Goal: Task Accomplishment & Management: Manage account settings

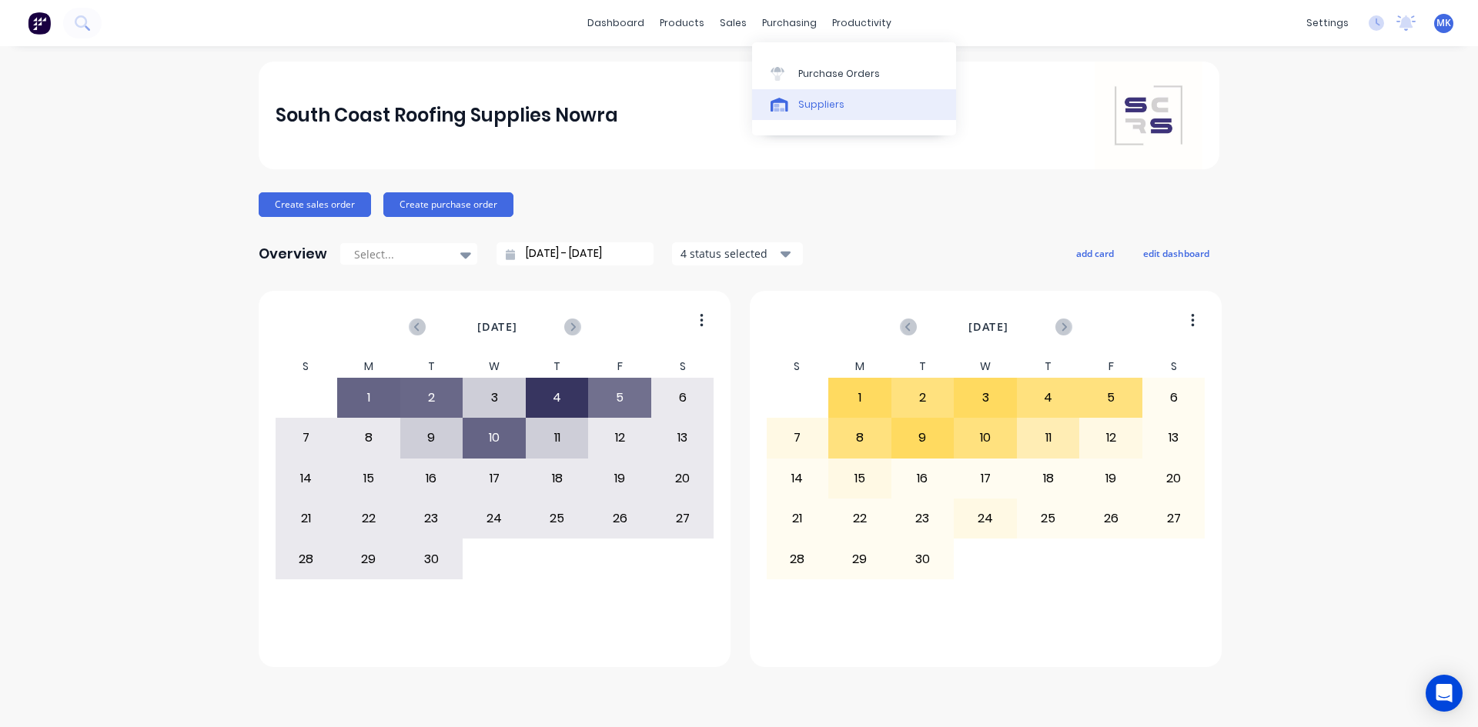
click at [801, 89] on link "Suppliers" at bounding box center [854, 104] width 204 height 31
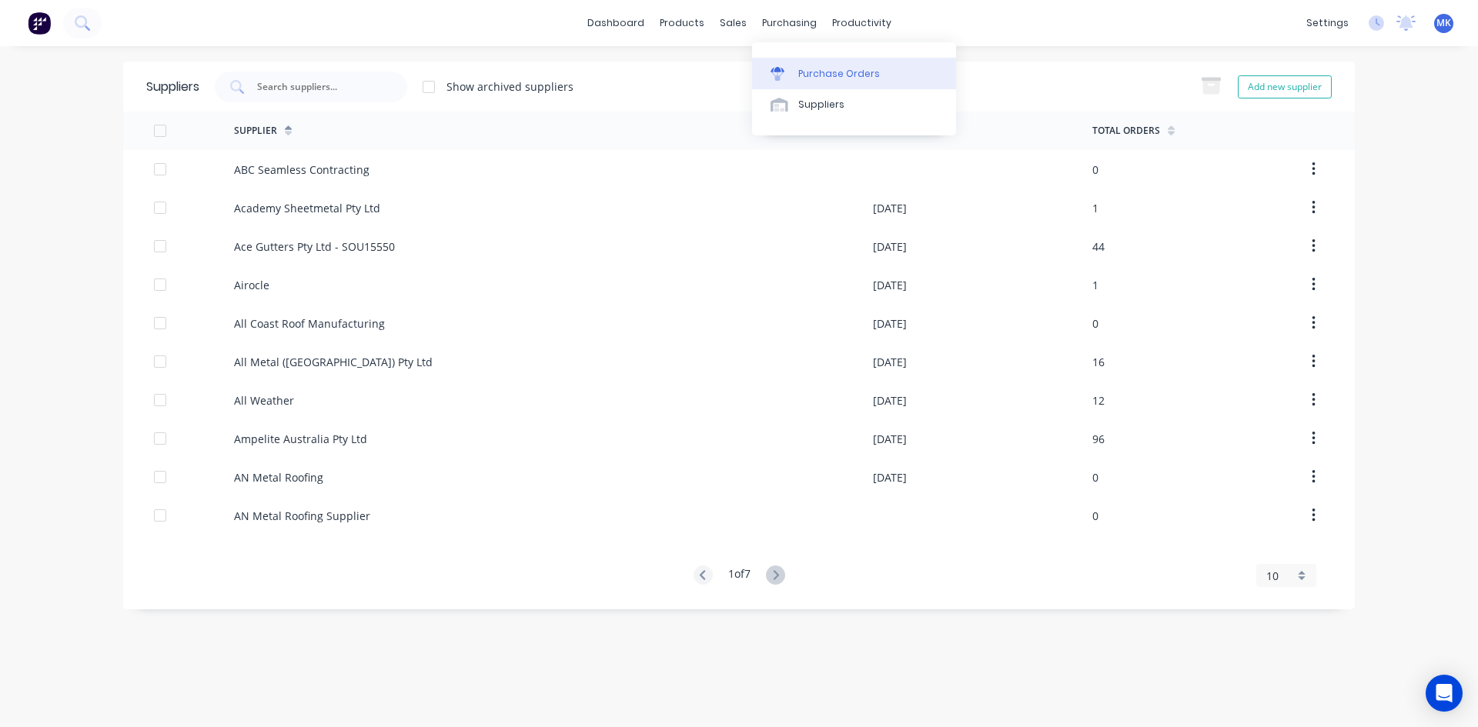
click at [803, 71] on div "Purchase Orders" at bounding box center [839, 74] width 82 height 14
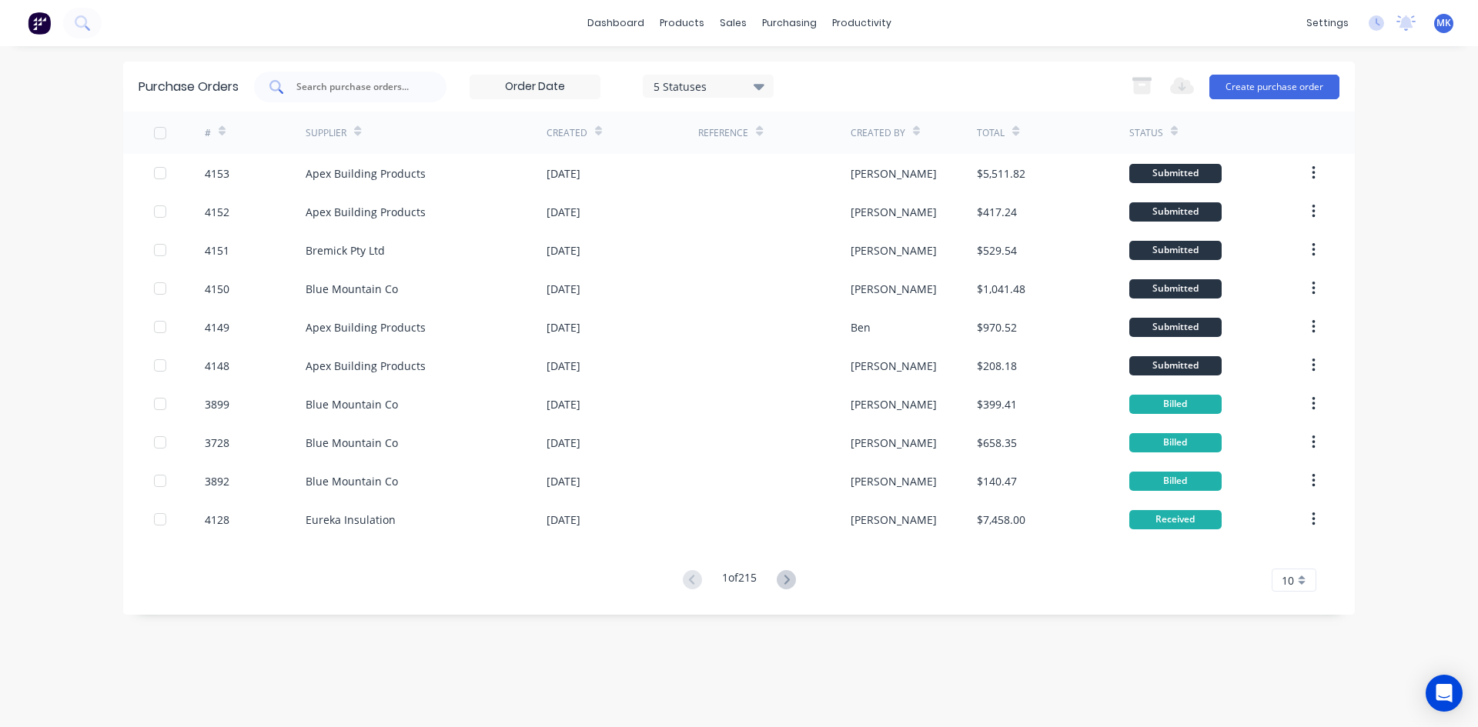
click at [362, 82] on input "text" at bounding box center [359, 86] width 128 height 15
click at [327, 82] on input "text" at bounding box center [359, 86] width 128 height 15
type input "4147"
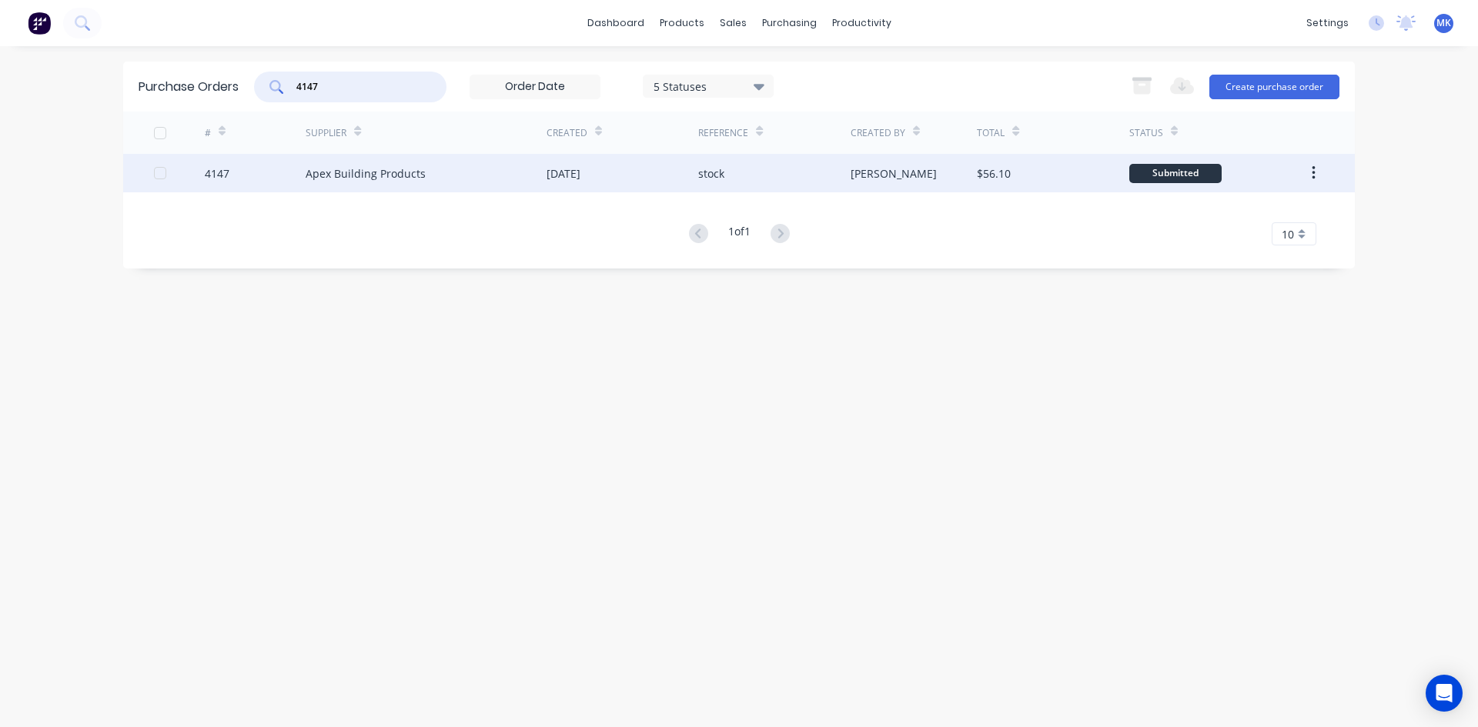
click at [1001, 180] on div "$56.10" at bounding box center [994, 173] width 34 height 16
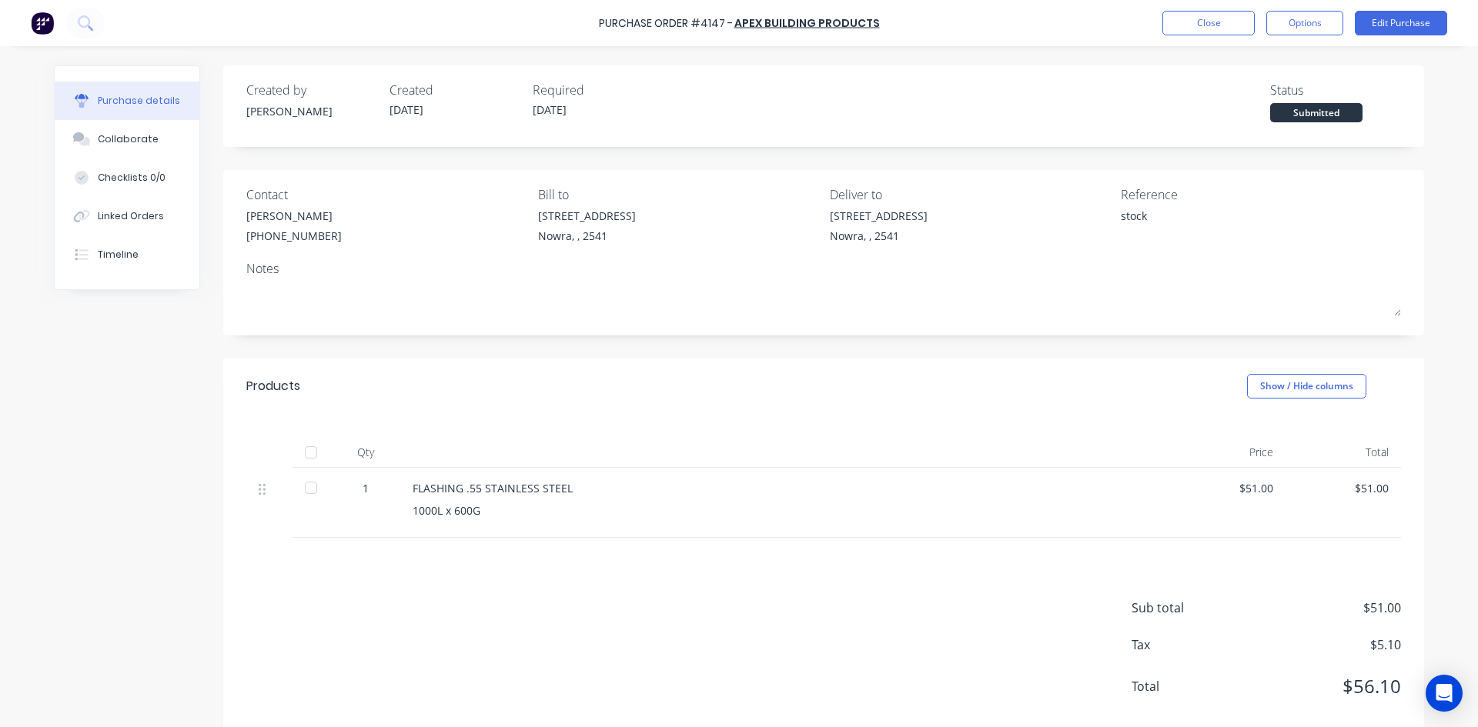
click at [324, 452] on div at bounding box center [311, 452] width 38 height 31
click at [306, 453] on div at bounding box center [311, 452] width 31 height 31
click at [1300, 22] on button "Options" at bounding box center [1304, 23] width 77 height 25
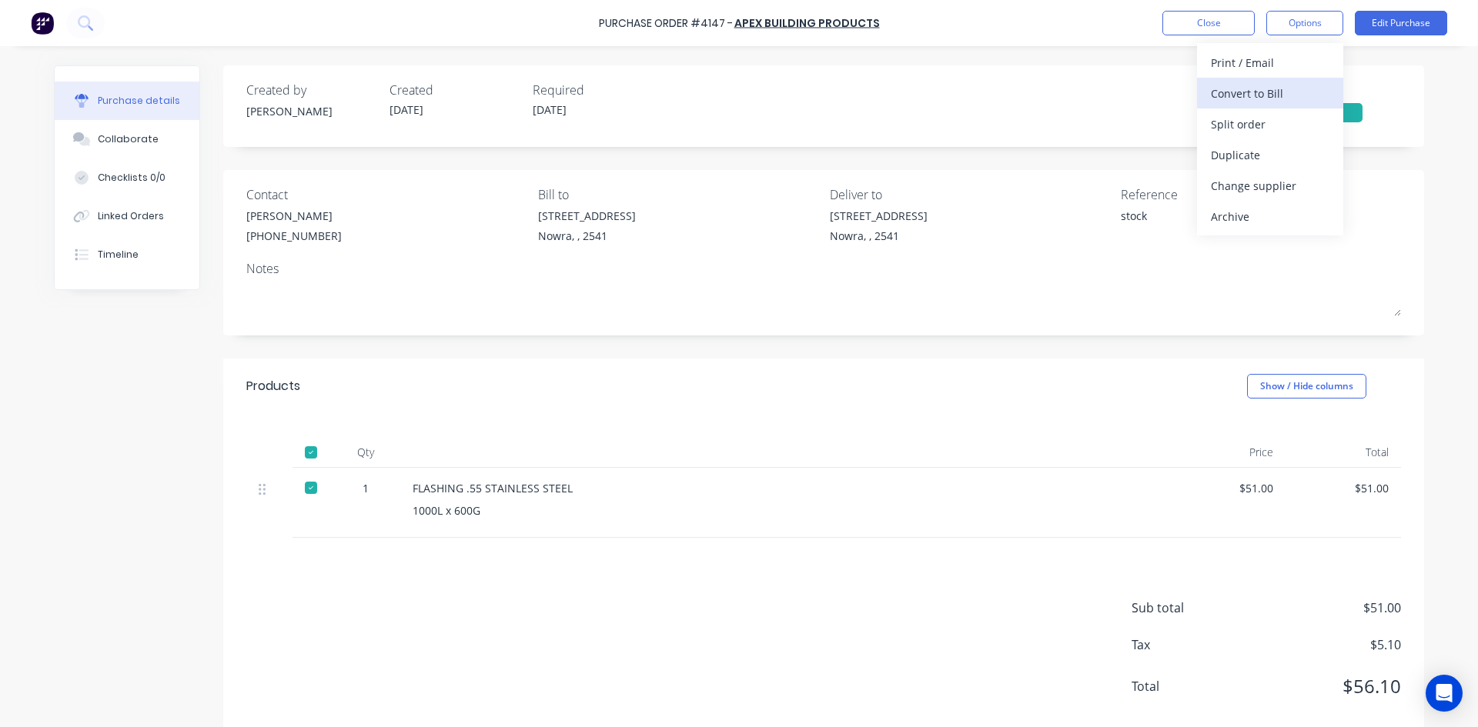
click at [1296, 82] on div "Convert to Bill" at bounding box center [1270, 93] width 119 height 22
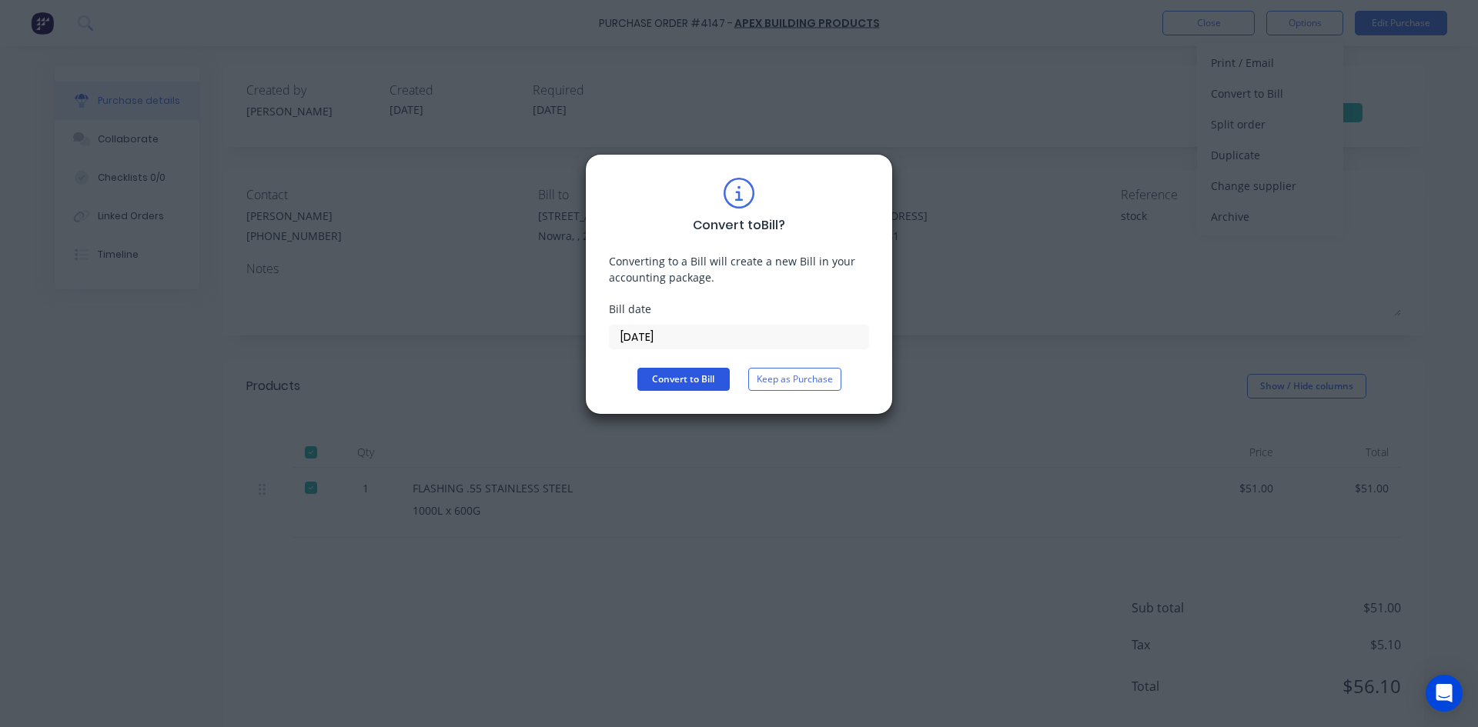
click at [683, 376] on button "Convert to Bill" at bounding box center [683, 379] width 92 height 23
type textarea "x"
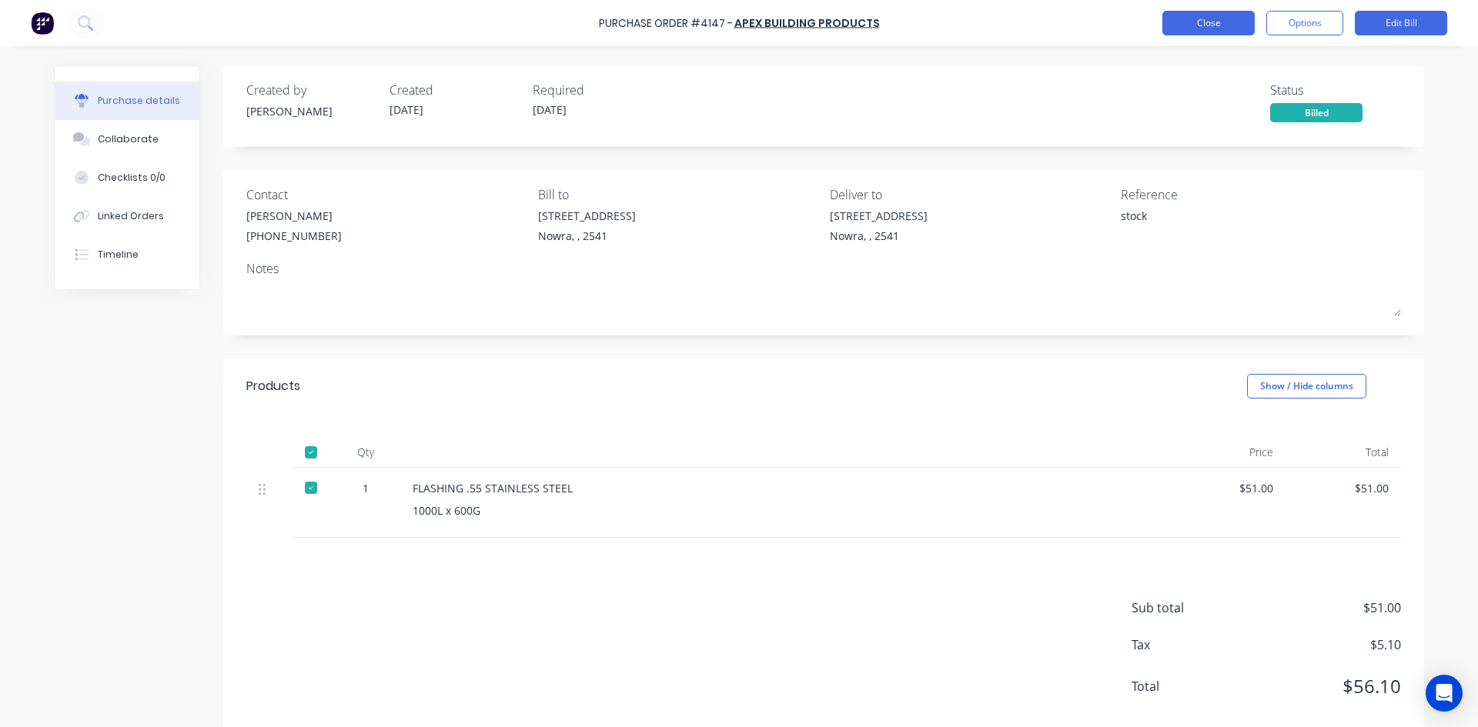
click at [1215, 20] on button "Close" at bounding box center [1208, 23] width 92 height 25
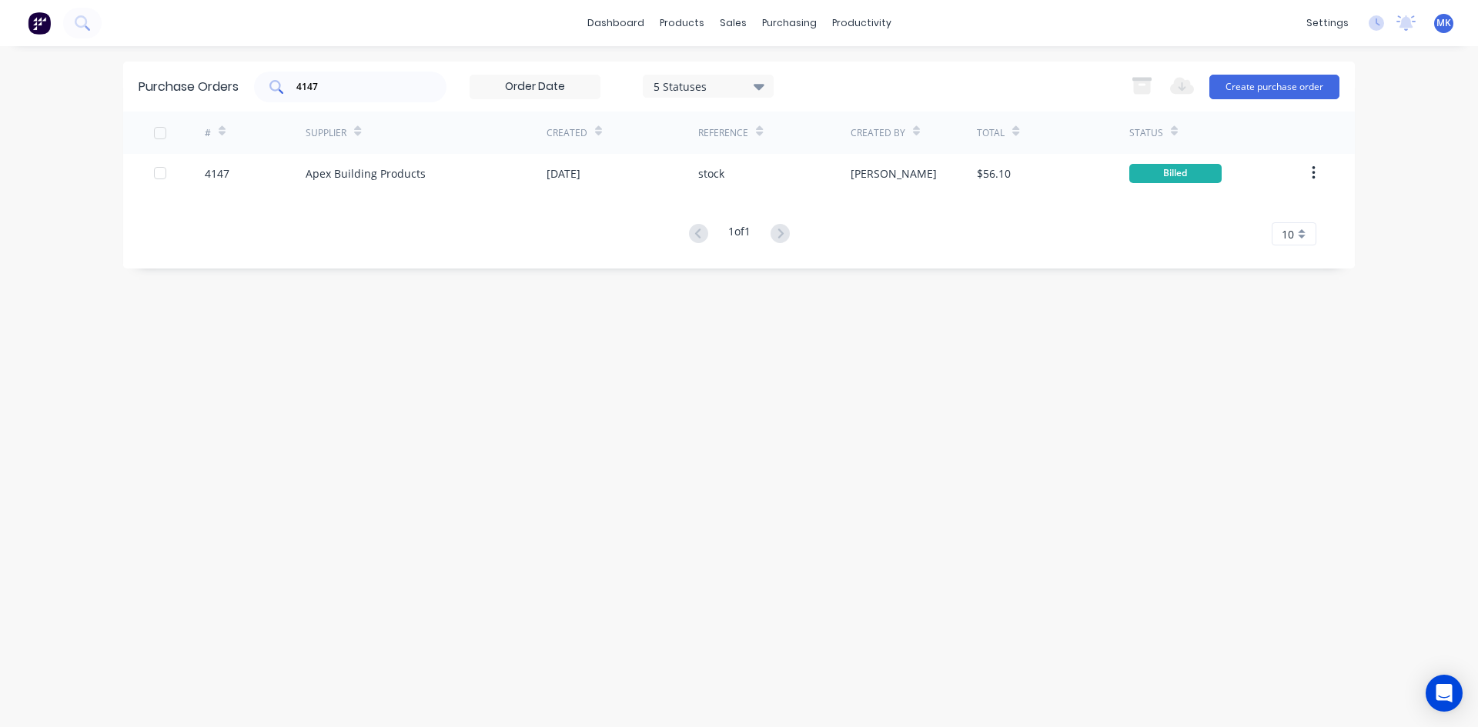
click at [364, 86] on input "4147" at bounding box center [359, 86] width 128 height 15
type input "4142"
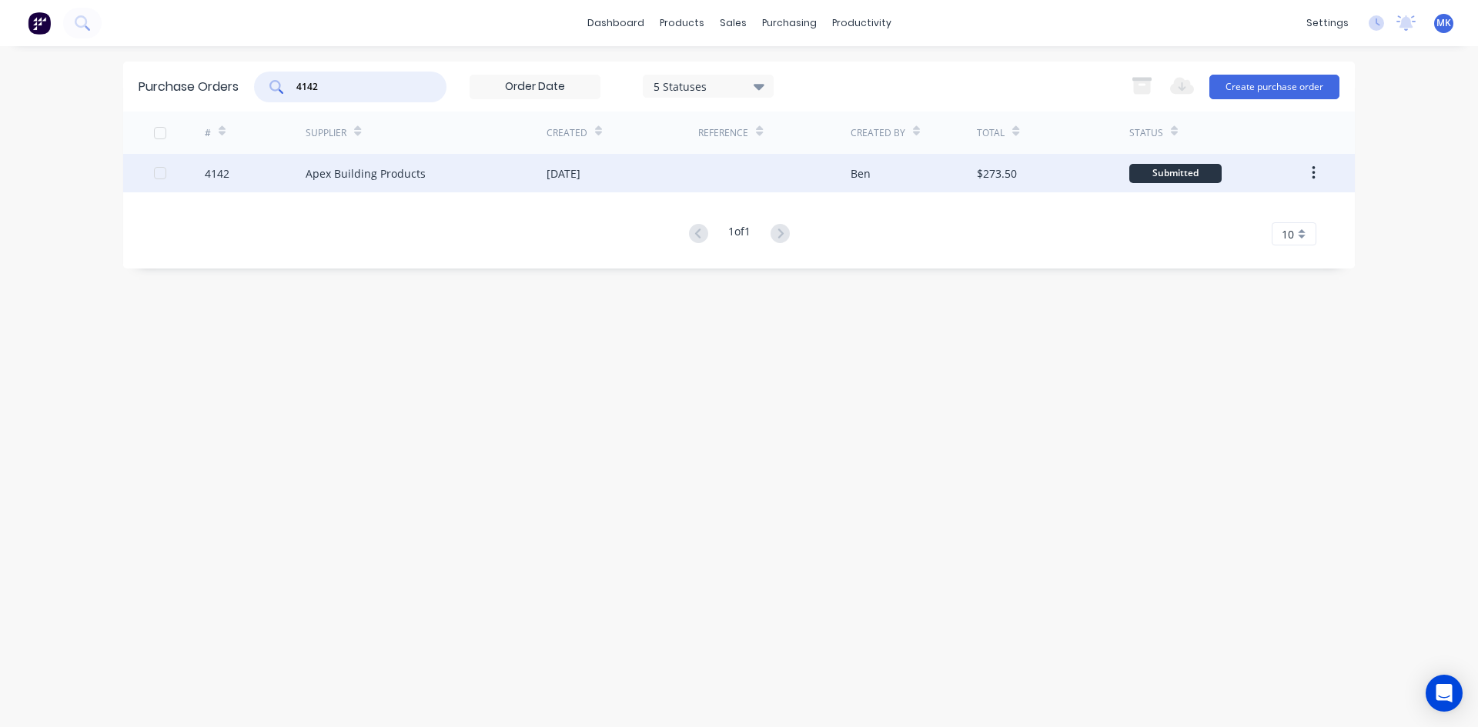
click at [792, 176] on div at bounding box center [774, 173] width 152 height 38
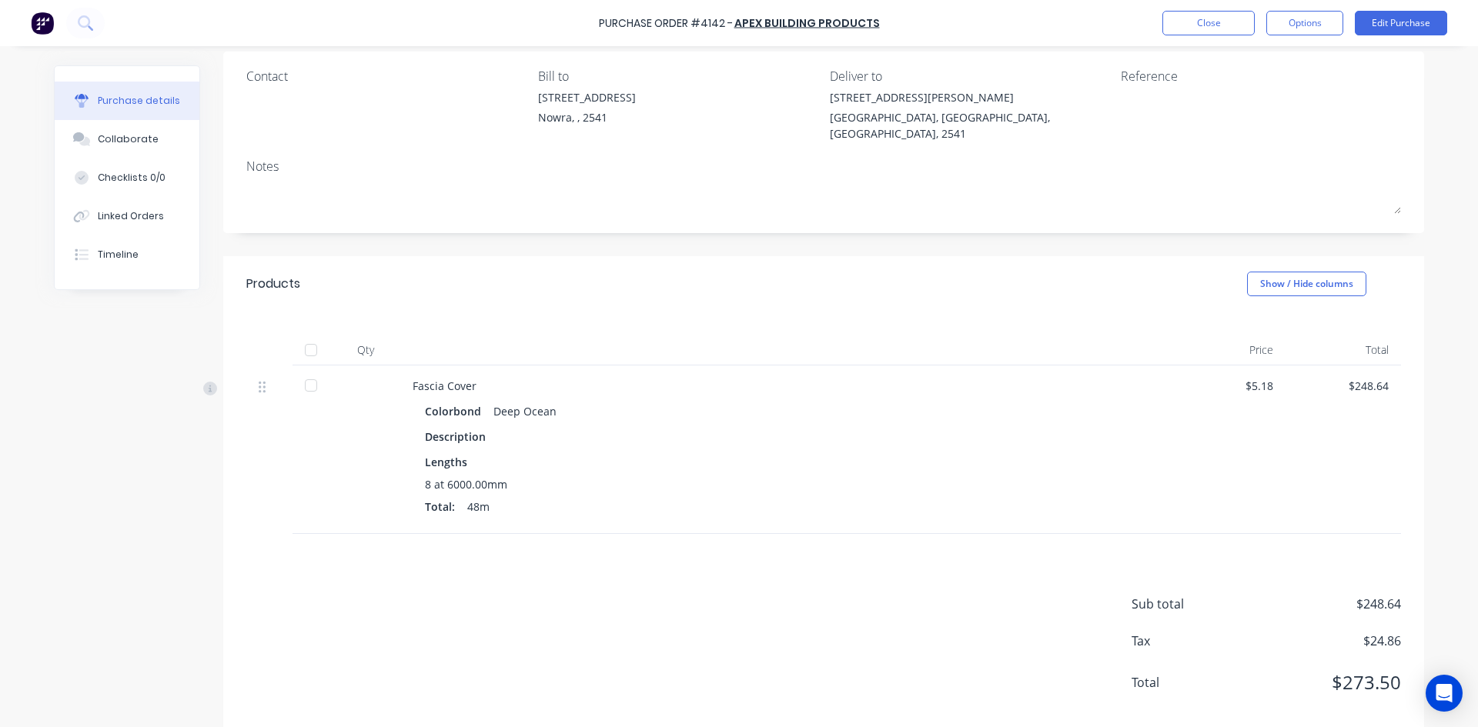
scroll to position [129, 0]
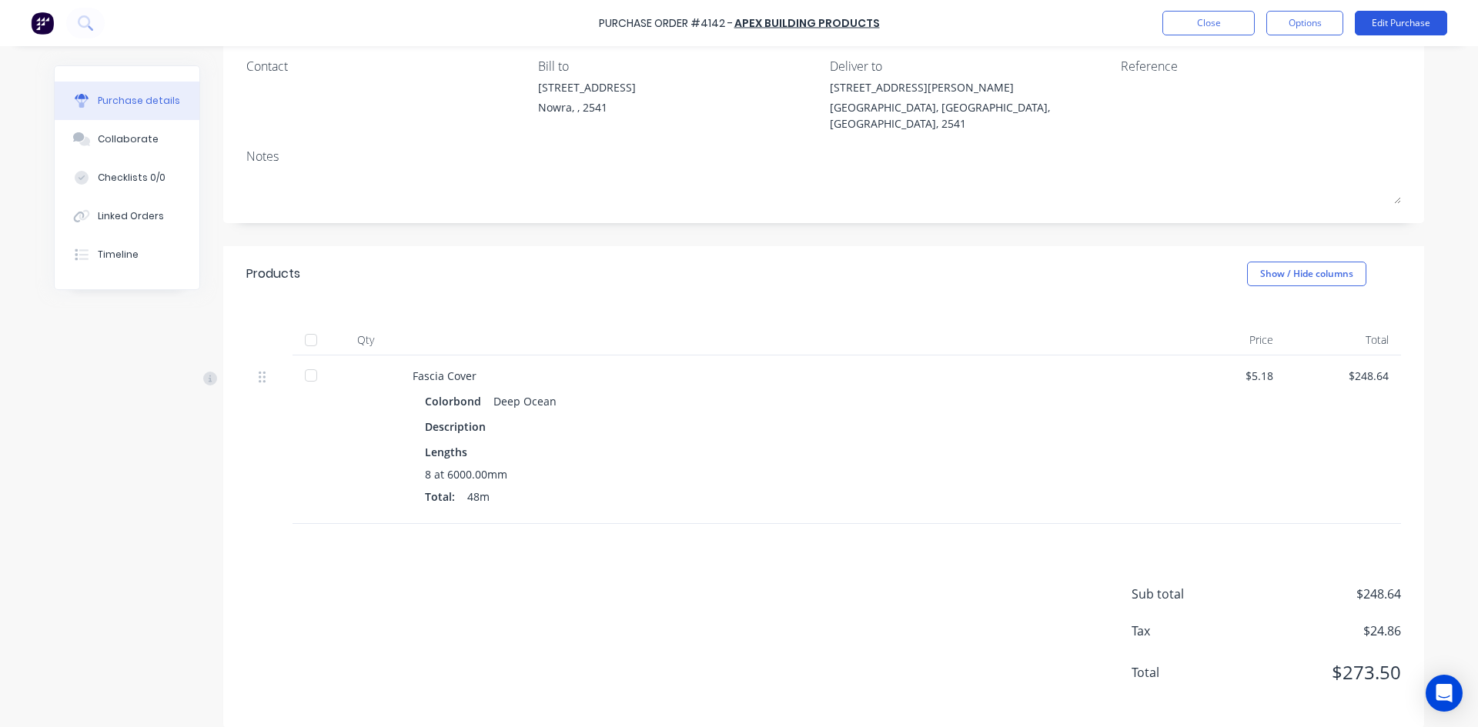
click at [1407, 17] on button "Edit Purchase" at bounding box center [1401, 23] width 92 height 25
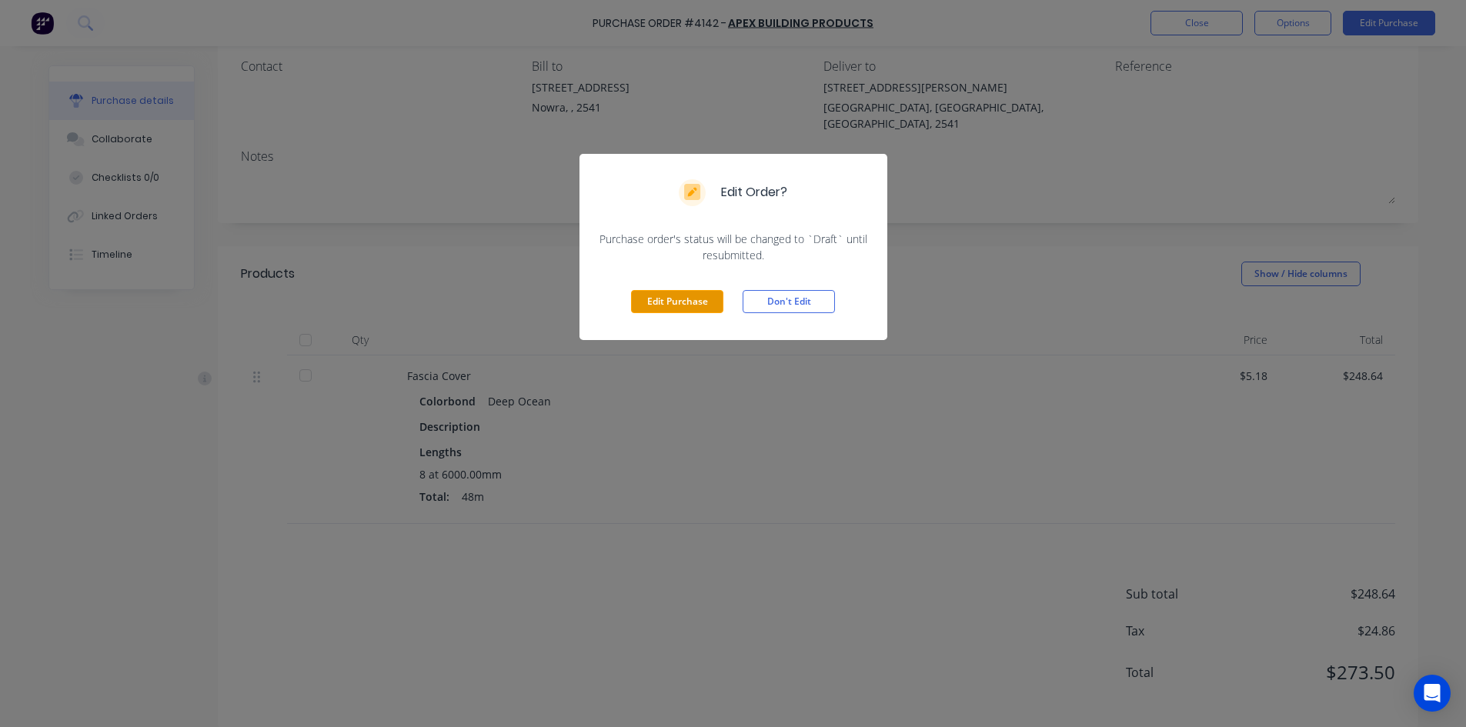
click at [677, 306] on button "Edit Purchase" at bounding box center [677, 301] width 92 height 23
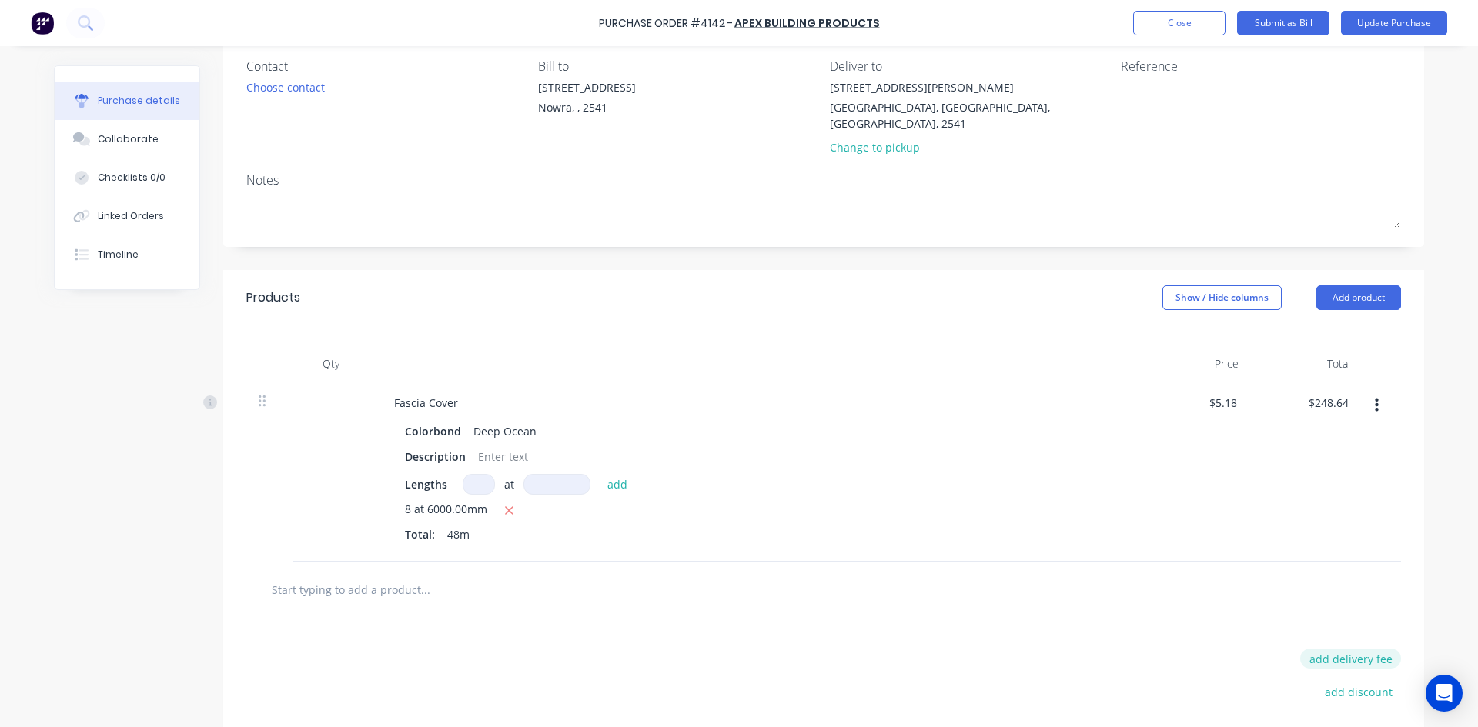
click at [1352, 650] on button "add delivery fee" at bounding box center [1350, 659] width 101 height 20
type input "$120.00"
click at [1404, 12] on button "Update Purchase" at bounding box center [1394, 23] width 106 height 25
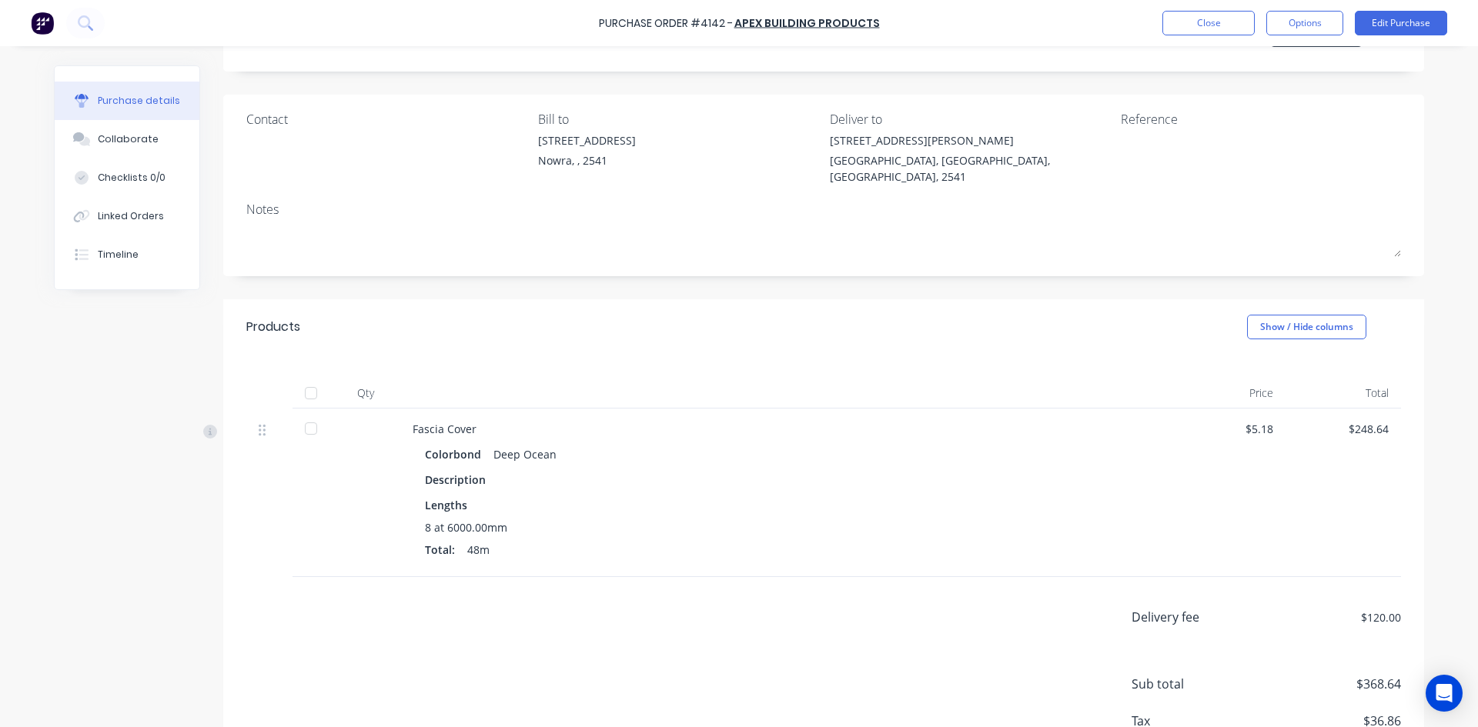
scroll to position [165, 0]
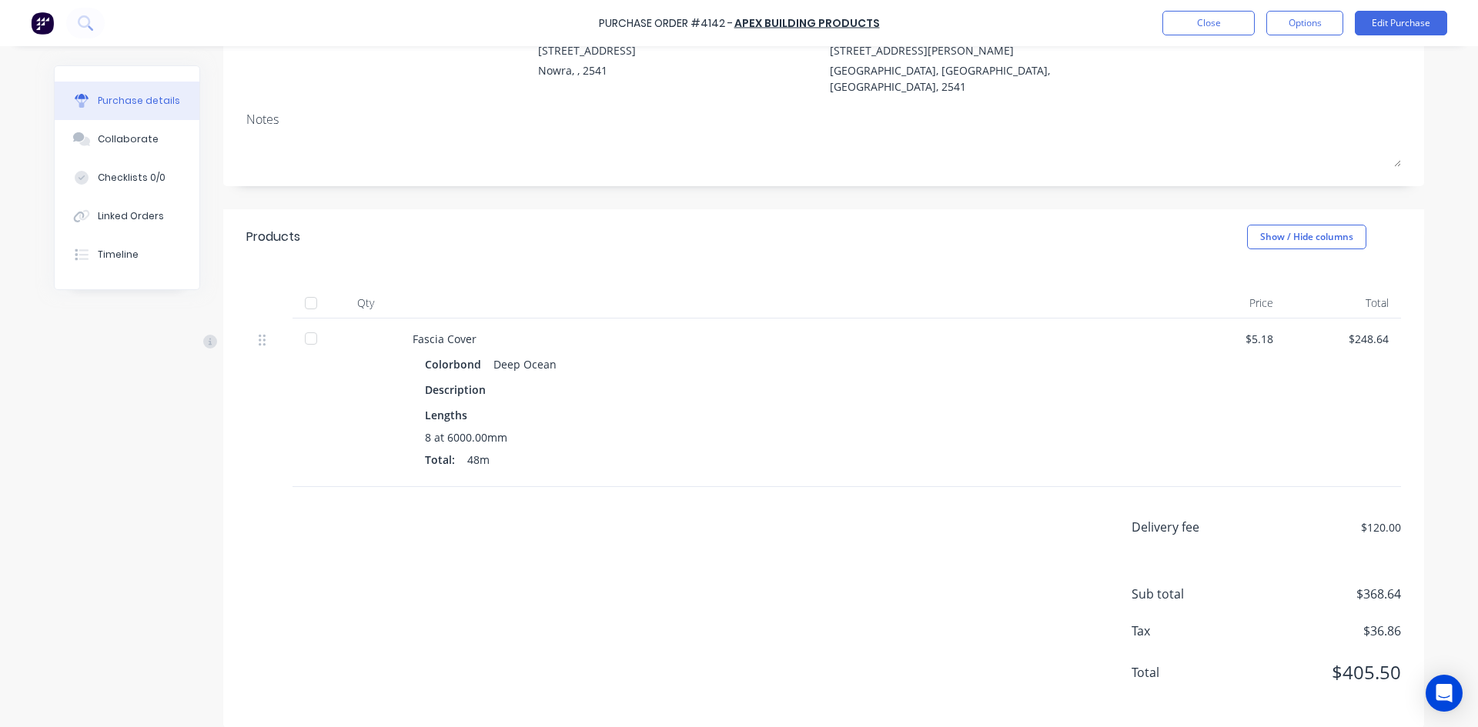
click at [298, 288] on div at bounding box center [311, 303] width 31 height 31
click at [1311, 24] on button "Options" at bounding box center [1304, 23] width 77 height 25
click at [1282, 97] on div "Convert to Bill" at bounding box center [1270, 93] width 119 height 22
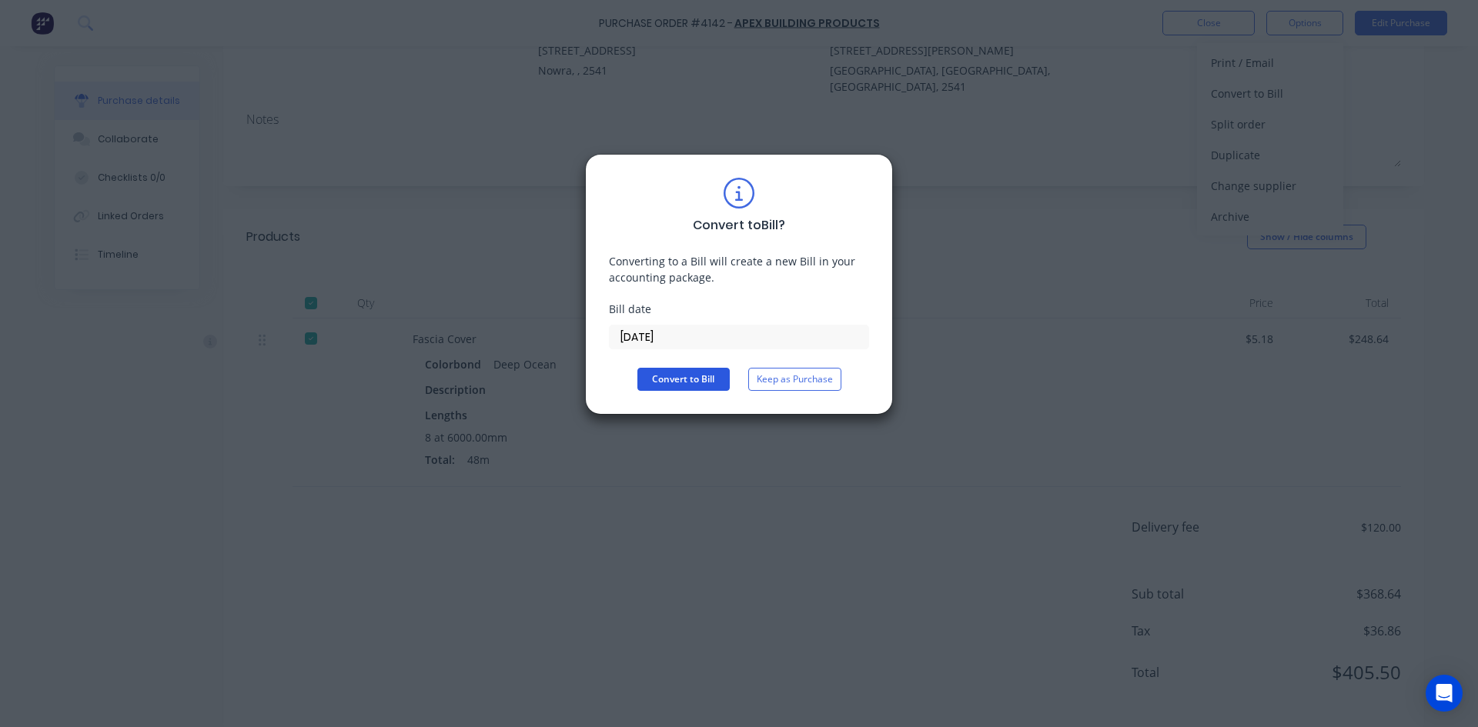
click at [697, 384] on button "Convert to Bill" at bounding box center [683, 379] width 92 height 23
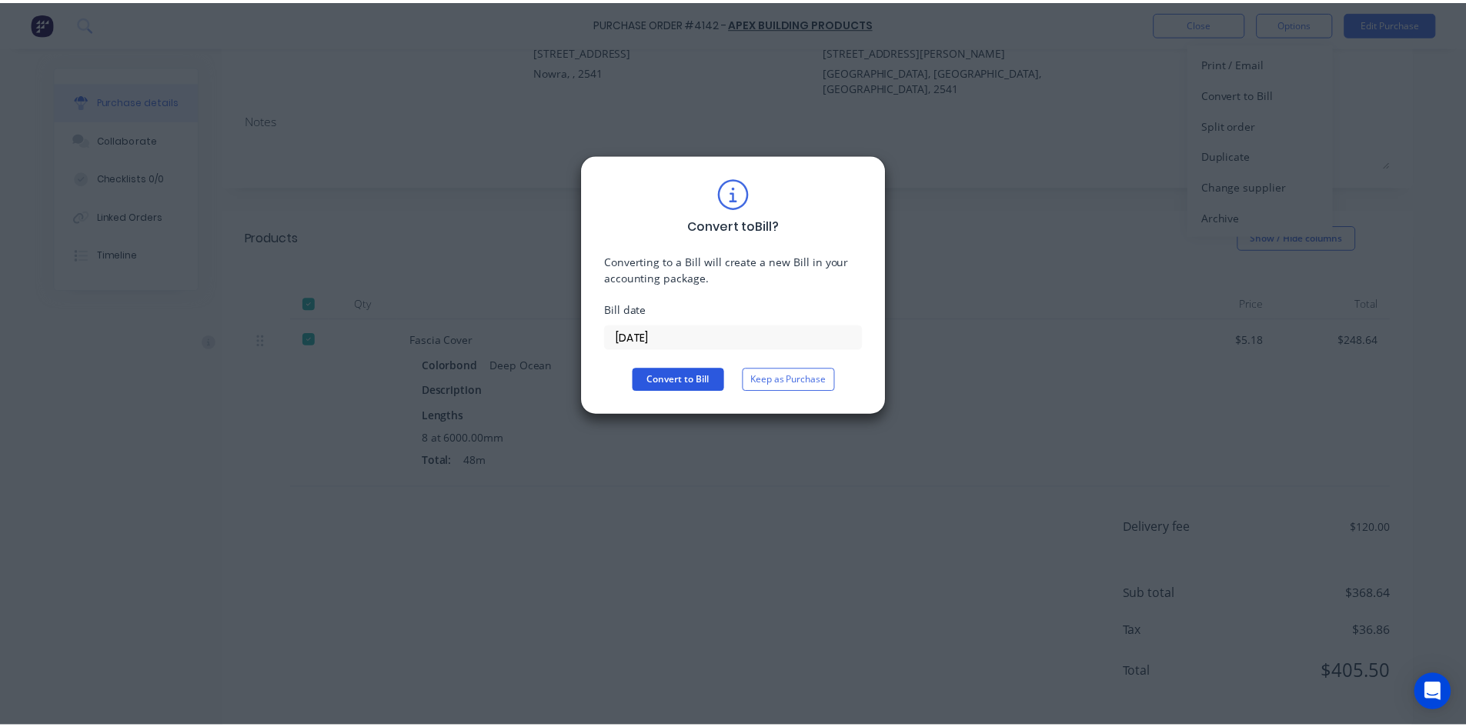
scroll to position [0, 0]
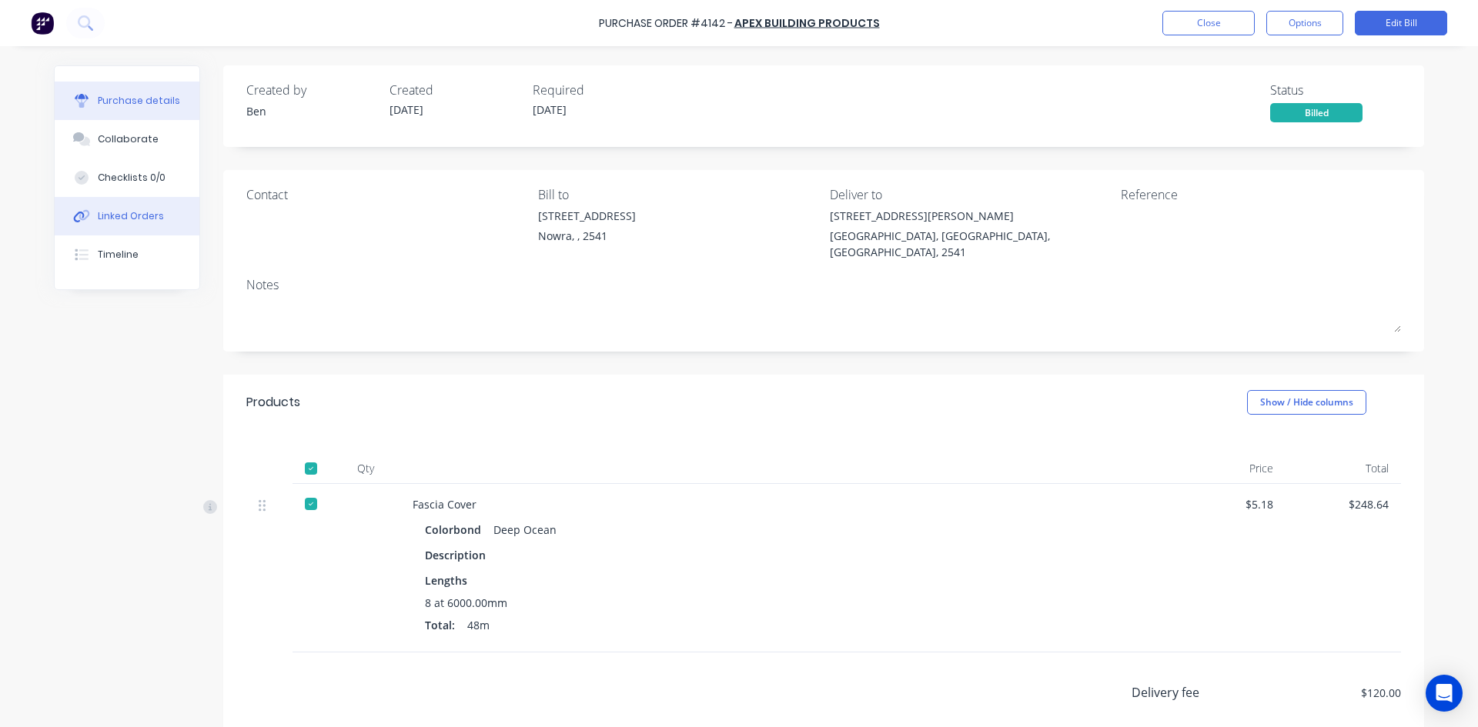
click at [159, 212] on button "Linked Orders" at bounding box center [127, 216] width 145 height 38
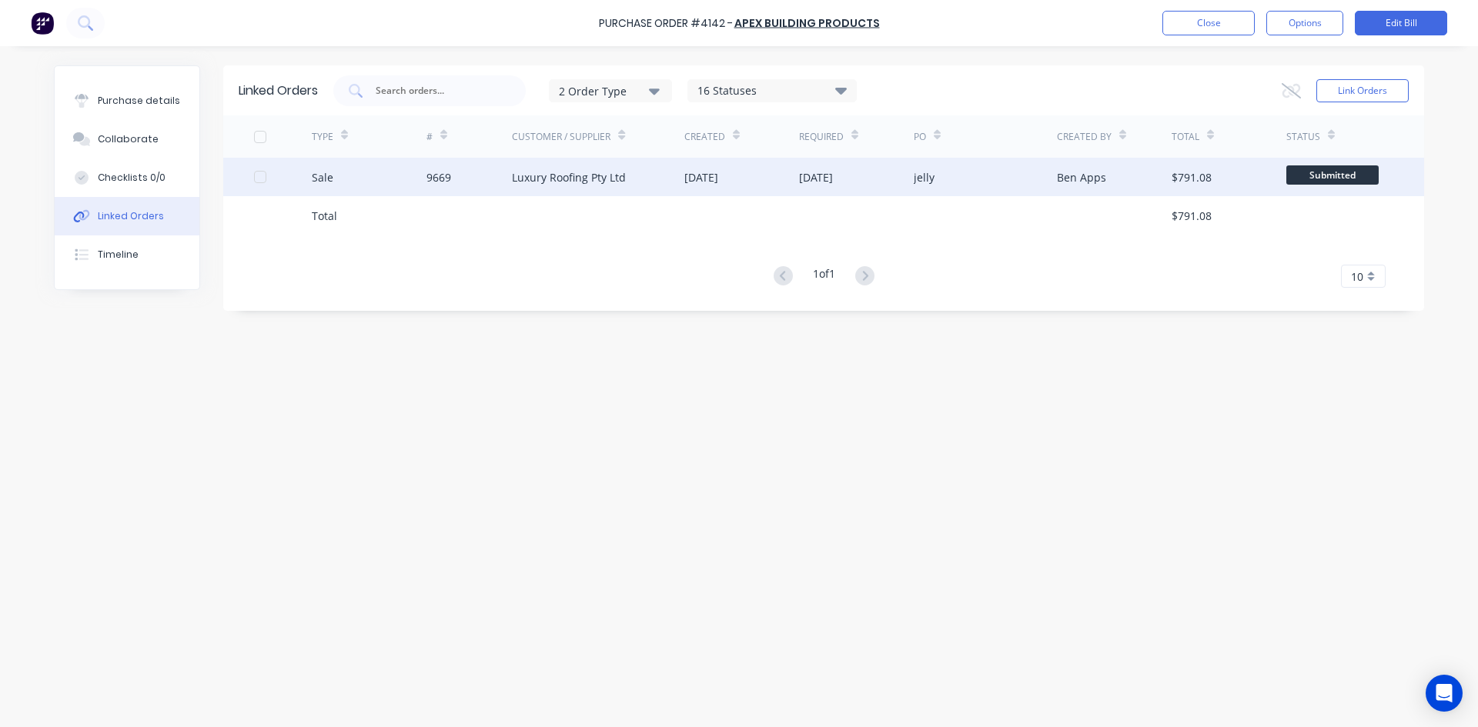
click at [858, 193] on div "[DATE]" at bounding box center [856, 177] width 115 height 38
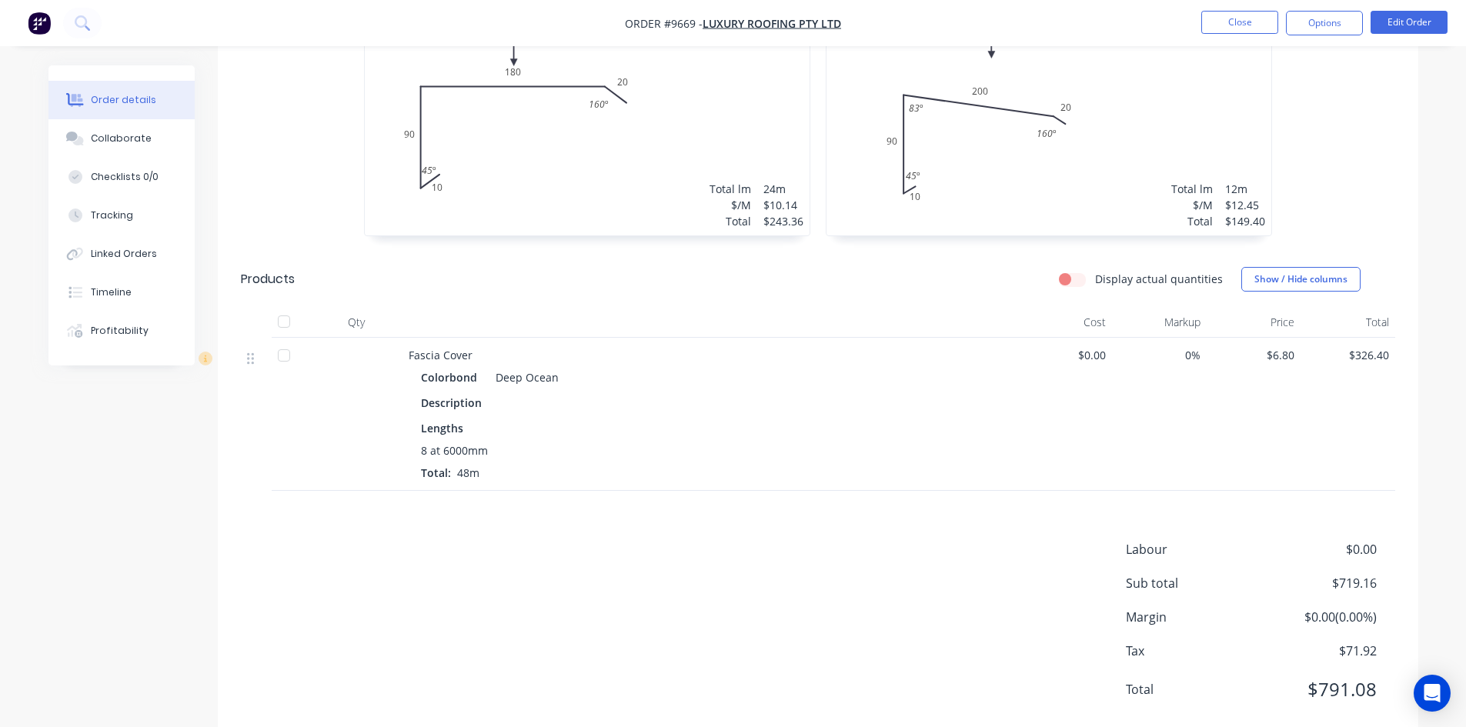
scroll to position [537, 0]
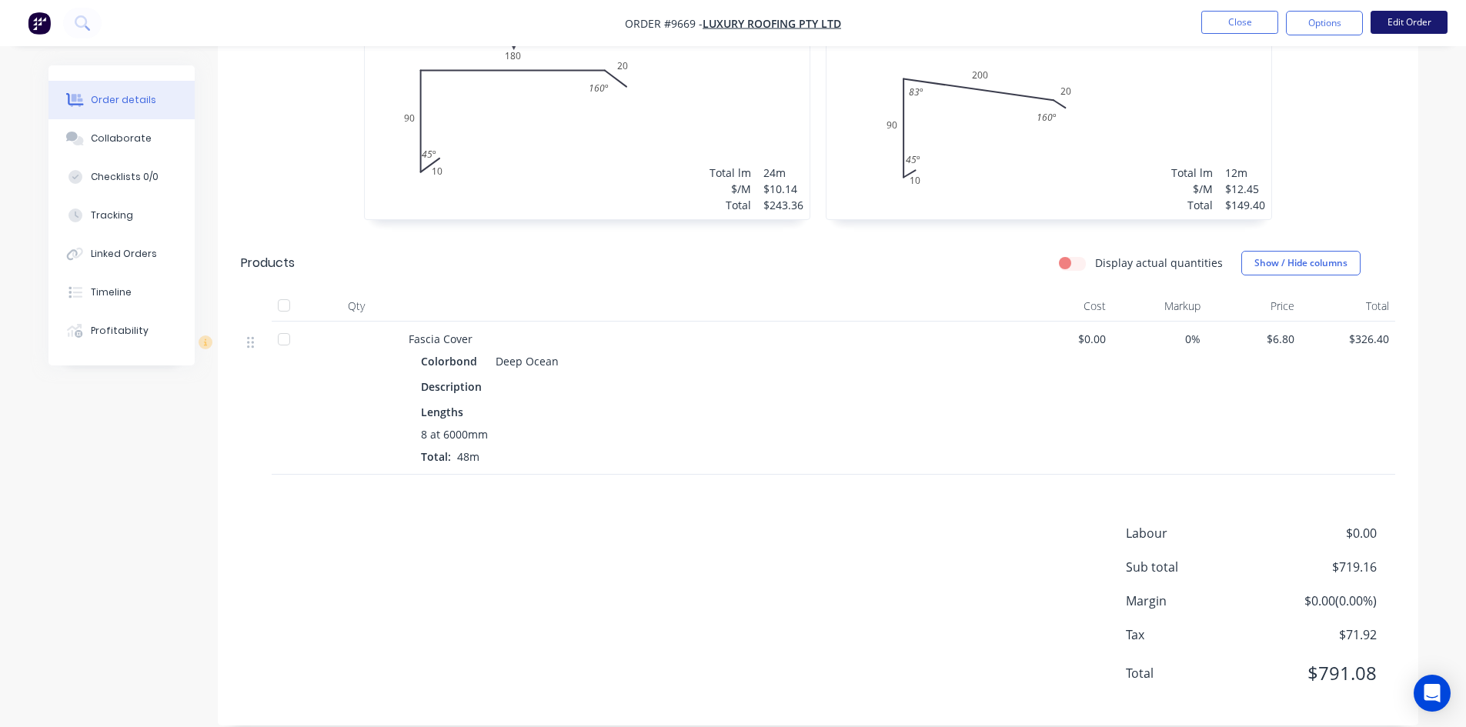
click at [1412, 24] on button "Edit Order" at bounding box center [1409, 22] width 77 height 23
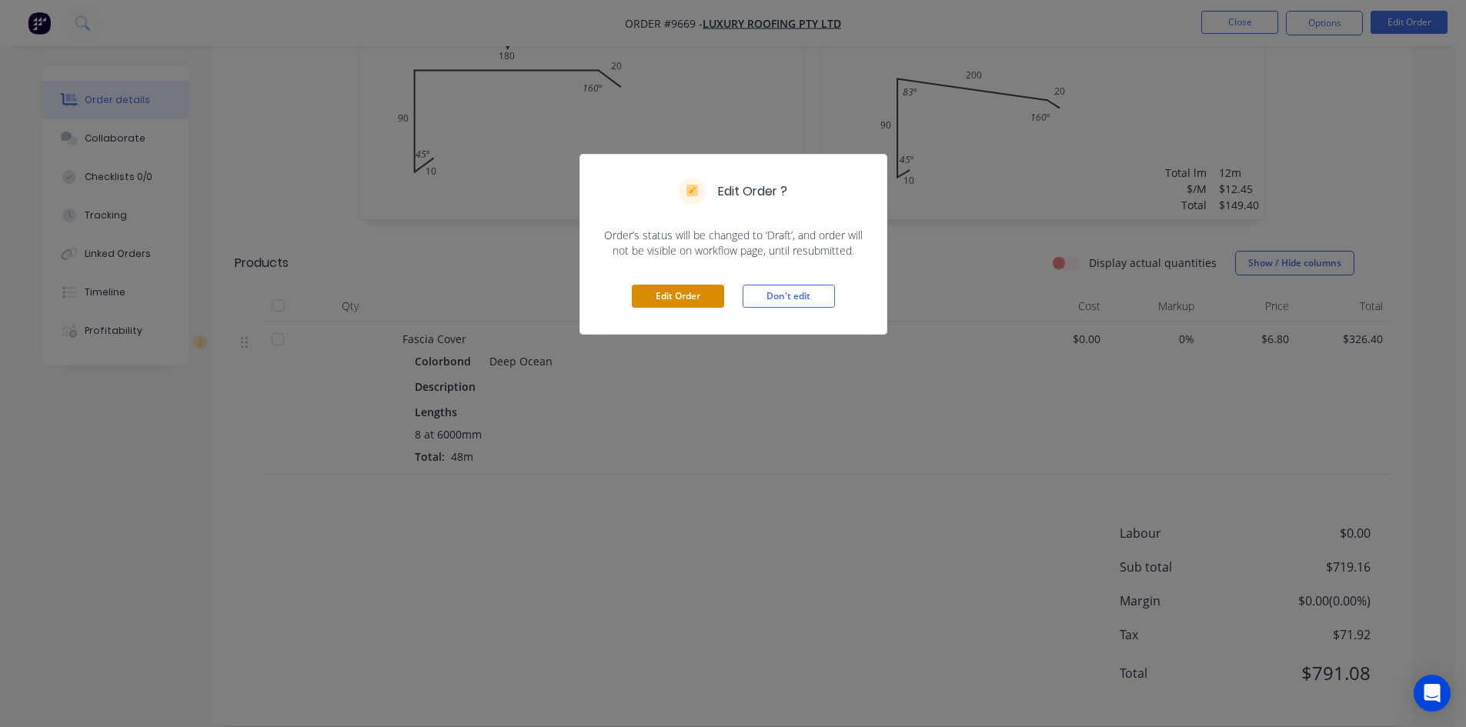
click at [698, 300] on button "Edit Order" at bounding box center [678, 296] width 92 height 23
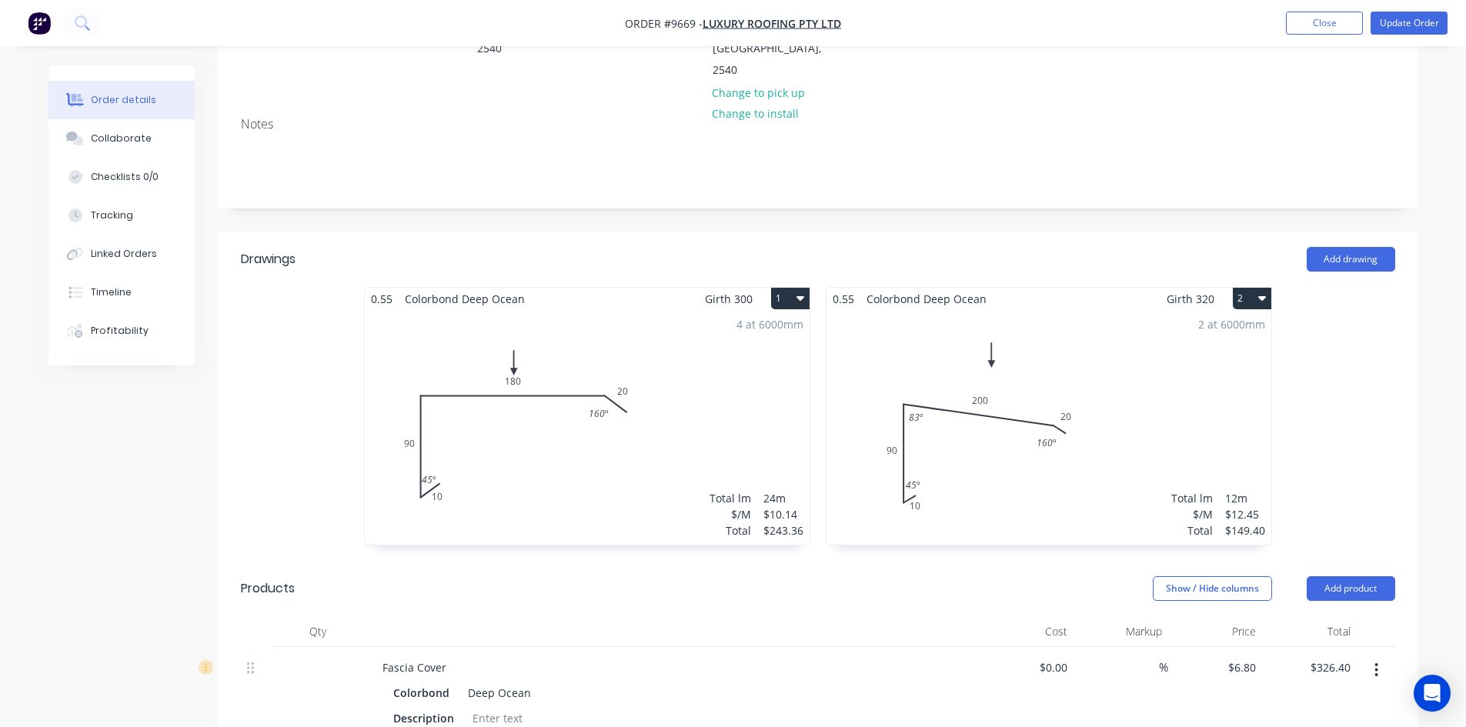
scroll to position [616, 0]
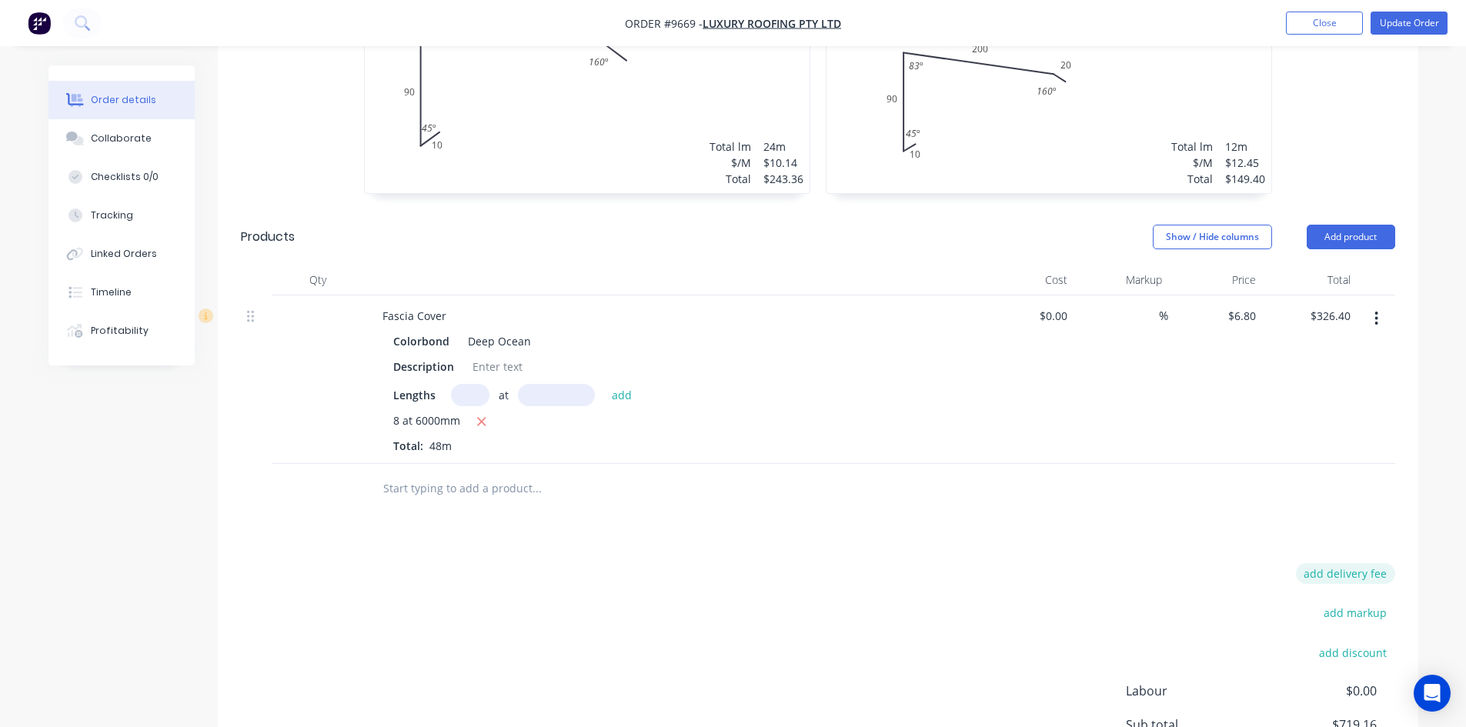
click at [1359, 563] on button "add delivery fee" at bounding box center [1345, 573] width 99 height 21
type input "120"
click input "submit" at bounding box center [0, 0] width 0 height 0
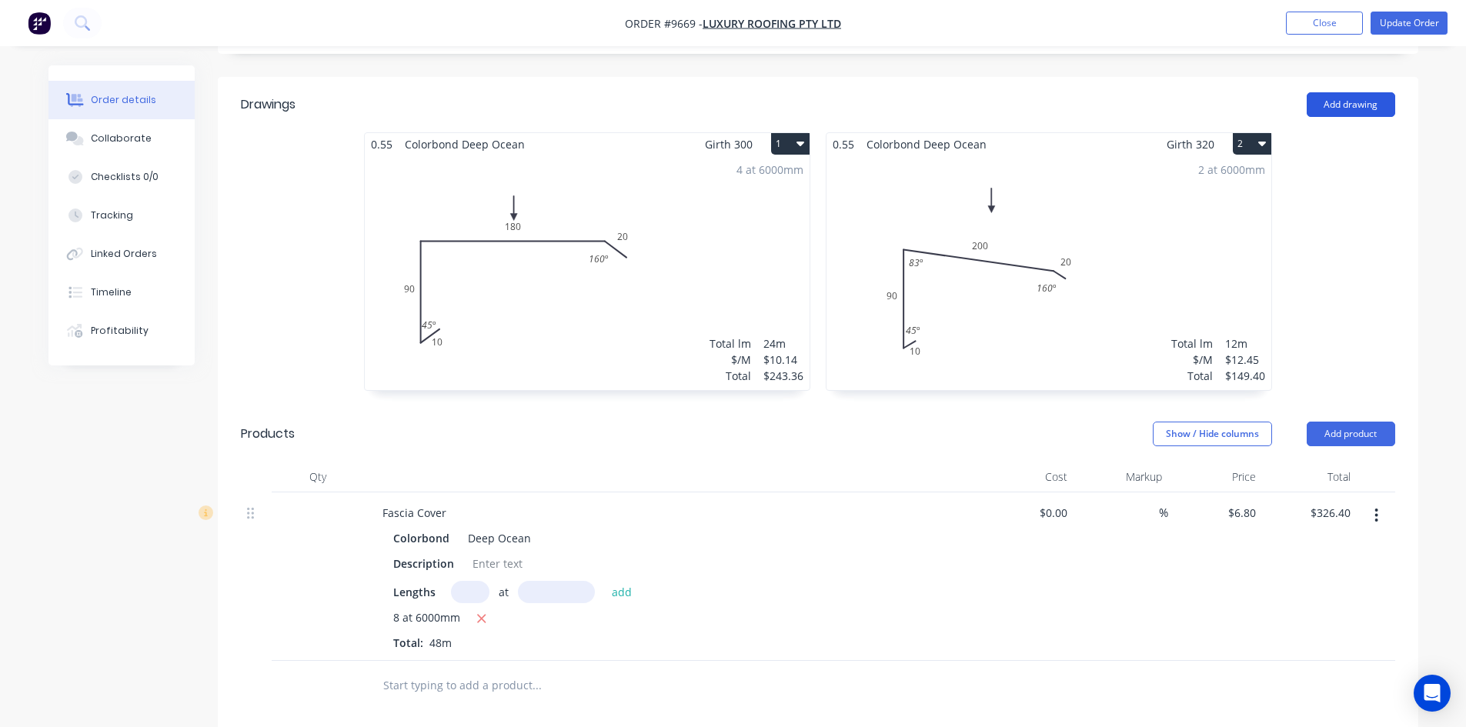
scroll to position [154, 0]
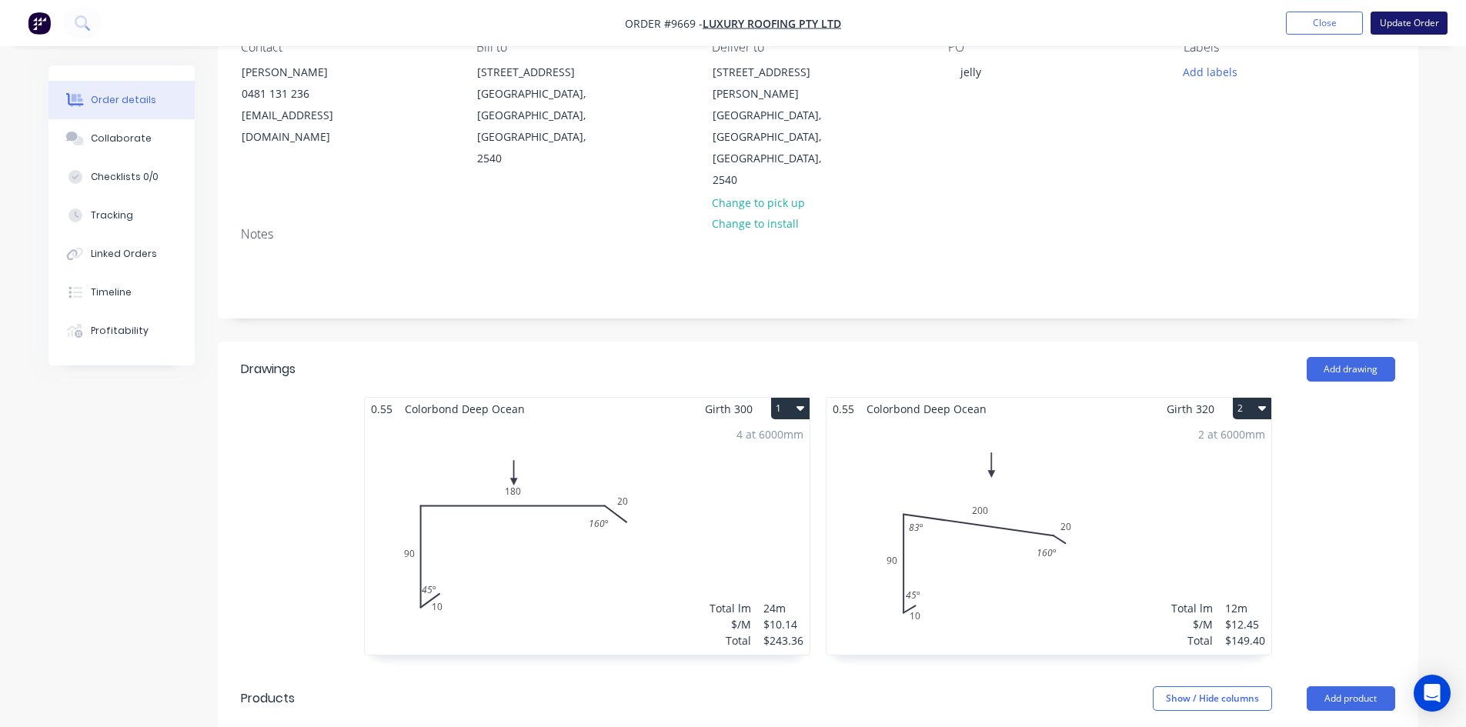
click at [1406, 25] on button "Update Order" at bounding box center [1409, 23] width 77 height 23
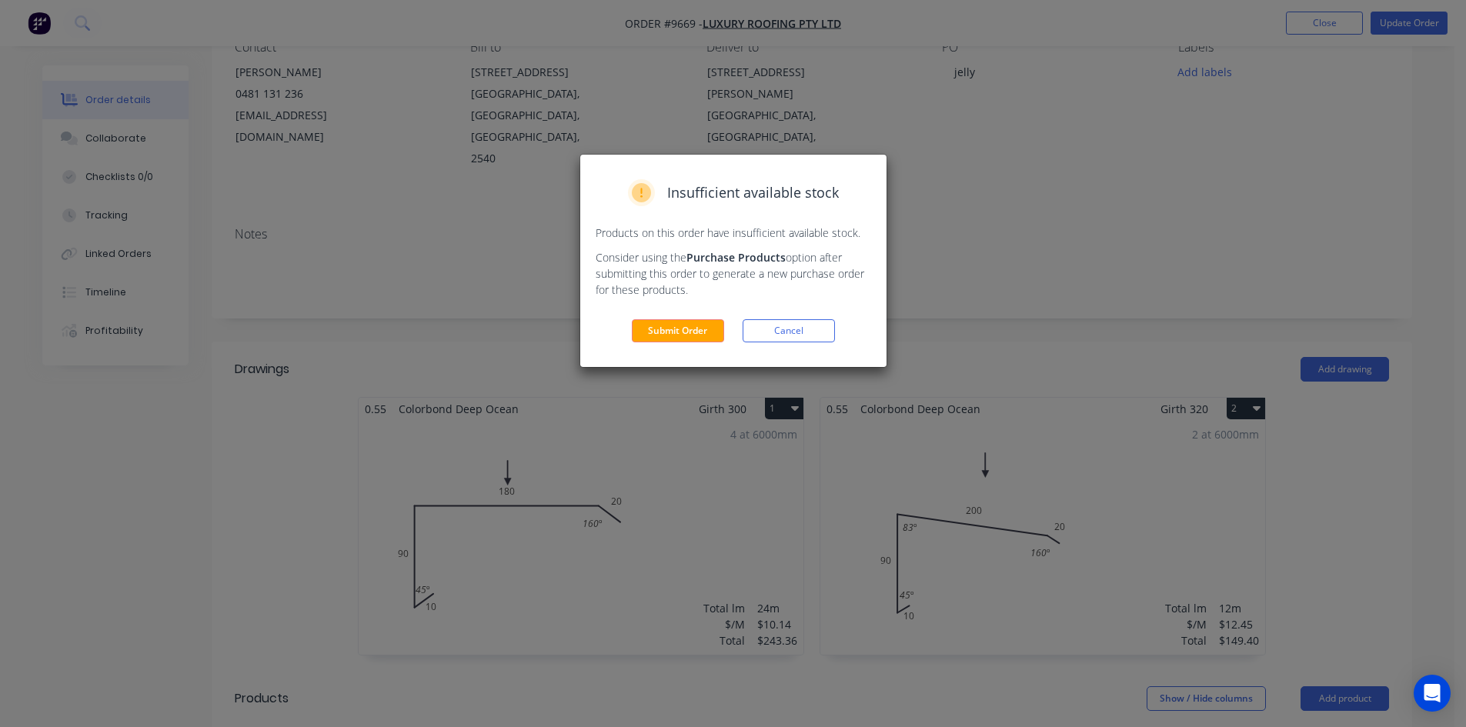
click at [677, 330] on button "Submit Order" at bounding box center [678, 330] width 92 height 23
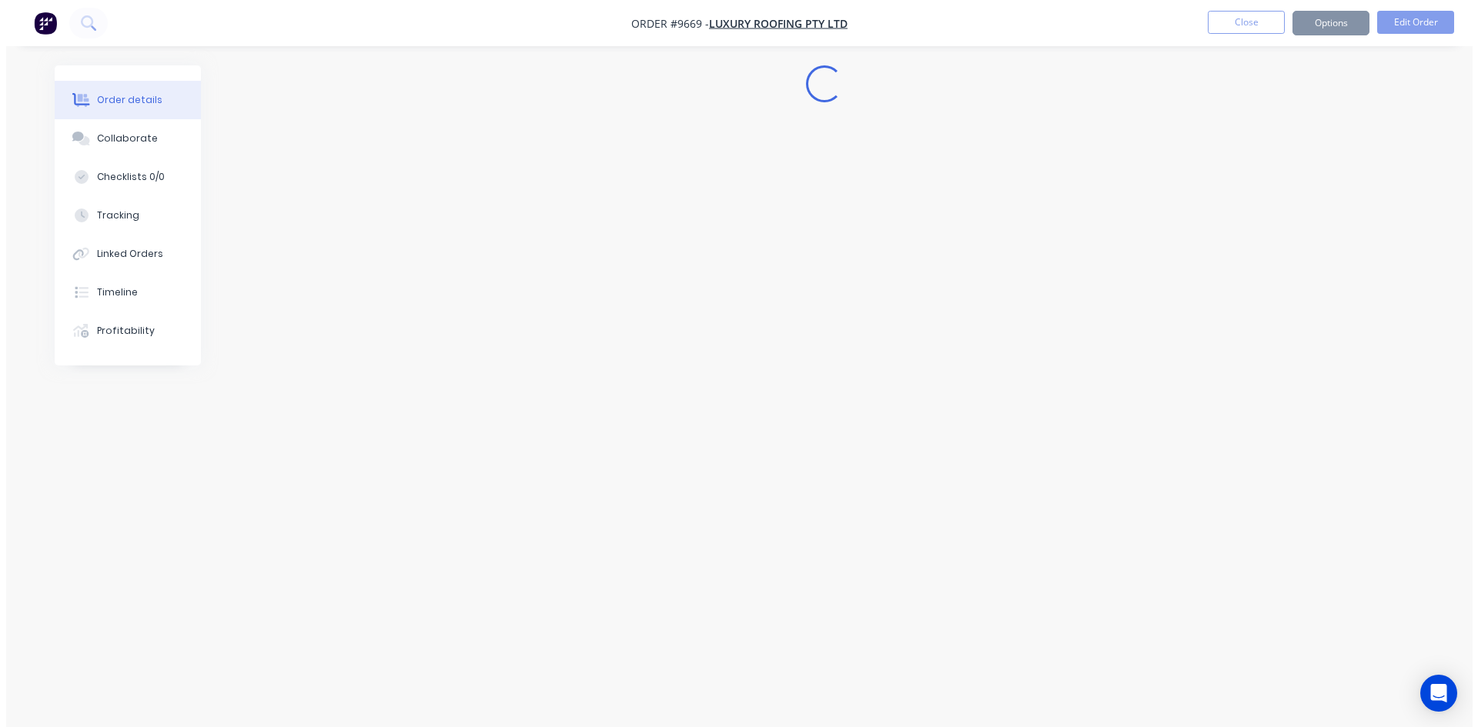
scroll to position [0, 0]
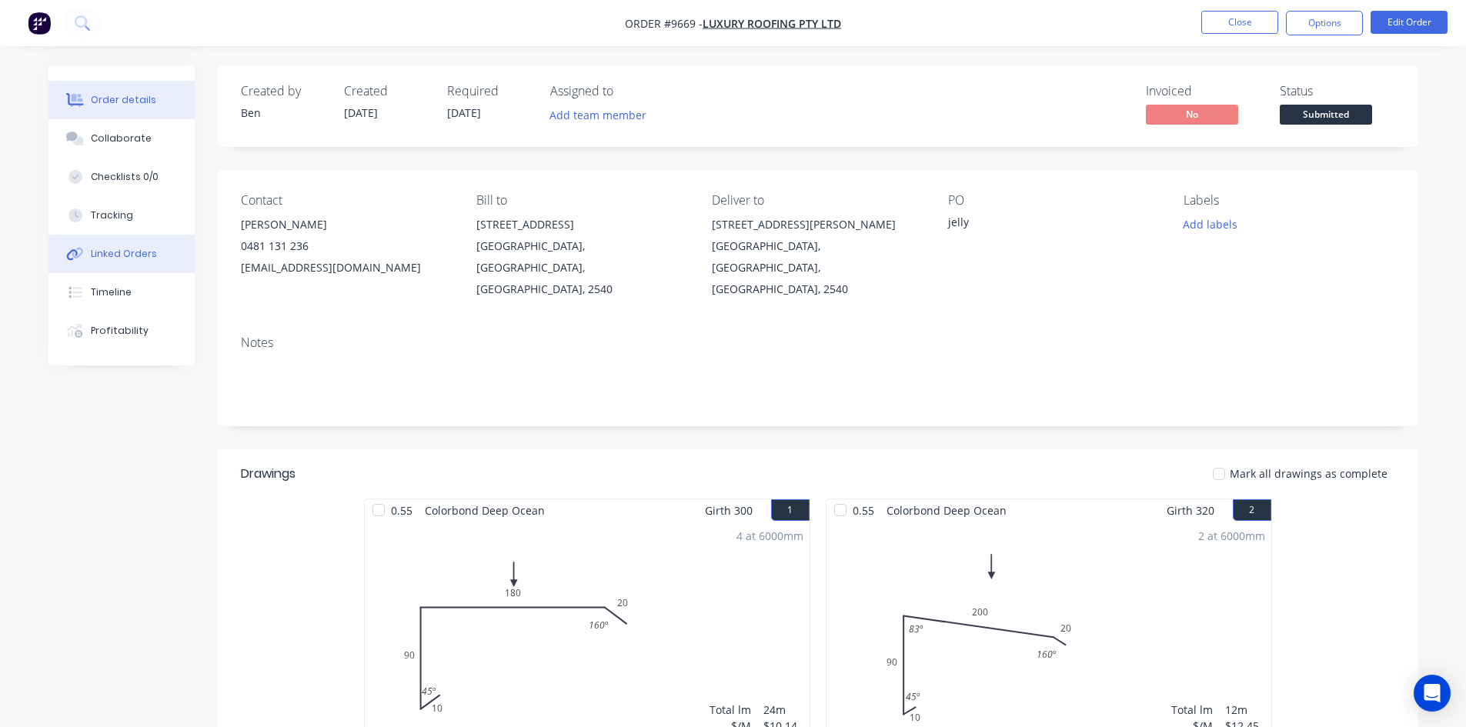
click at [139, 239] on button "Linked Orders" at bounding box center [121, 254] width 146 height 38
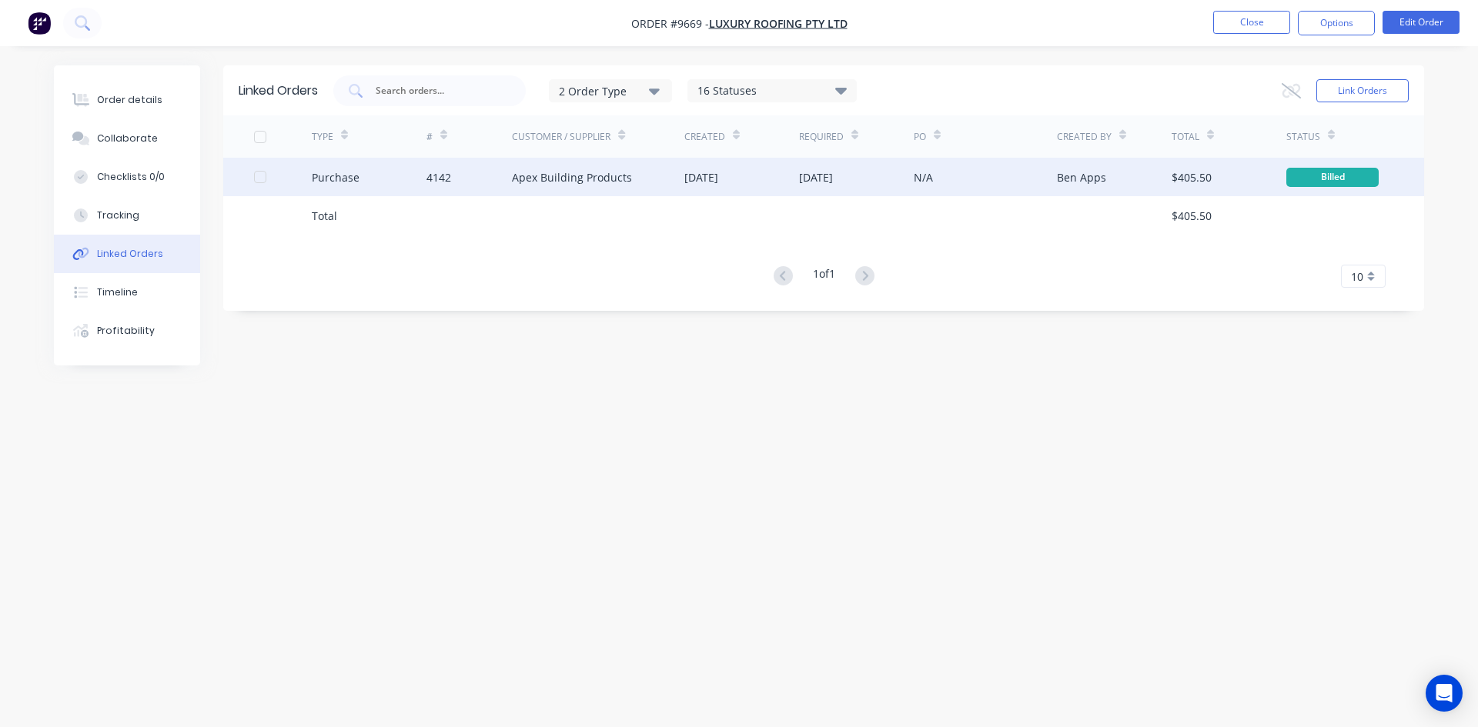
click at [609, 192] on div "Apex Building Products" at bounding box center [598, 177] width 172 height 38
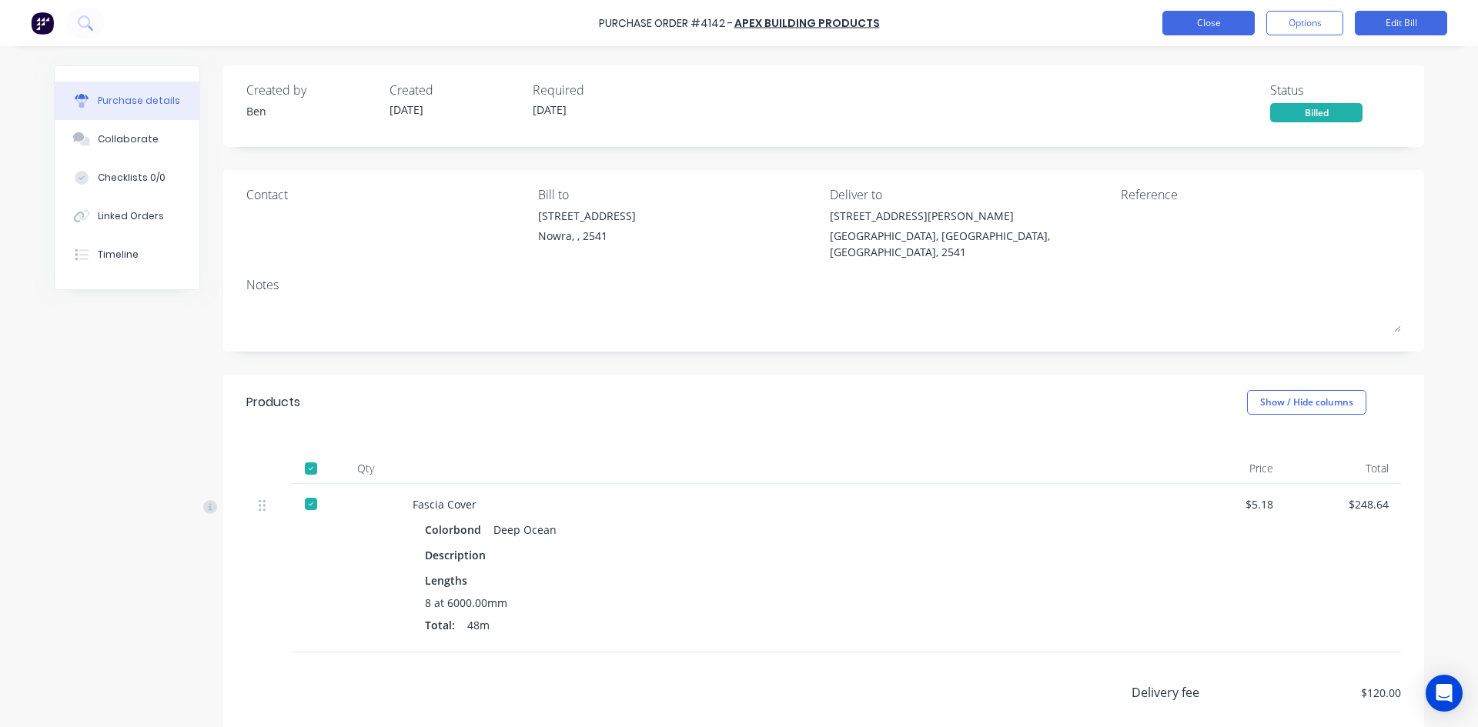
click at [1242, 15] on button "Close" at bounding box center [1208, 23] width 92 height 25
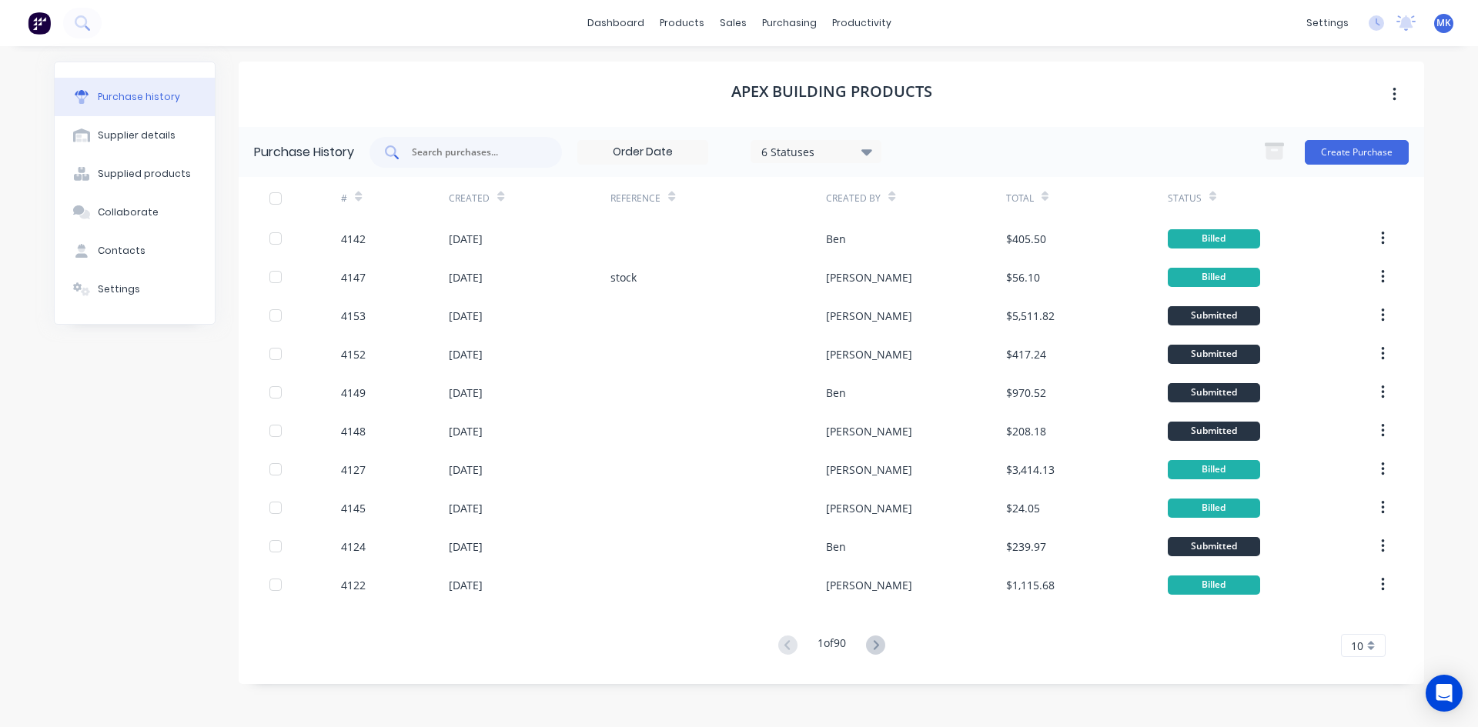
click at [480, 141] on div at bounding box center [465, 152] width 192 height 31
type input "4139"
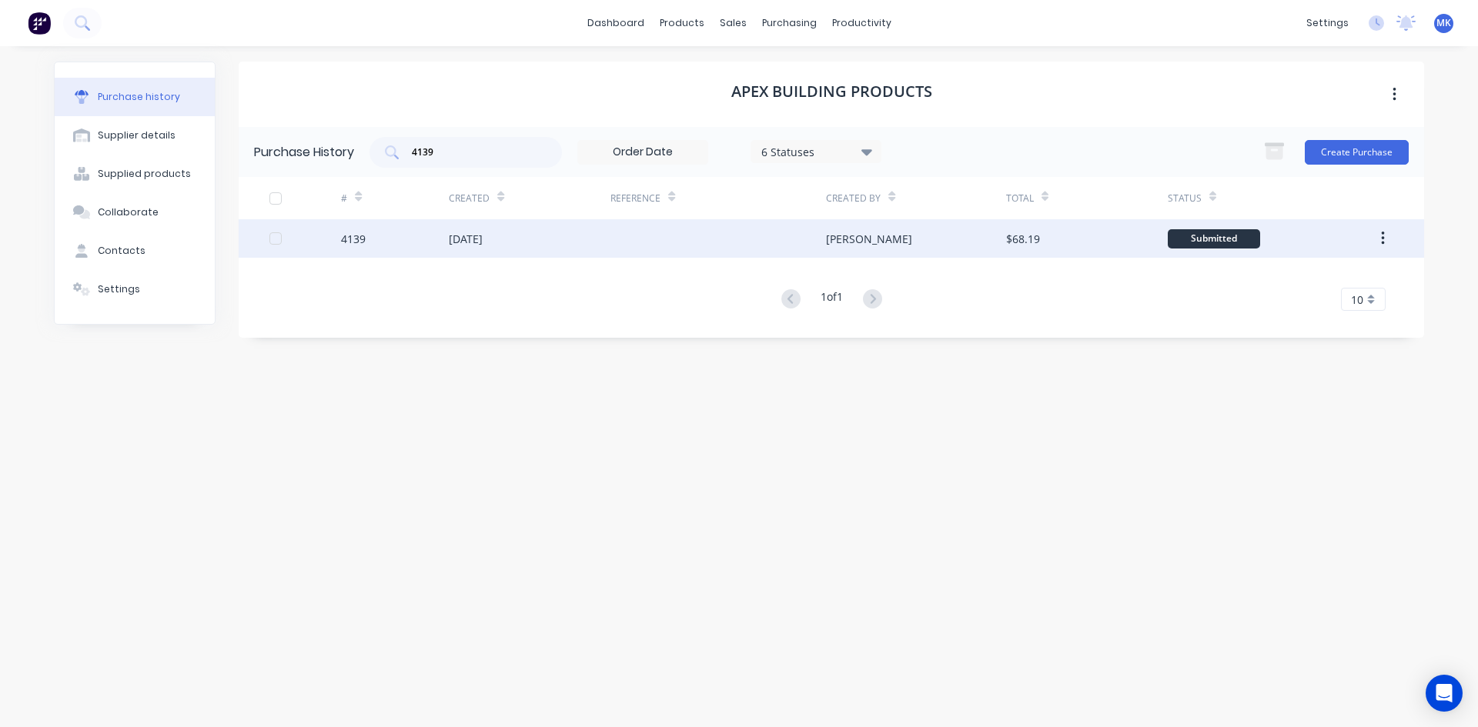
click at [1088, 244] on div "$68.19" at bounding box center [1087, 238] width 162 height 38
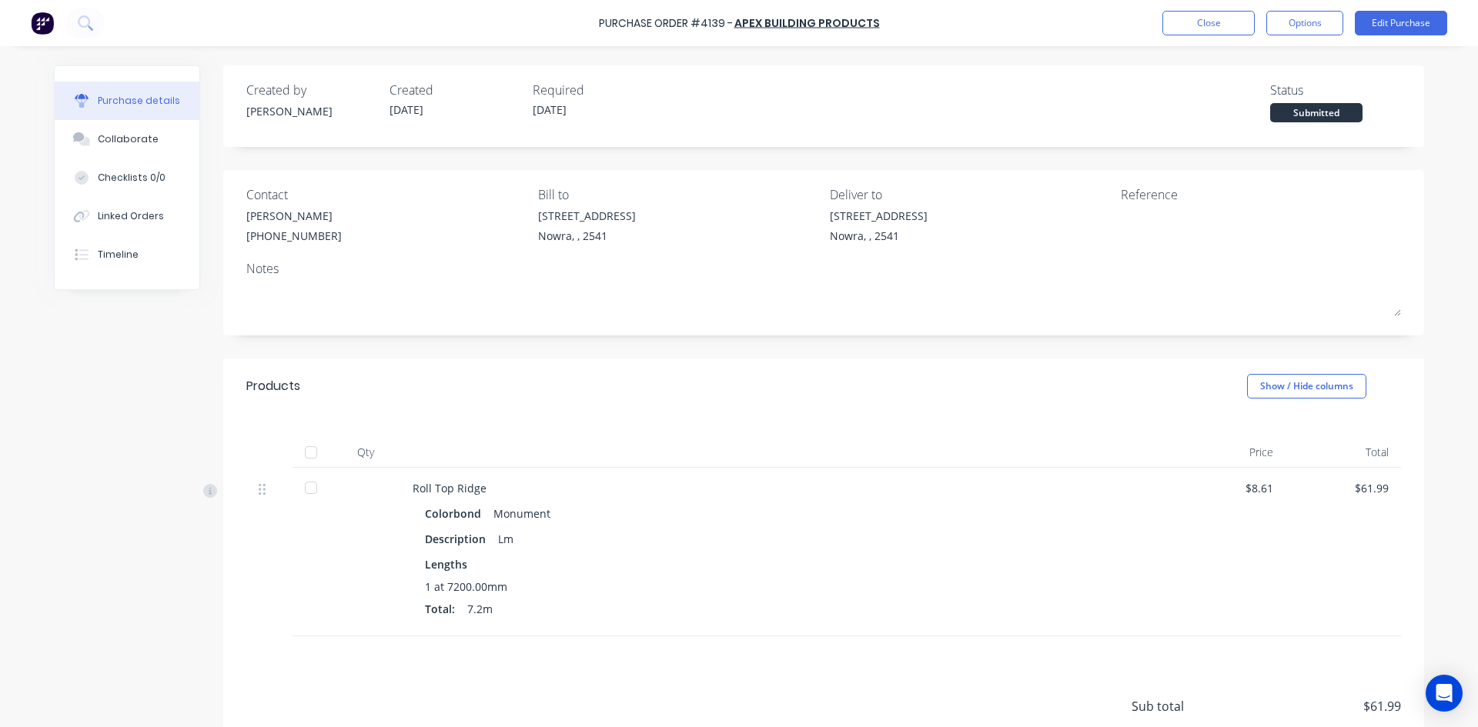
click at [304, 453] on div at bounding box center [311, 452] width 31 height 31
click at [1281, 22] on button "Options" at bounding box center [1304, 23] width 77 height 25
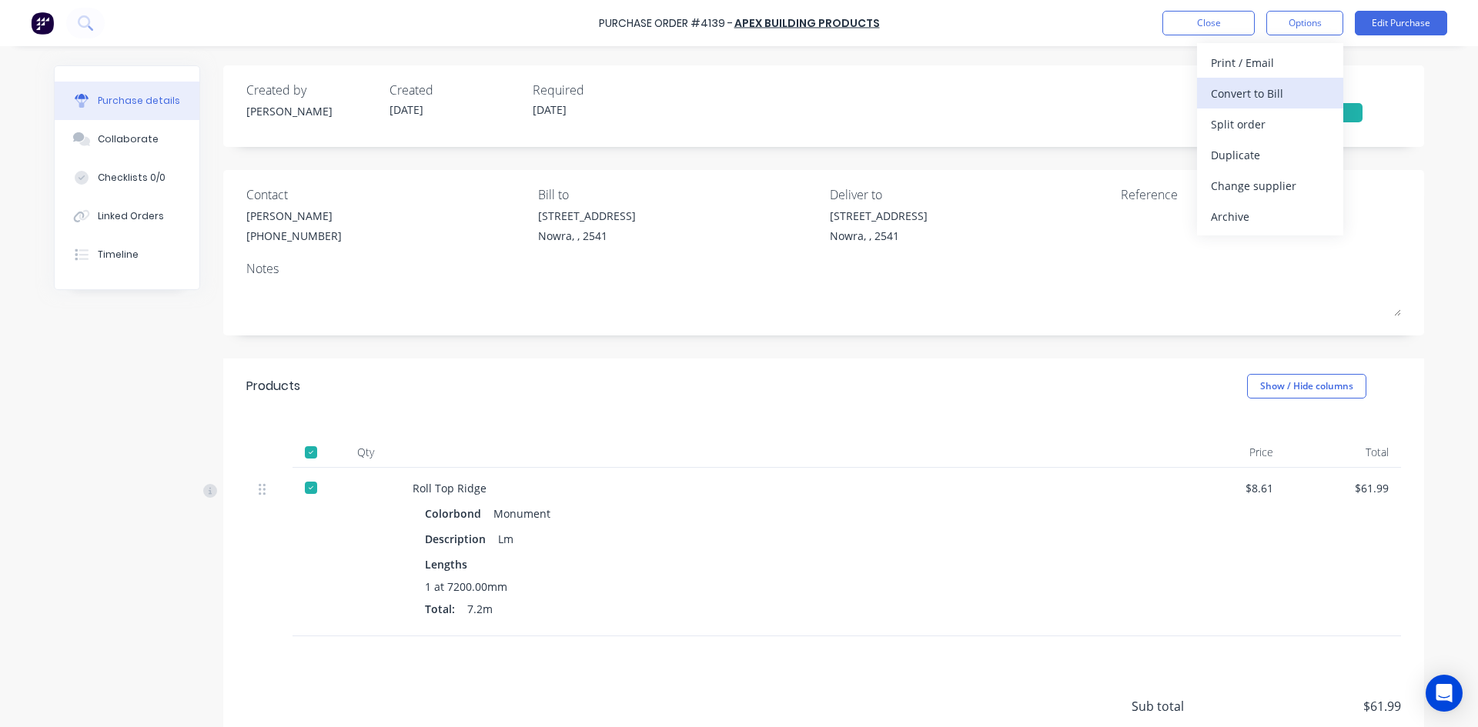
click at [1282, 95] on div "Convert to Bill" at bounding box center [1270, 93] width 119 height 22
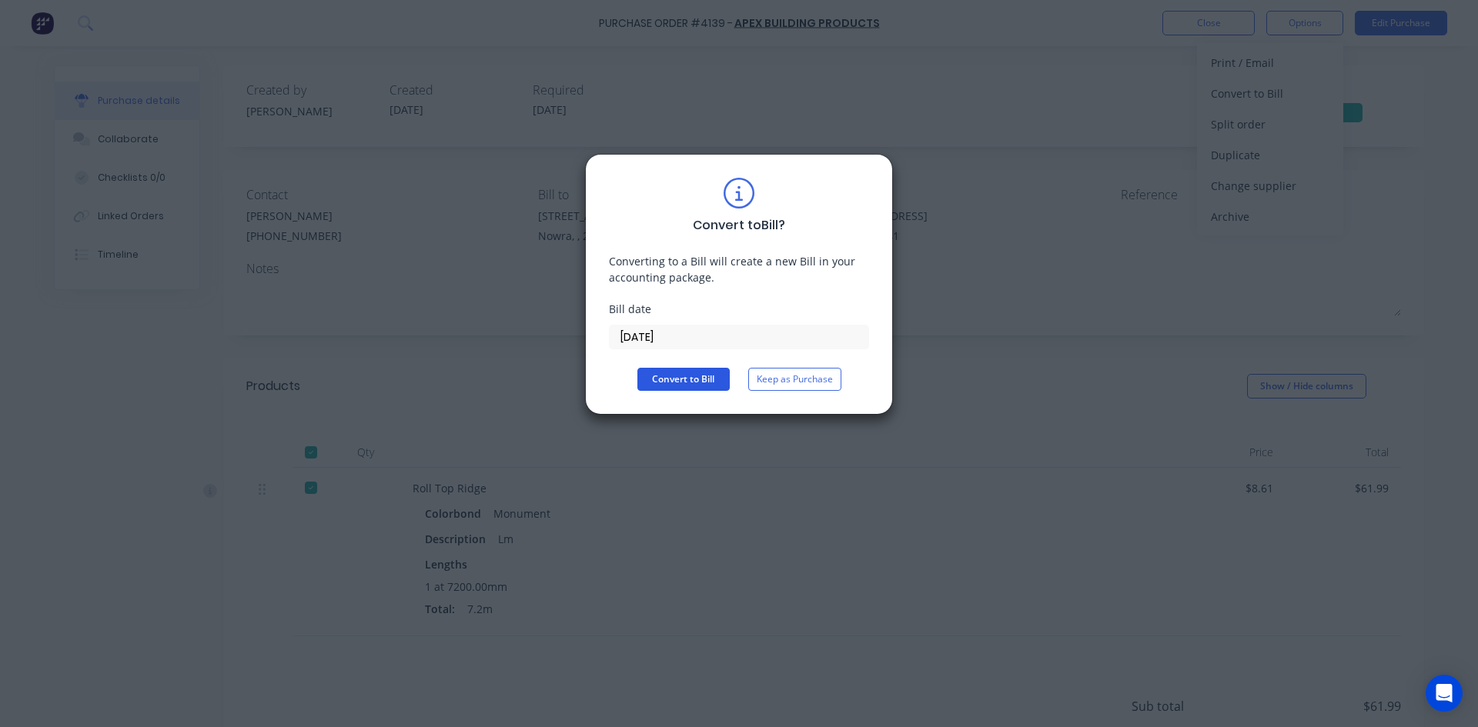
click at [704, 370] on button "Convert to Bill" at bounding box center [683, 379] width 92 height 23
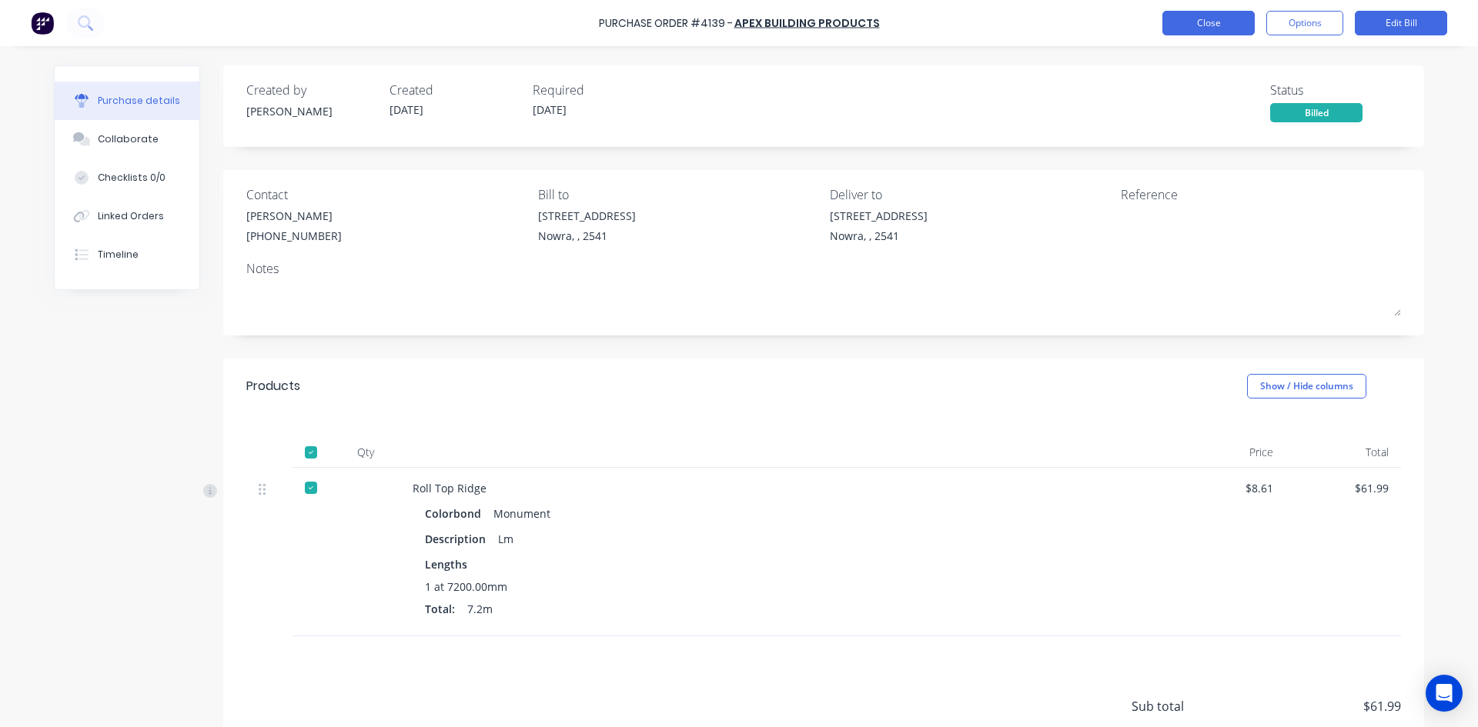
click at [1214, 22] on button "Close" at bounding box center [1208, 23] width 92 height 25
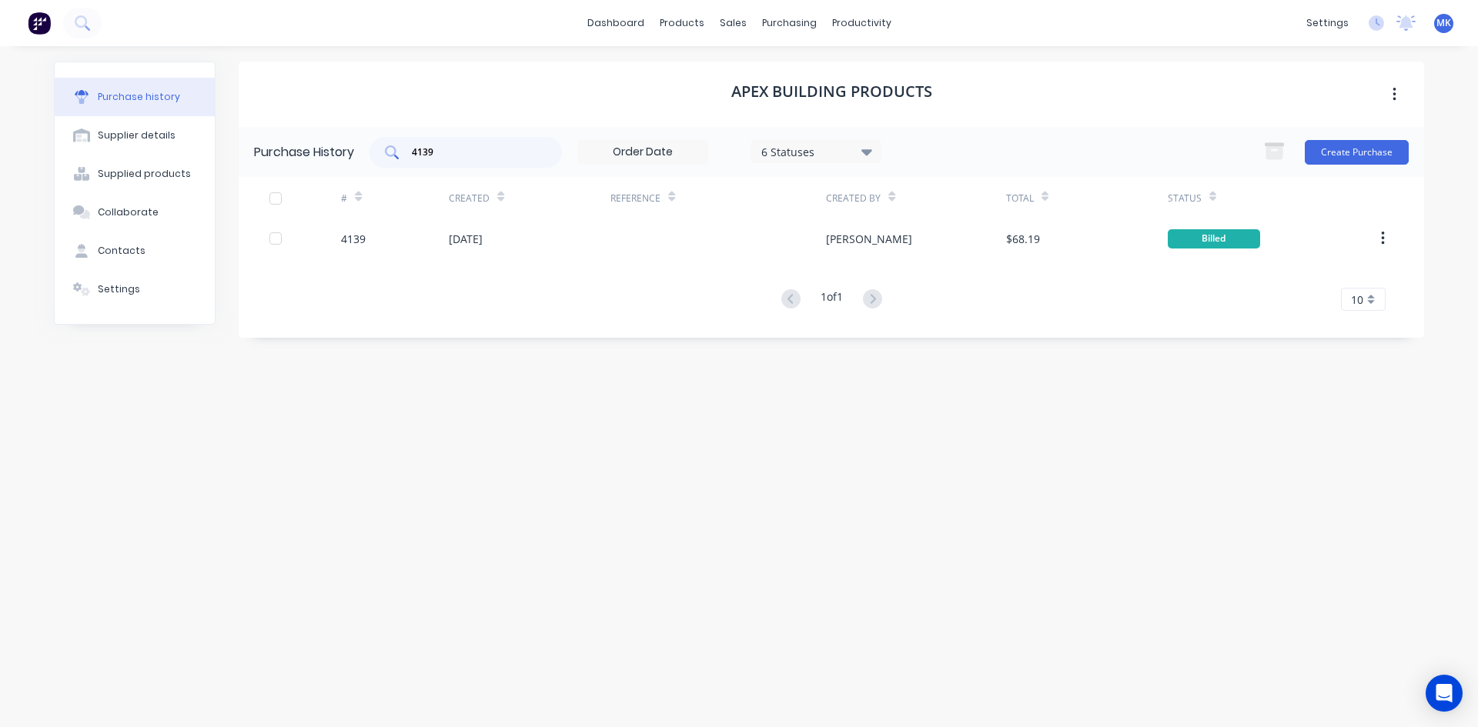
click at [484, 151] on input "4139" at bounding box center [474, 152] width 128 height 15
click at [508, 151] on input "4139" at bounding box center [474, 152] width 128 height 15
type input "4136"
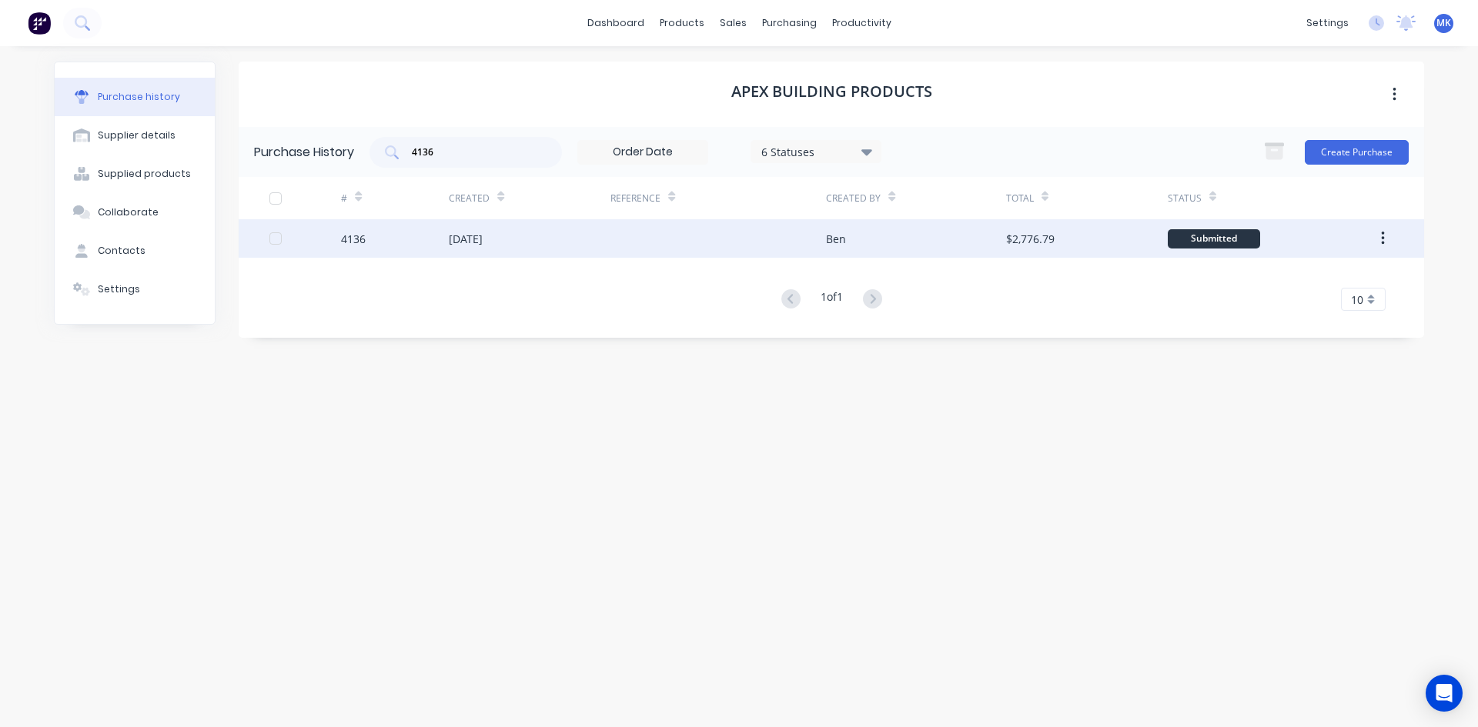
click at [1018, 239] on div "$2,776.79" at bounding box center [1030, 239] width 48 height 16
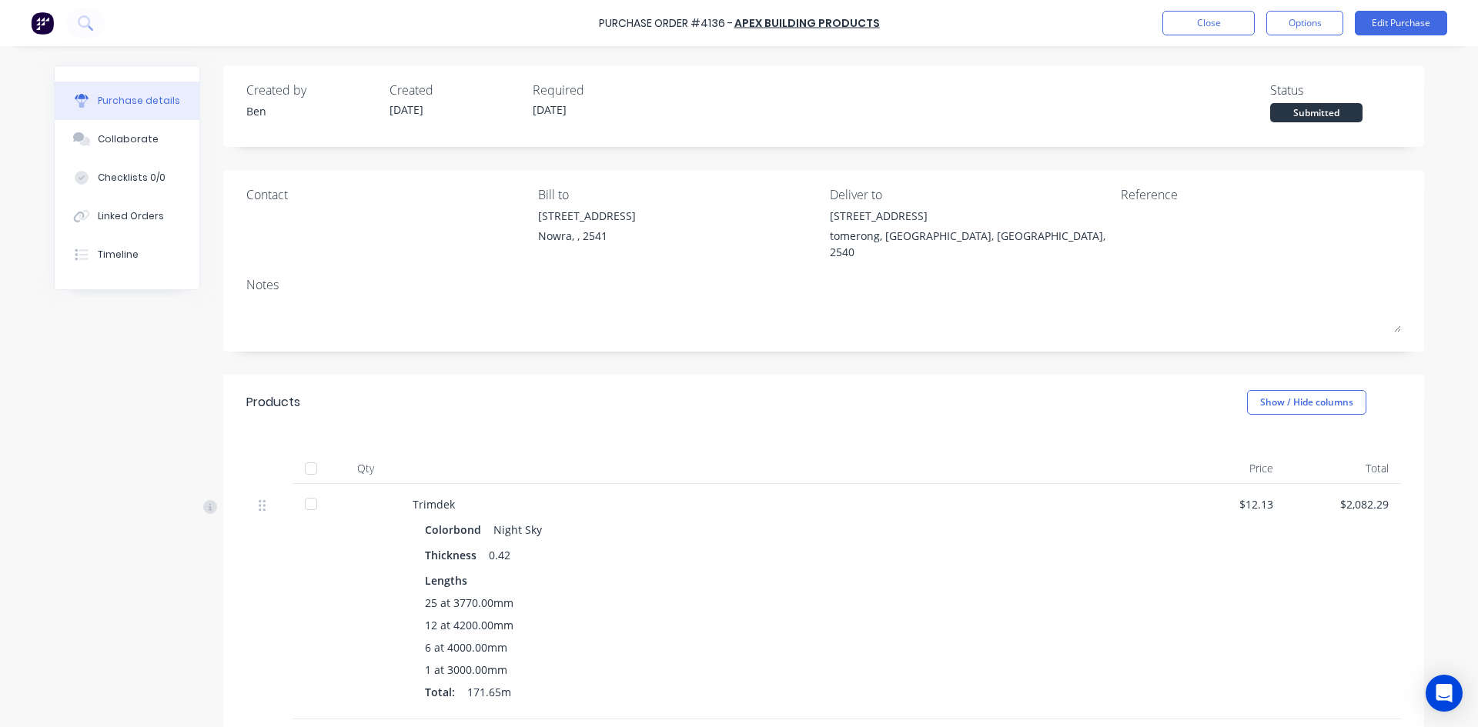
click at [316, 453] on div at bounding box center [311, 468] width 31 height 31
click at [1309, 22] on button "Options" at bounding box center [1304, 23] width 77 height 25
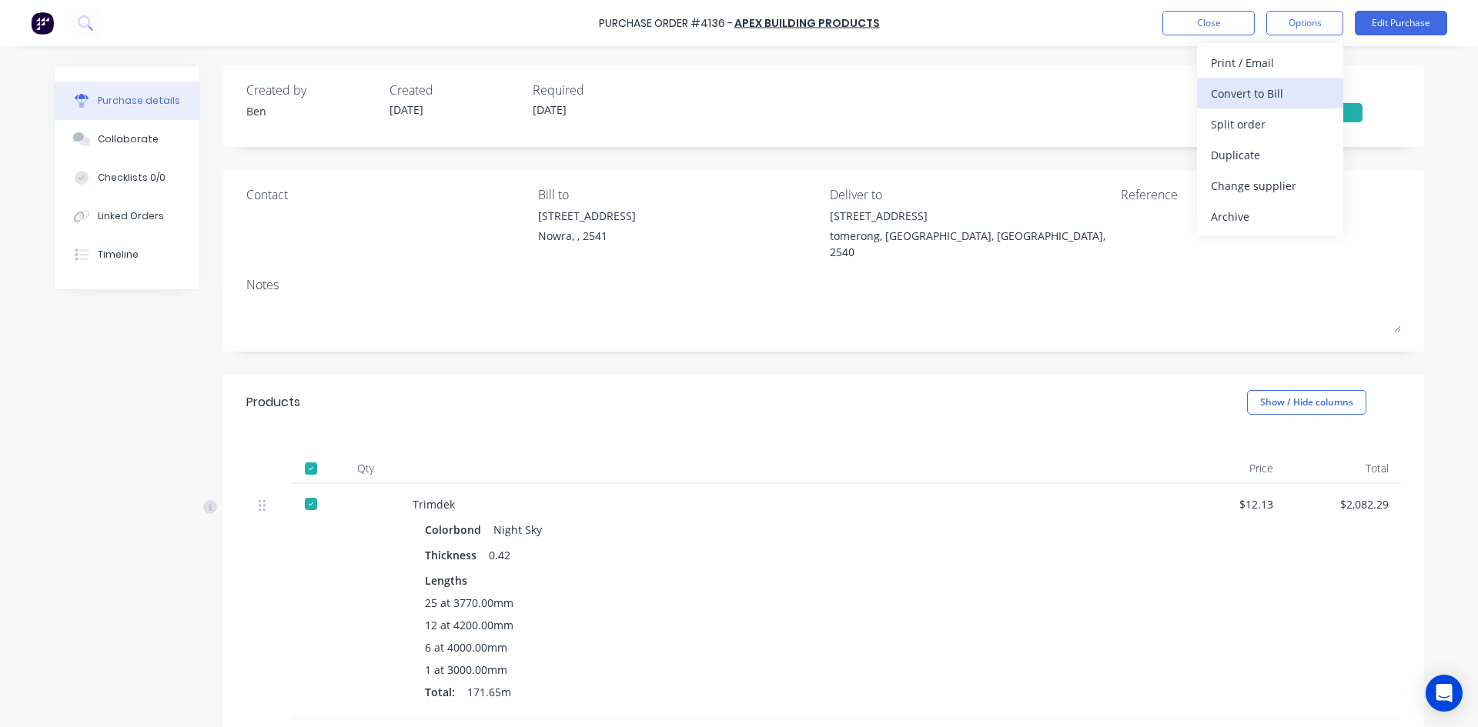
click at [1287, 87] on div "Convert to Bill" at bounding box center [1270, 93] width 119 height 22
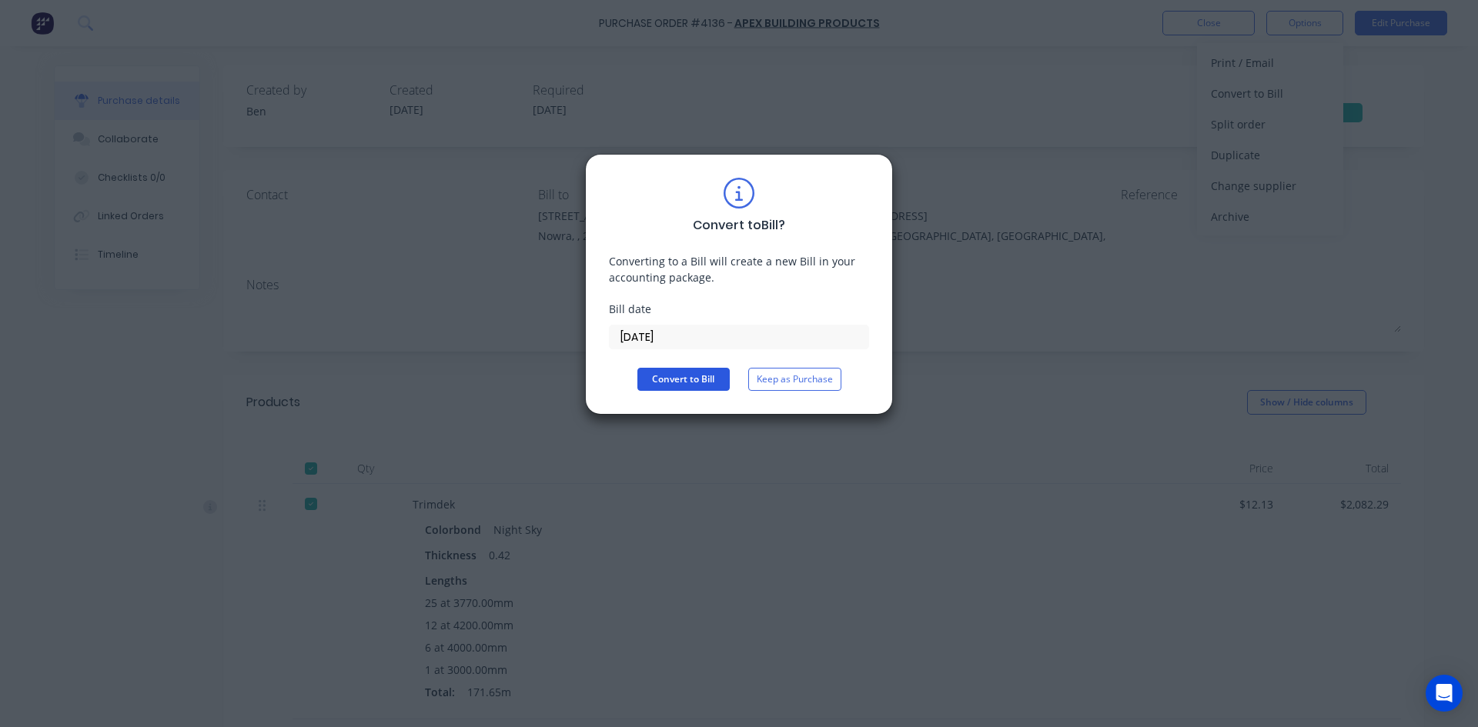
click at [683, 370] on button "Convert to Bill" at bounding box center [683, 379] width 92 height 23
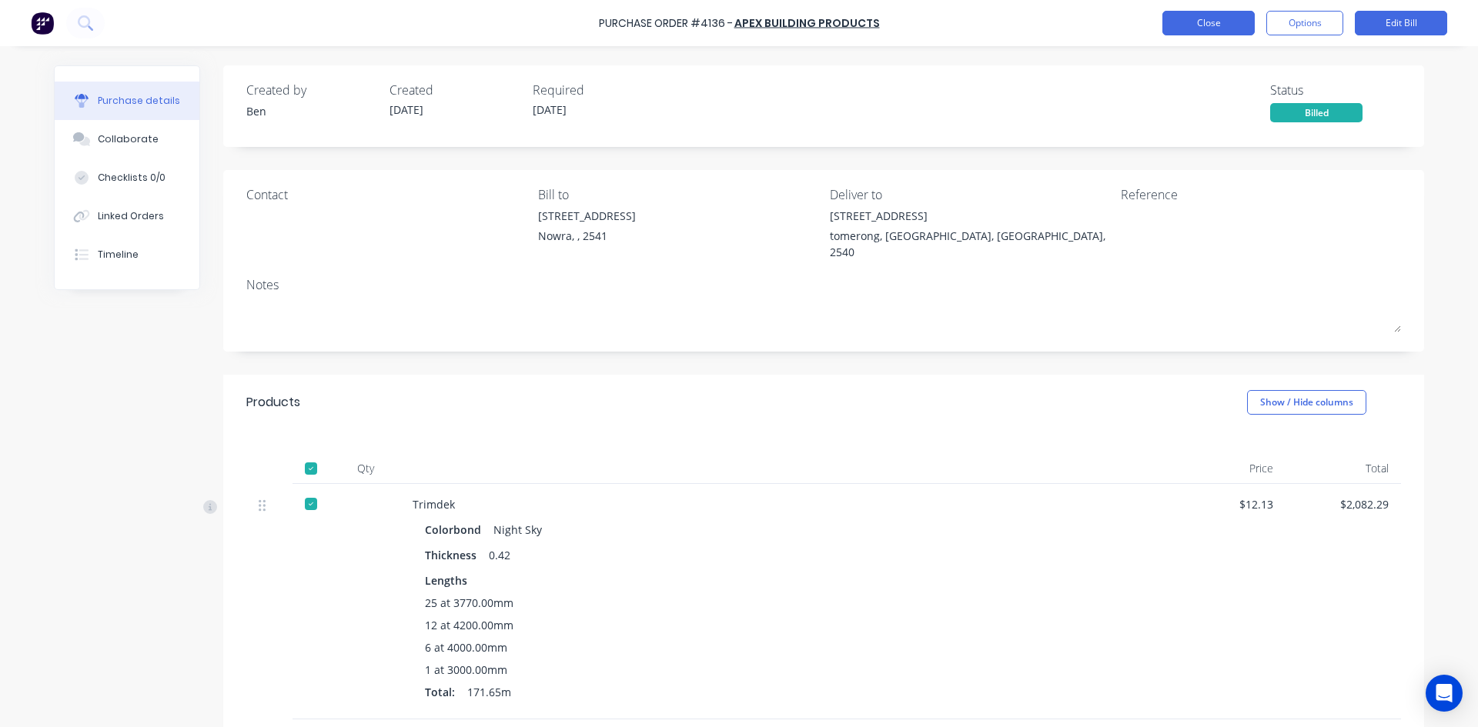
click at [1203, 20] on button "Close" at bounding box center [1208, 23] width 92 height 25
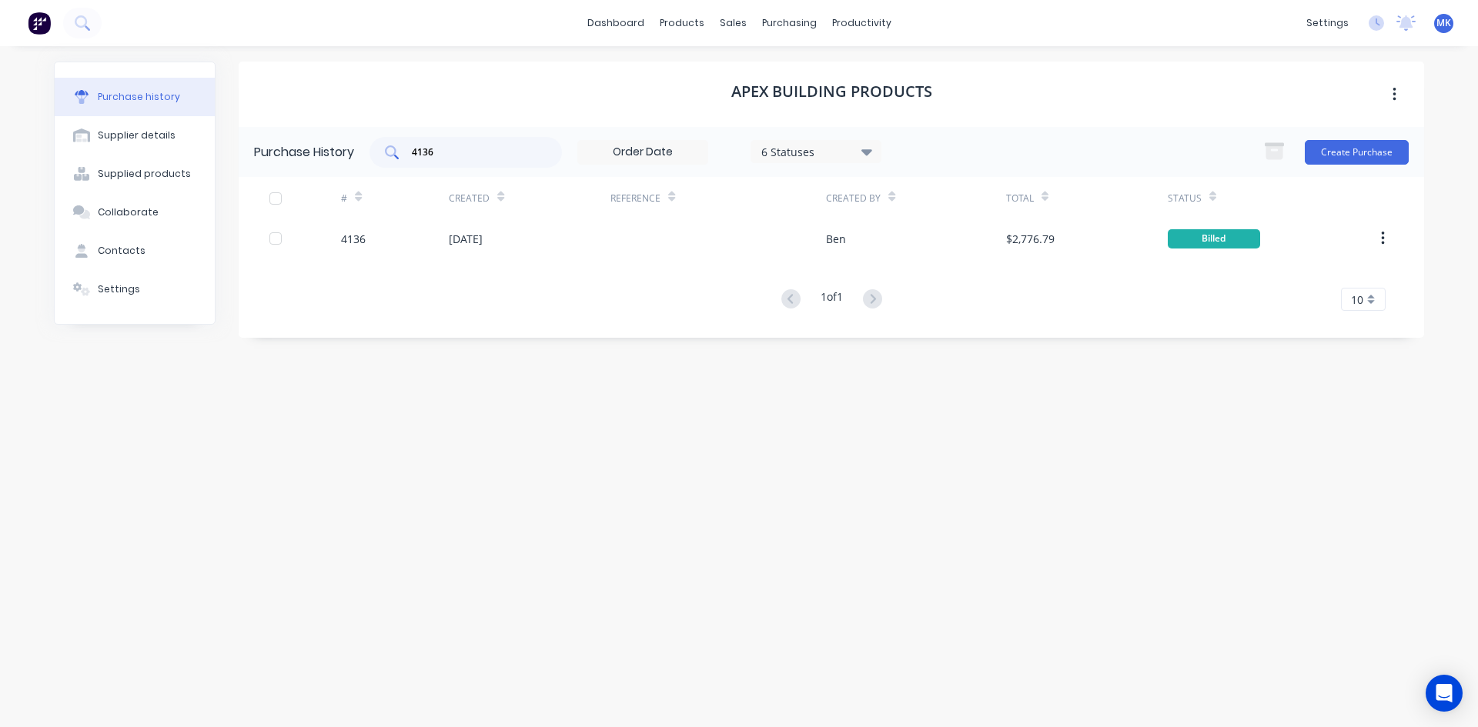
click at [437, 143] on div "4136" at bounding box center [465, 152] width 192 height 31
type input "4134"
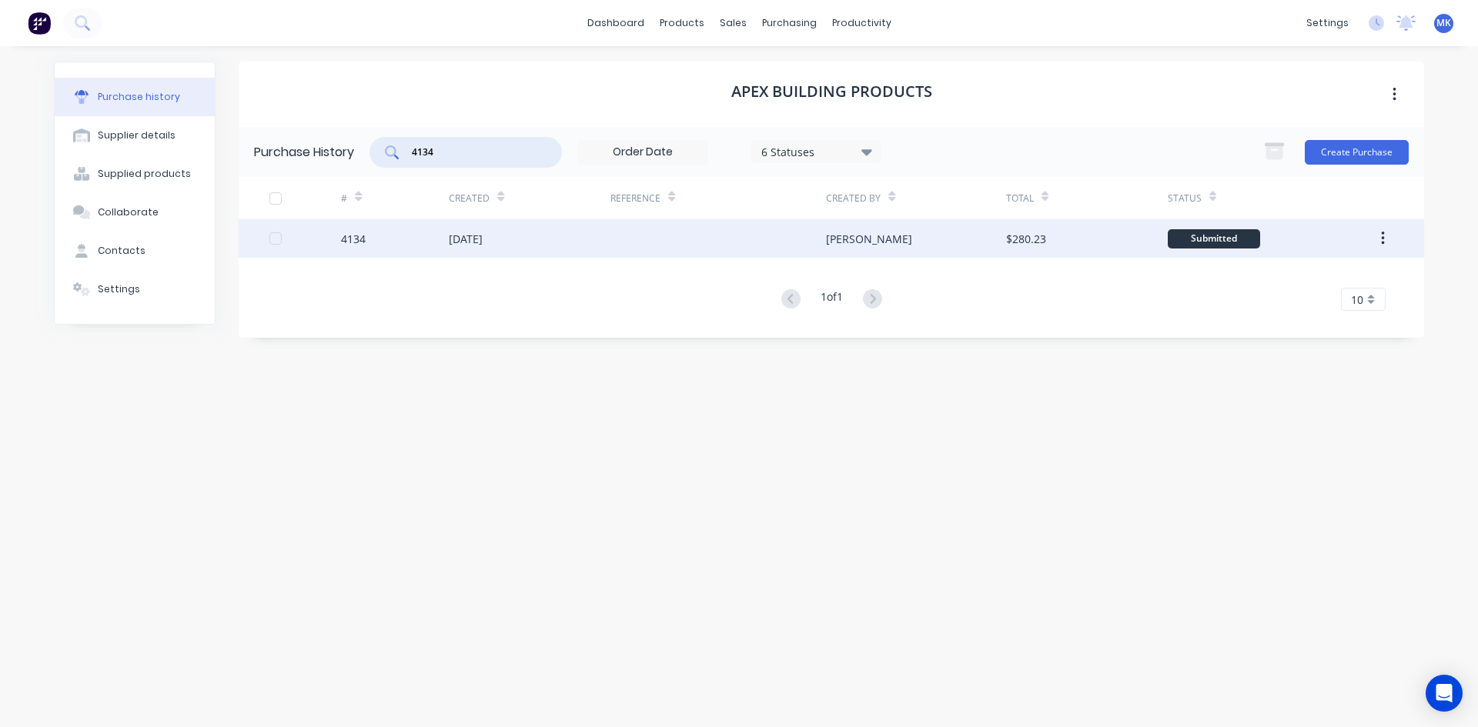
click at [987, 227] on div "[PERSON_NAME]" at bounding box center [915, 238] width 179 height 38
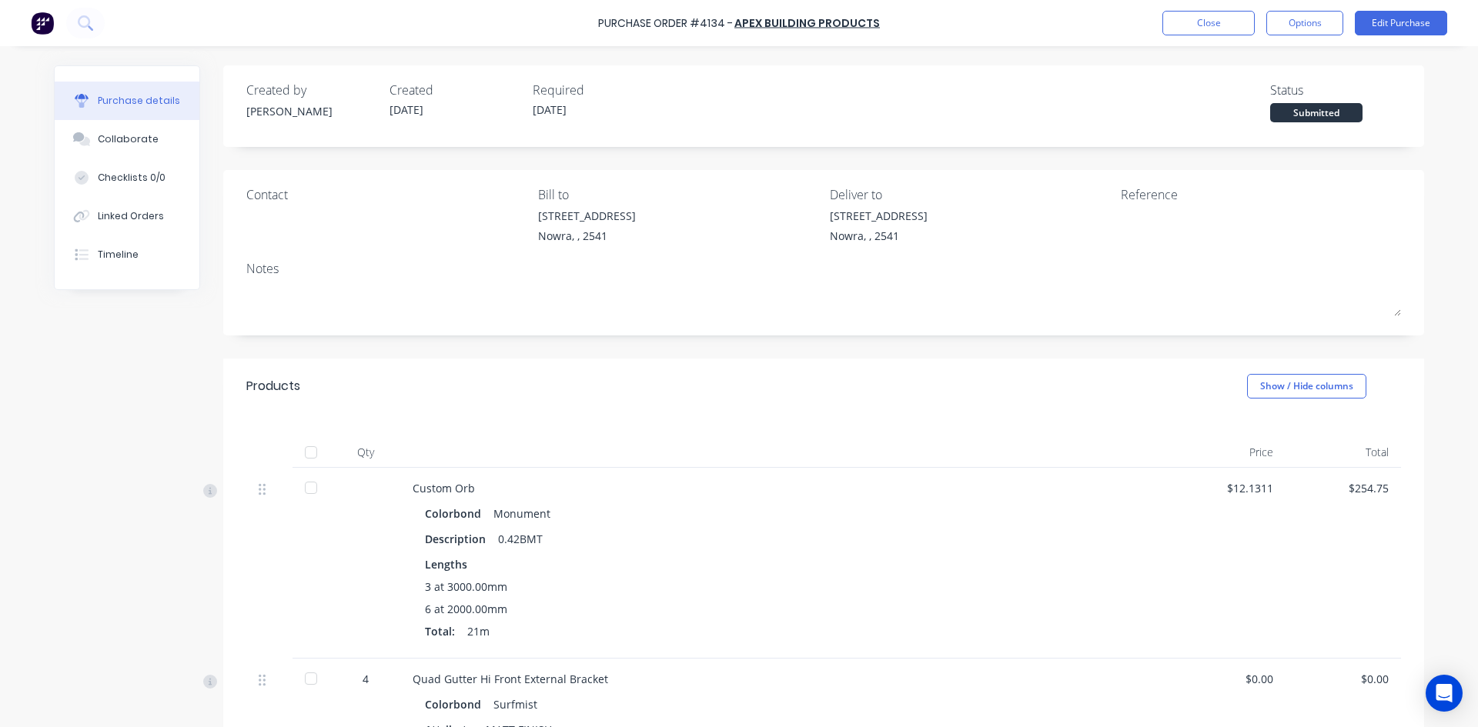
click at [303, 446] on div at bounding box center [311, 452] width 31 height 31
click at [1324, 15] on button "Options" at bounding box center [1304, 23] width 77 height 25
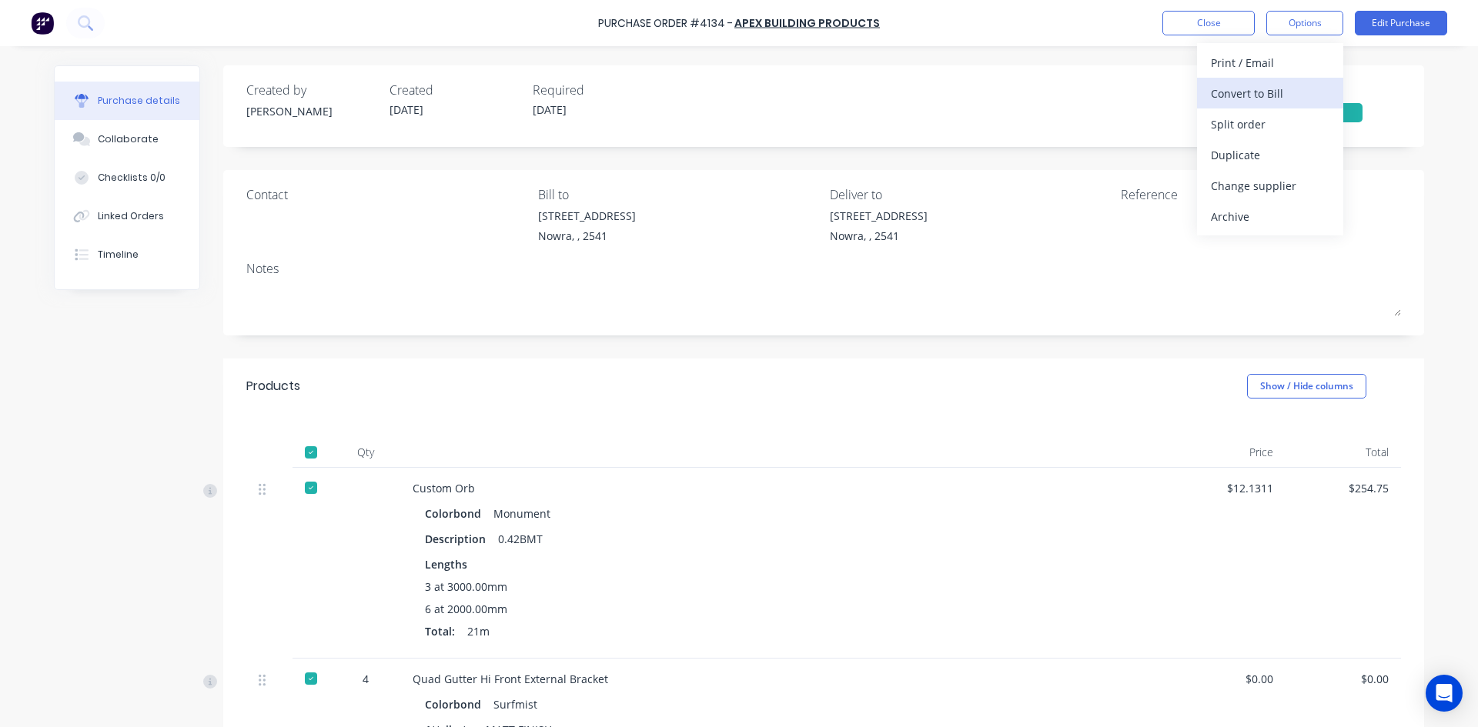
click at [1309, 85] on div "Convert to Bill" at bounding box center [1270, 93] width 119 height 22
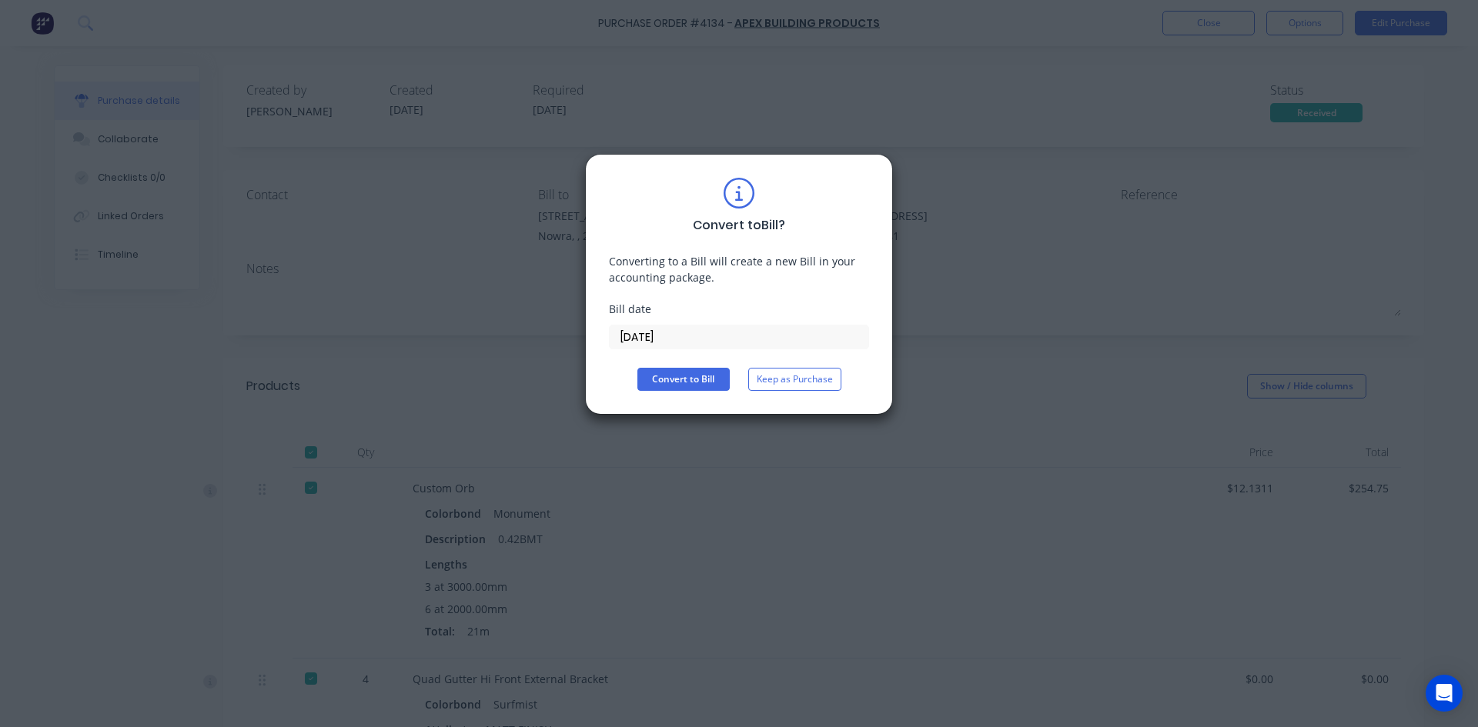
click at [702, 367] on div "Convert to Bill ? Converting to a Bill will create a new Bill in your accountin…" at bounding box center [739, 284] width 260 height 213
click at [675, 383] on button "Convert to Bill" at bounding box center [683, 379] width 92 height 23
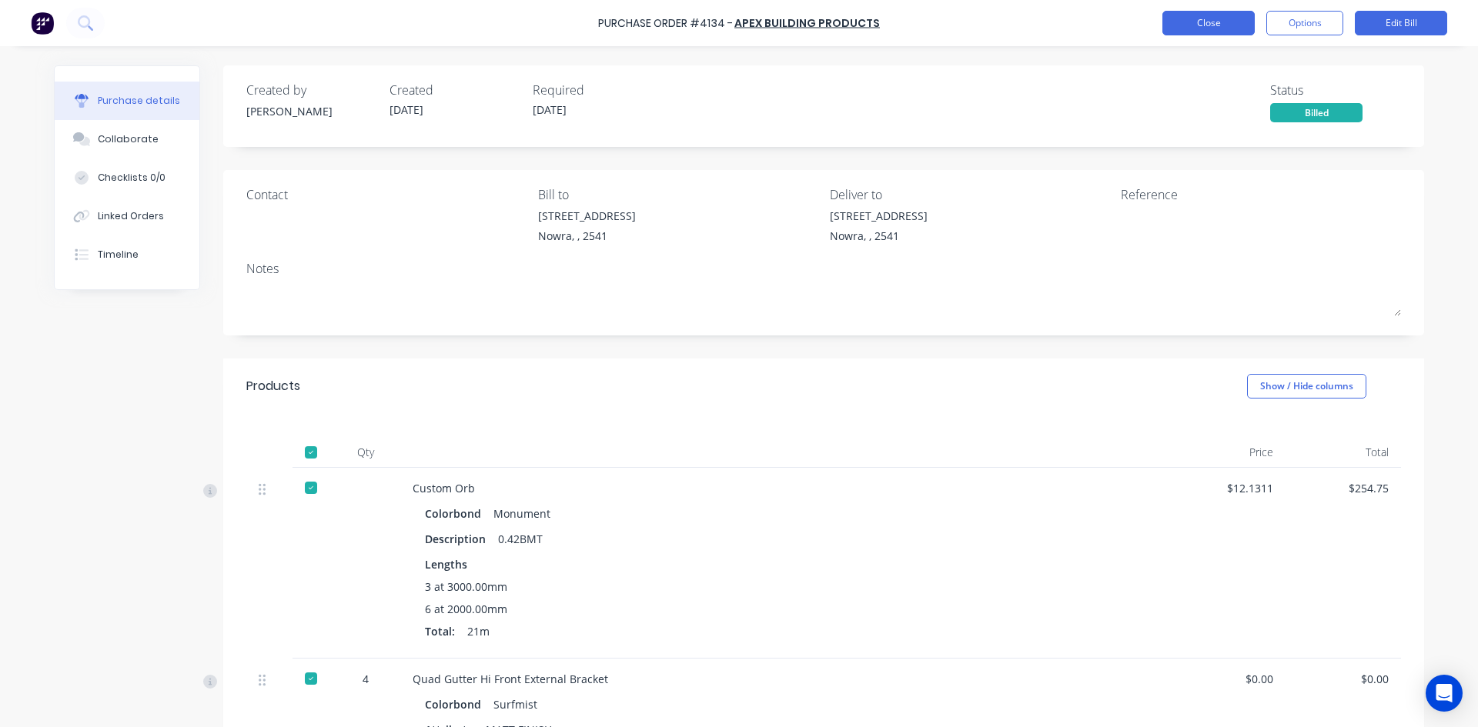
click at [1206, 26] on button "Close" at bounding box center [1208, 23] width 92 height 25
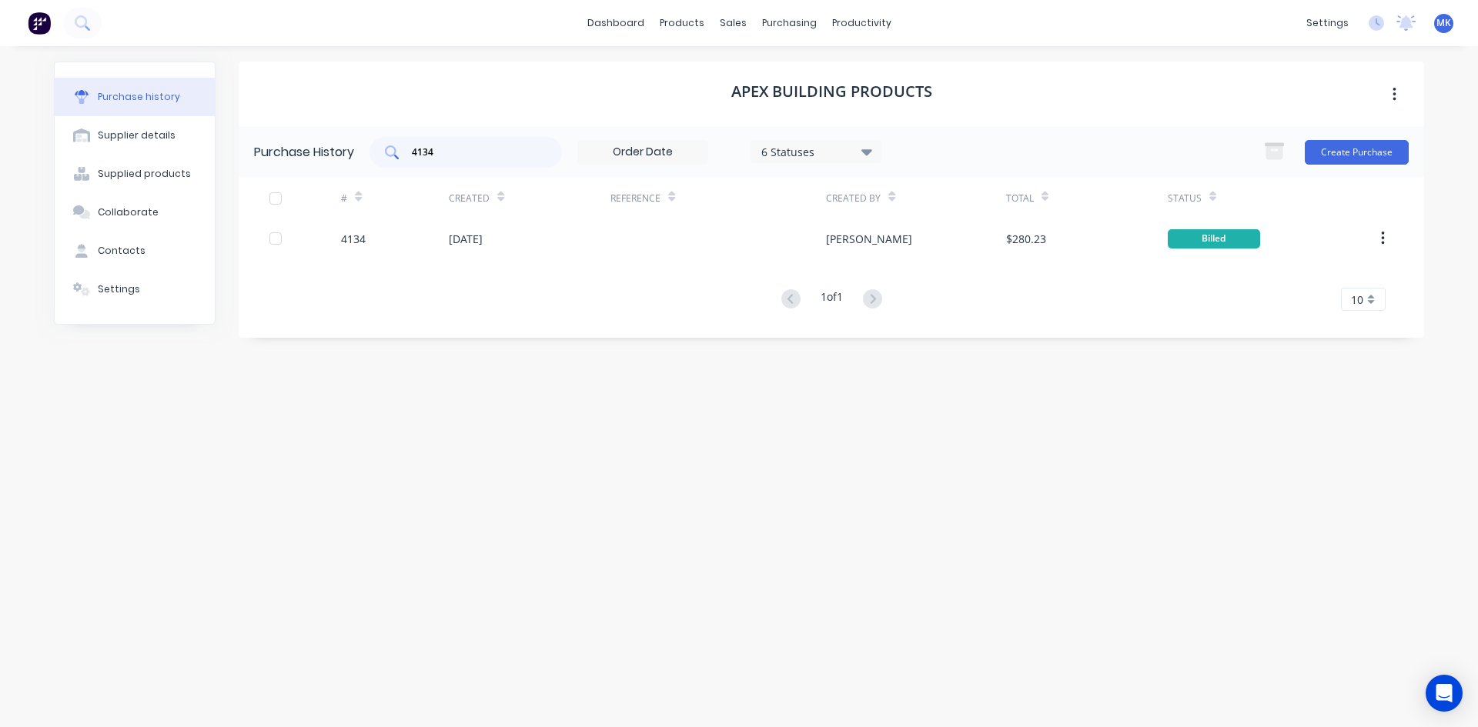
click at [447, 152] on input "4134" at bounding box center [474, 152] width 128 height 15
type input "4131"
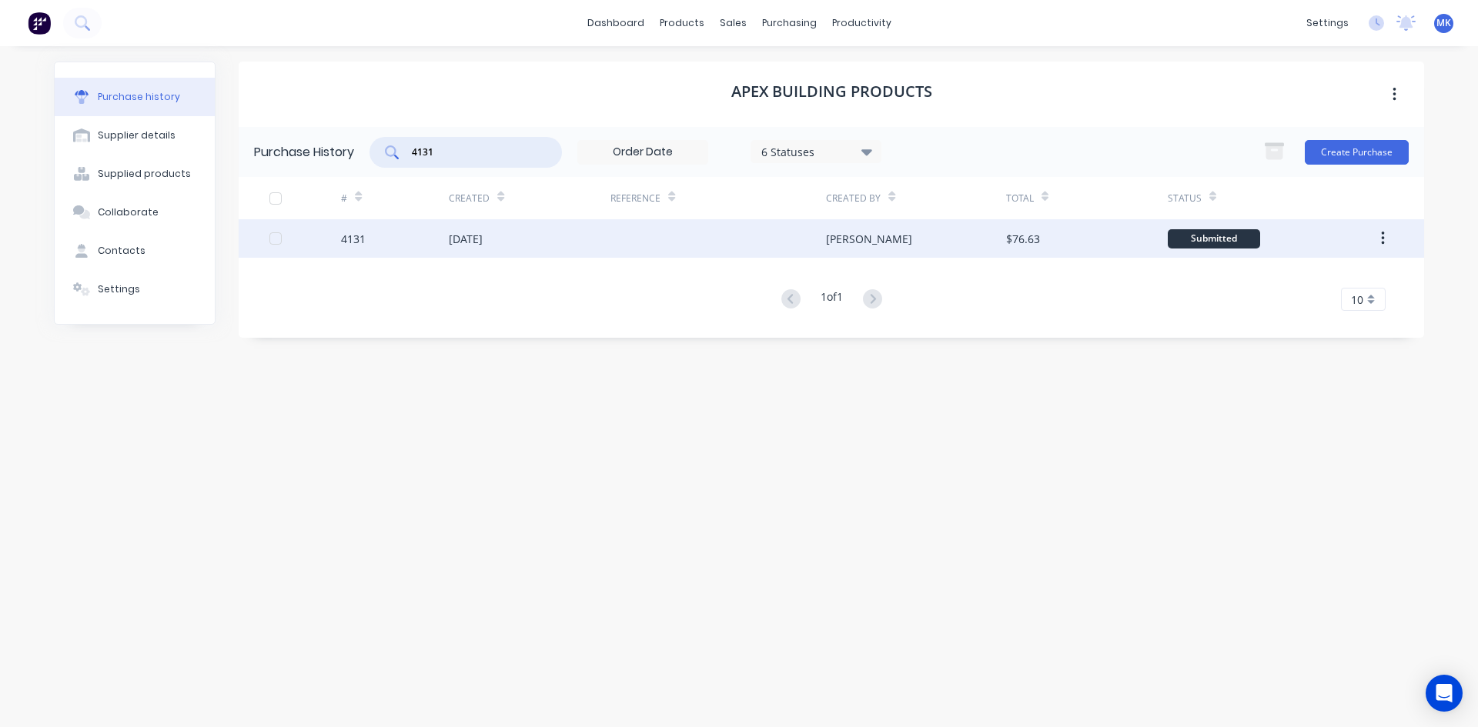
click at [1076, 242] on div "$76.63" at bounding box center [1087, 238] width 162 height 38
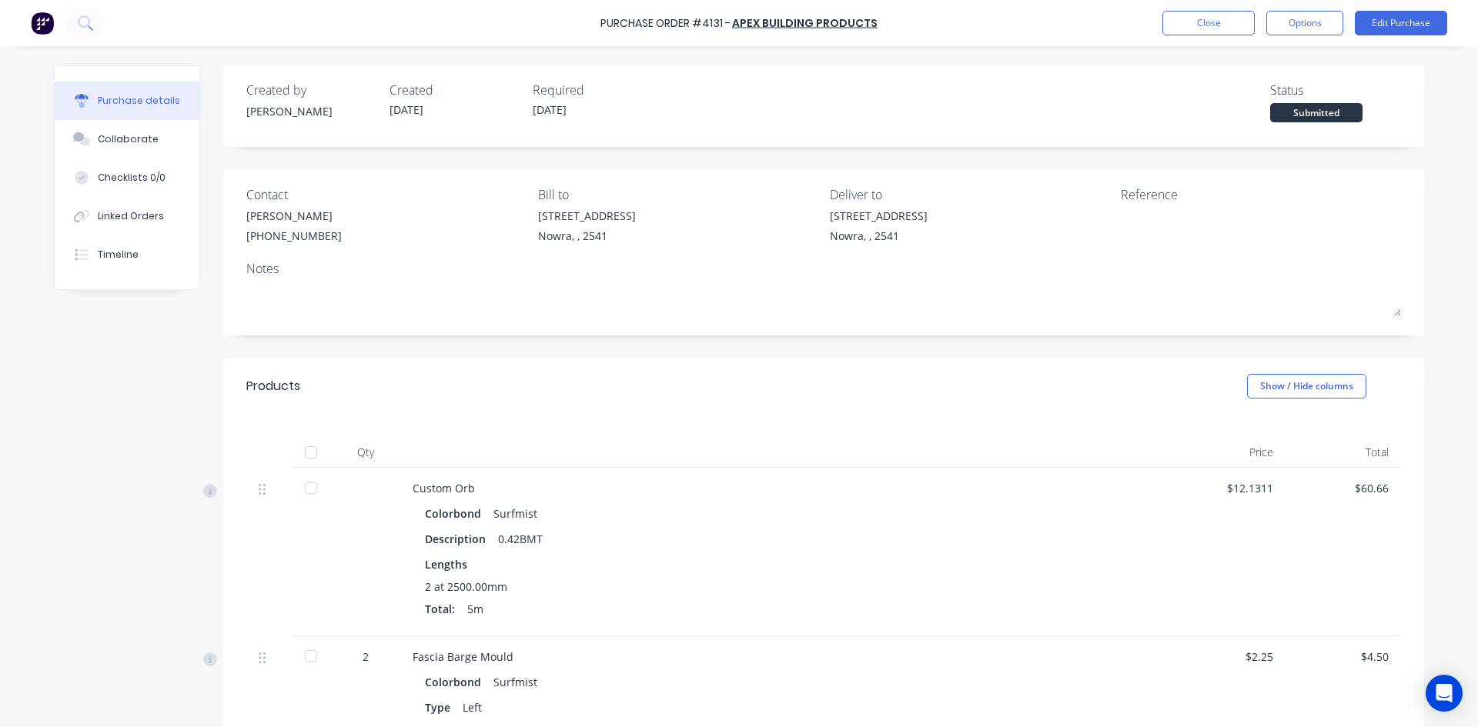
click at [309, 458] on div at bounding box center [311, 452] width 31 height 31
click at [1299, 30] on button "Options" at bounding box center [1304, 23] width 77 height 25
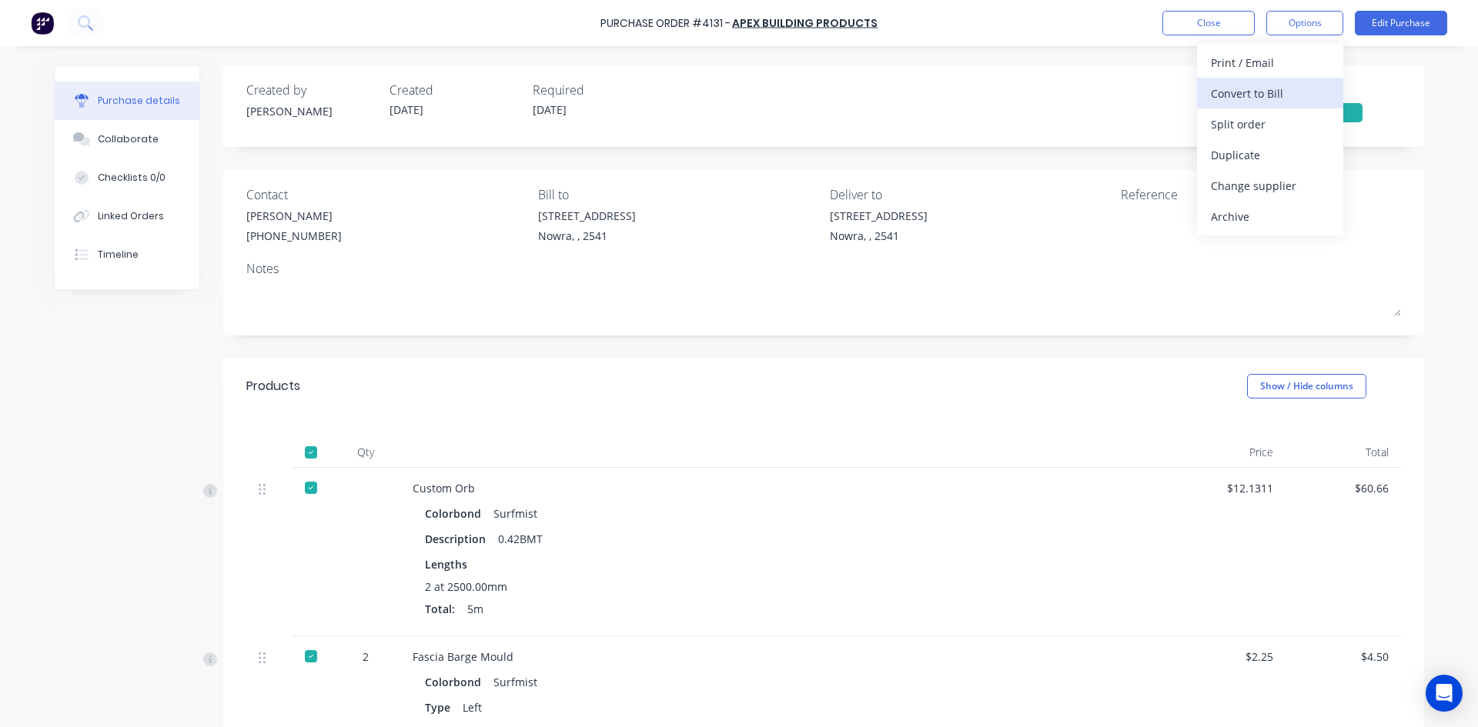
click at [1293, 92] on div "Convert to Bill" at bounding box center [1270, 93] width 119 height 22
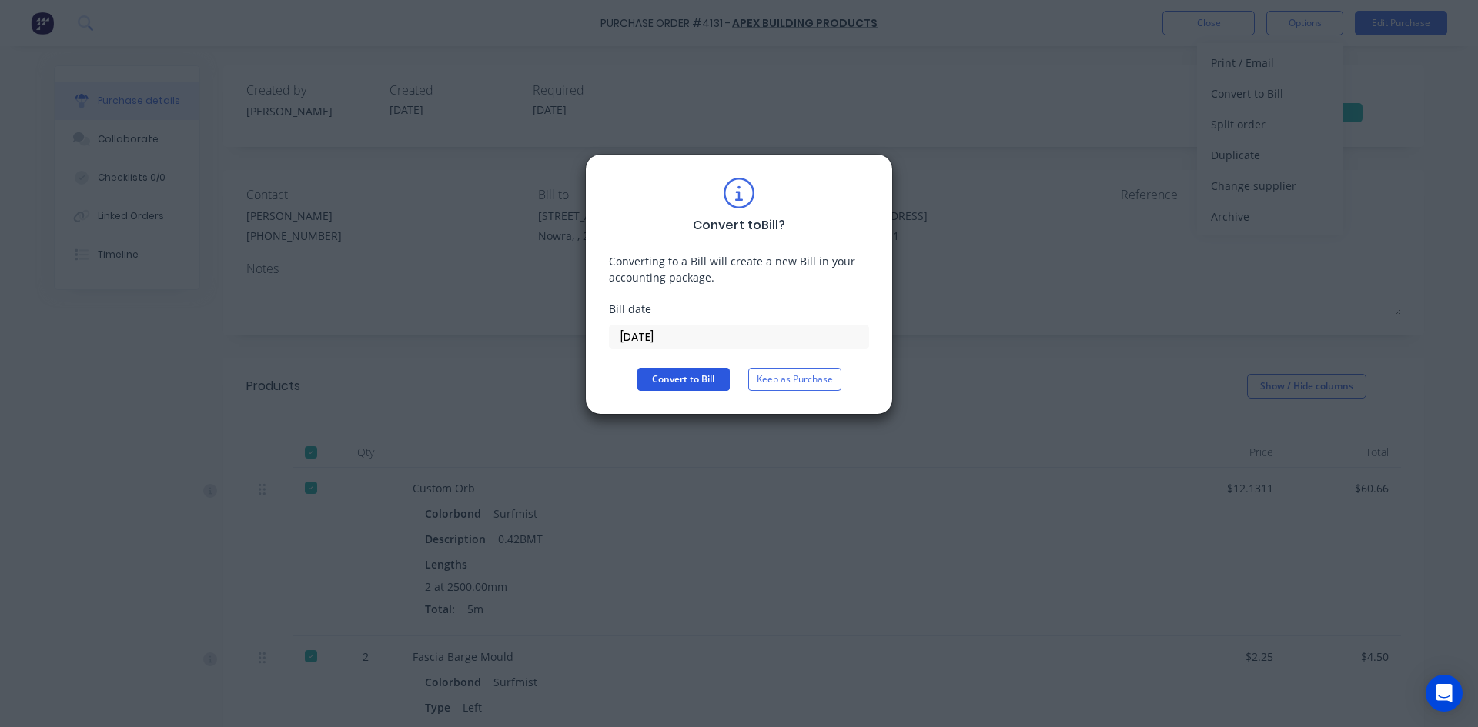
click at [694, 376] on button "Convert to Bill" at bounding box center [683, 379] width 92 height 23
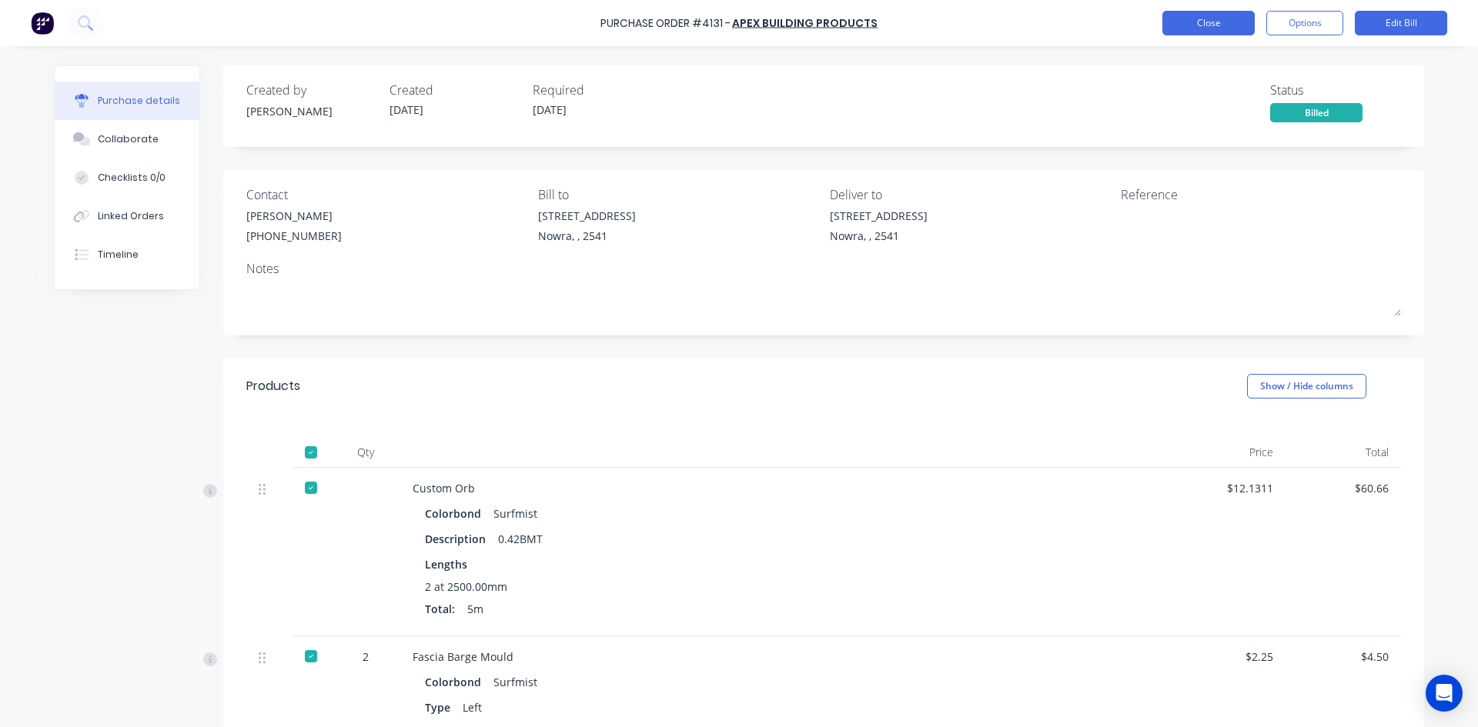
click at [1188, 22] on button "Close" at bounding box center [1208, 23] width 92 height 25
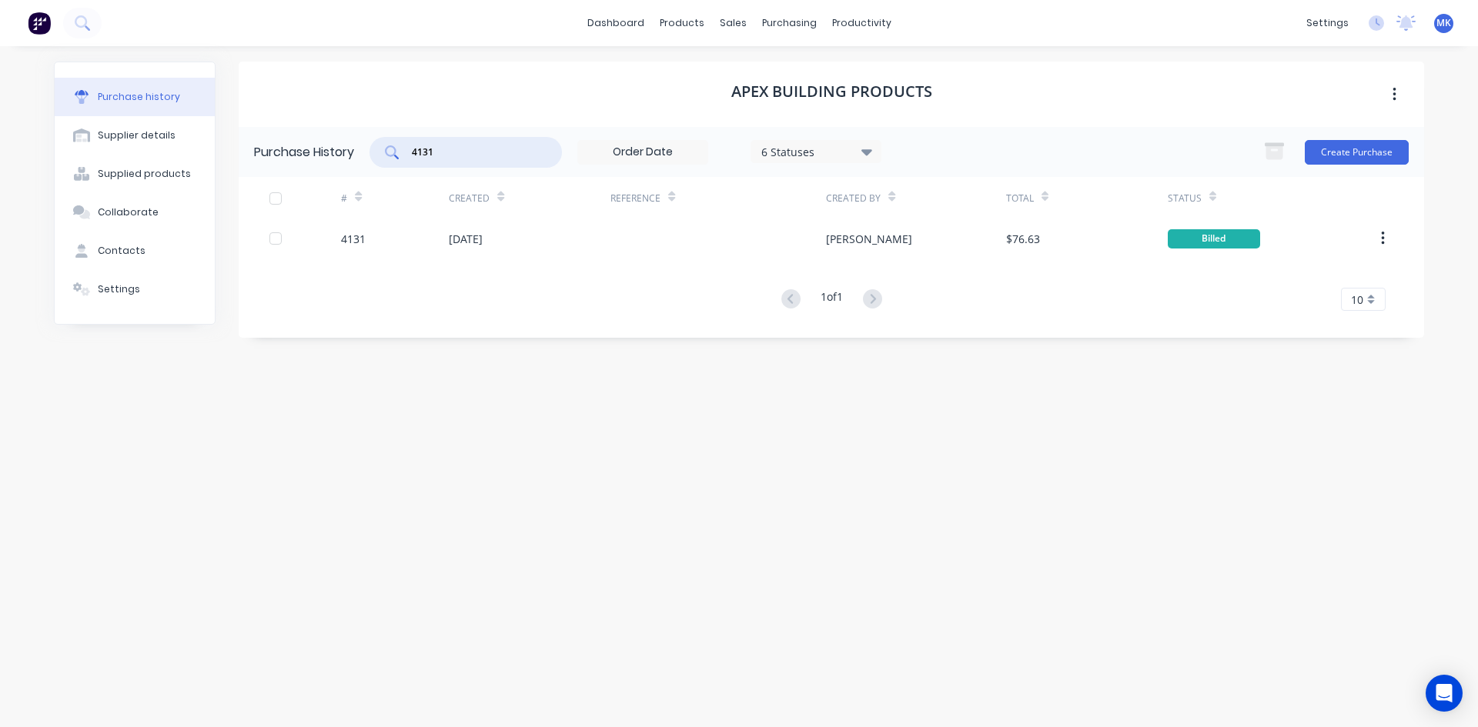
click at [452, 147] on input "4131" at bounding box center [474, 152] width 128 height 15
click at [799, 65] on link "Purchase Orders" at bounding box center [854, 73] width 204 height 31
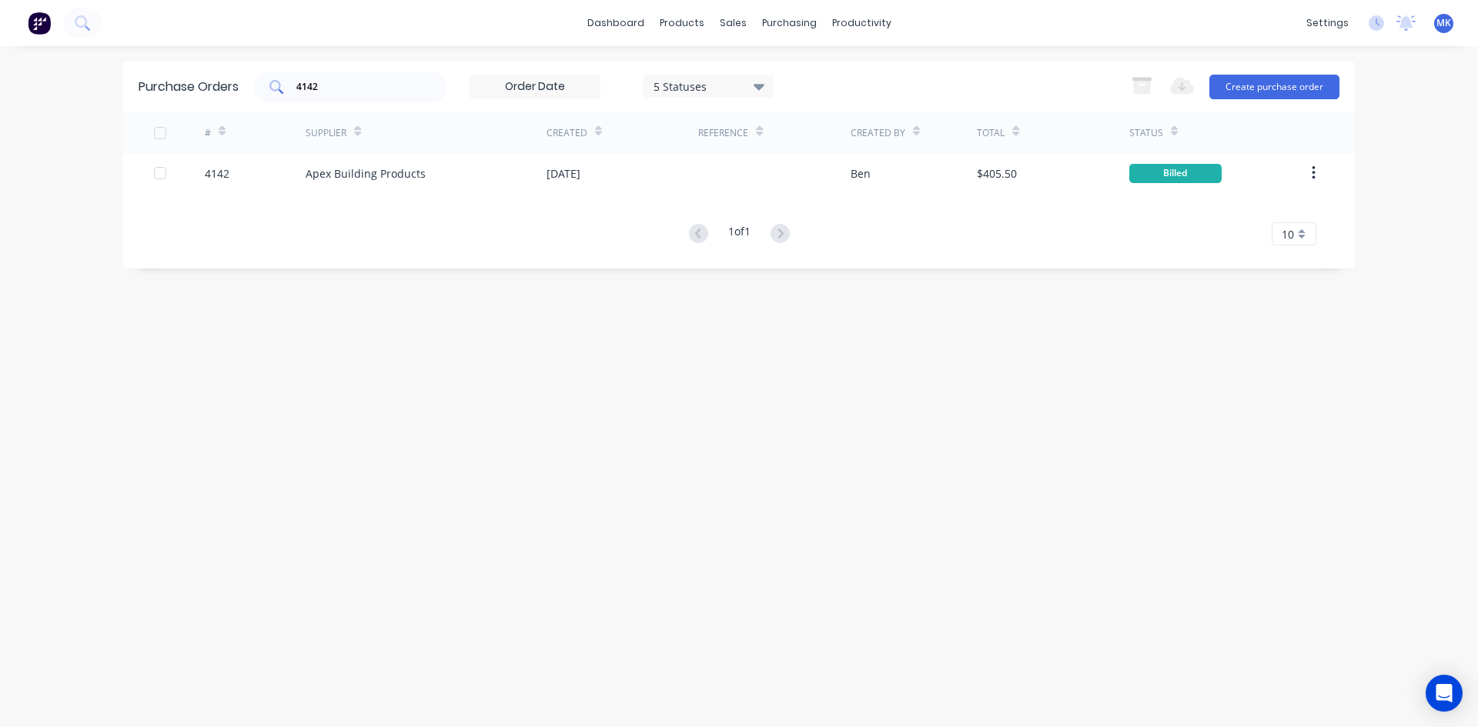
click at [381, 90] on input "4142" at bounding box center [359, 86] width 128 height 15
type input "4151"
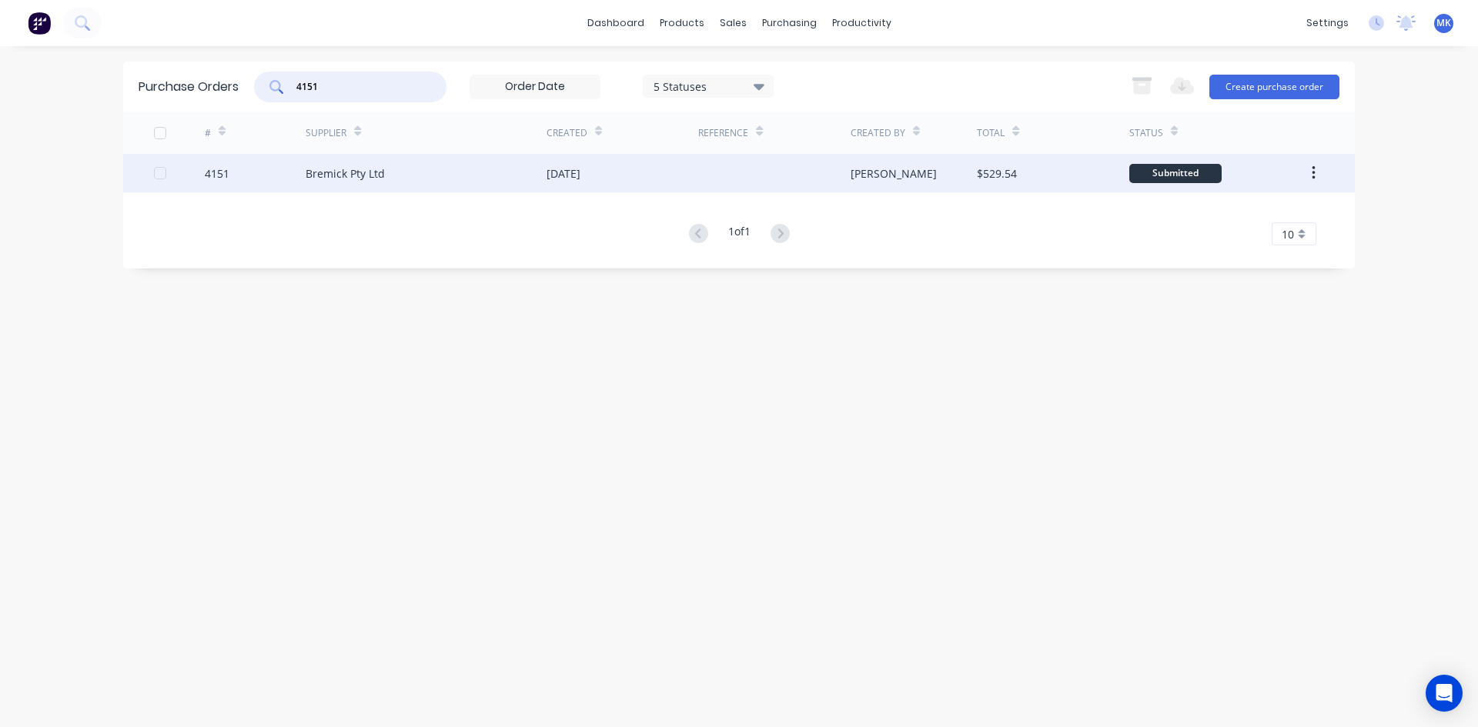
click at [998, 183] on div "$529.54" at bounding box center [1053, 173] width 152 height 38
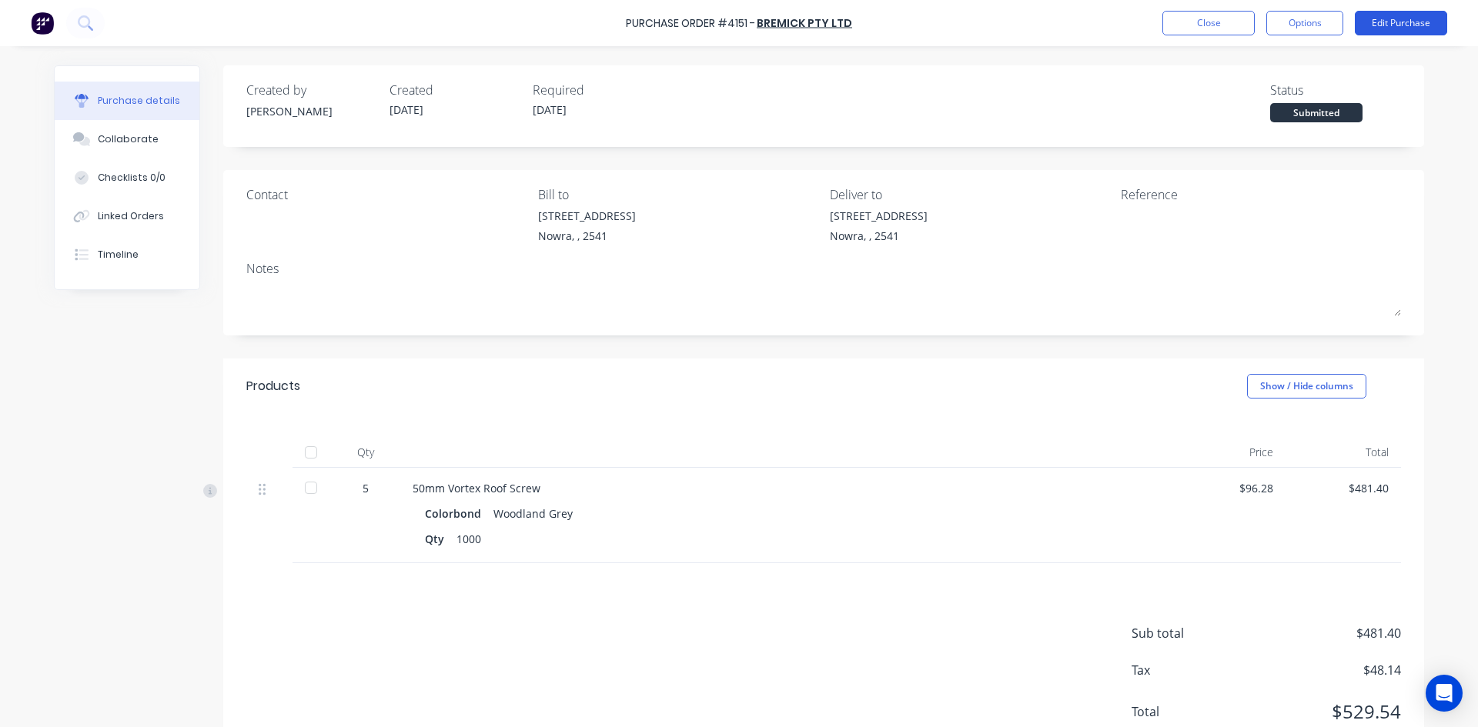
click at [1404, 18] on button "Edit Purchase" at bounding box center [1401, 23] width 92 height 25
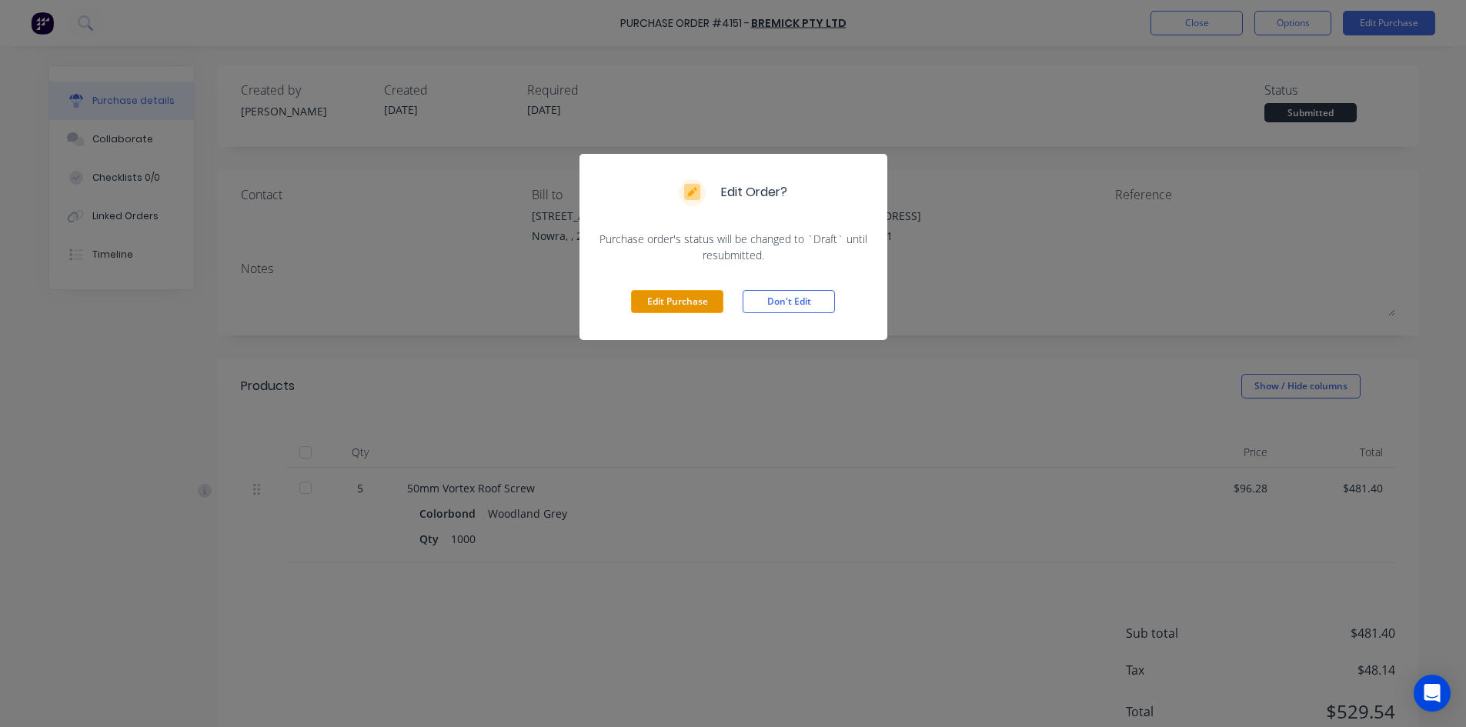
click at [663, 306] on button "Edit Purchase" at bounding box center [677, 301] width 92 height 23
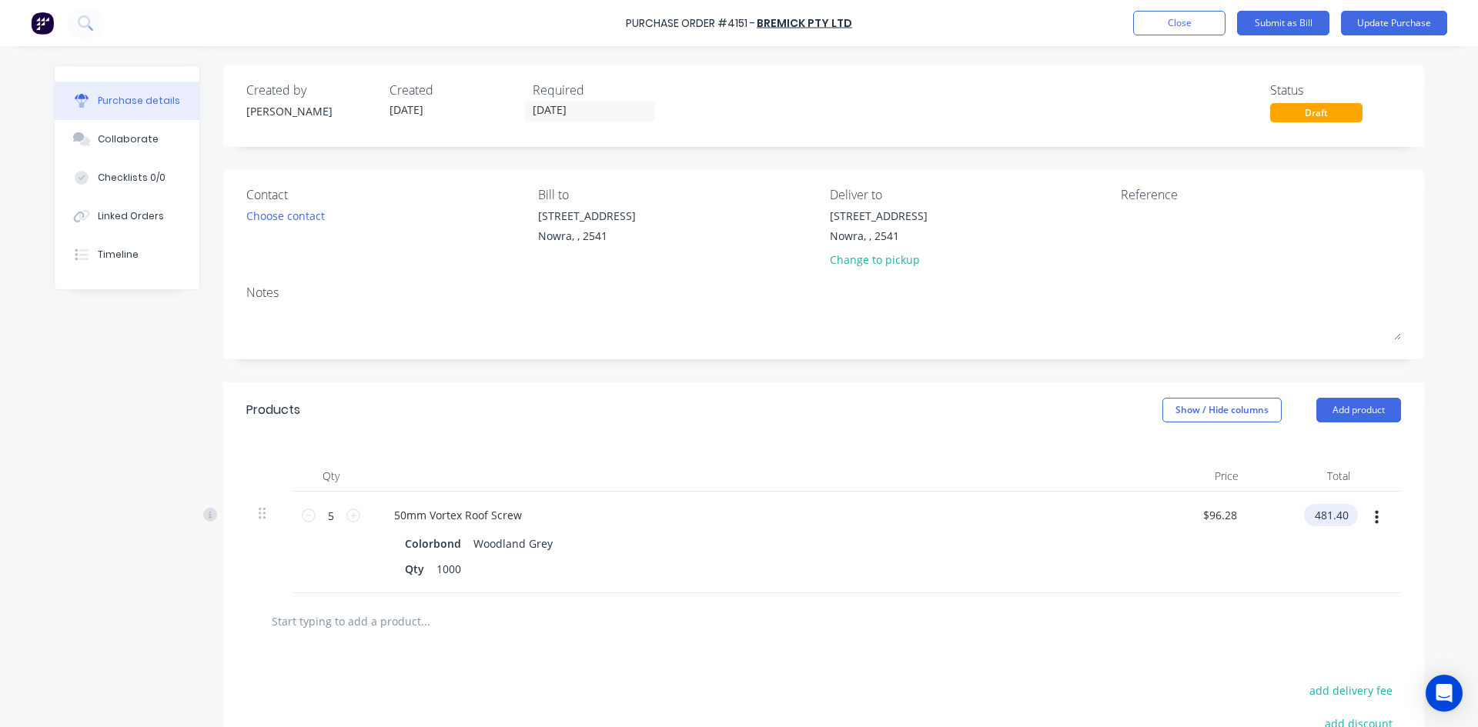
click at [1315, 518] on input "481.40" at bounding box center [1328, 515] width 48 height 22
type input "481.30"
type input "$96.26"
type input "$481.30"
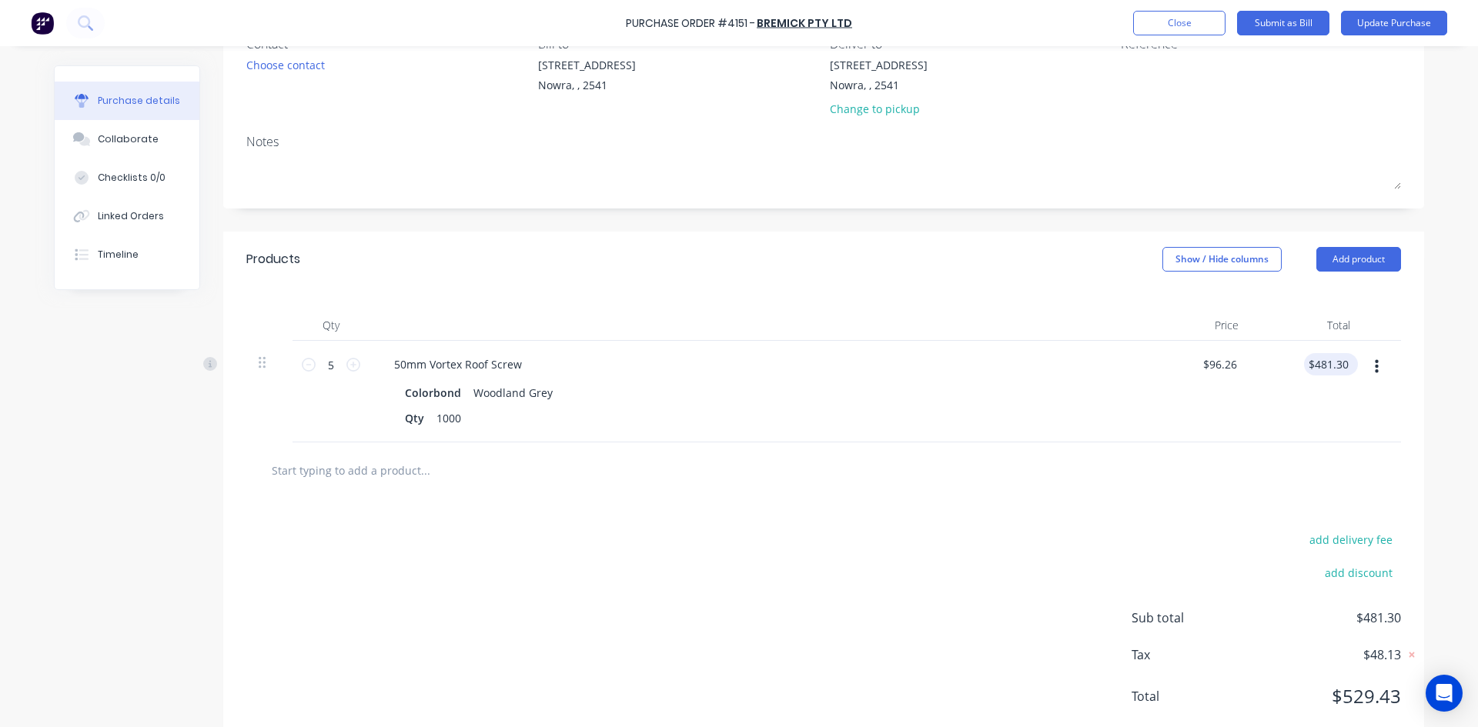
scroll to position [154, 0]
click at [1353, 8] on div "Purchase Order #4151 - Bremick Pty Ltd Add product Close Submit as Bill Update …" at bounding box center [739, 23] width 1478 height 46
click at [1366, 12] on button "Update Purchase" at bounding box center [1394, 23] width 106 height 25
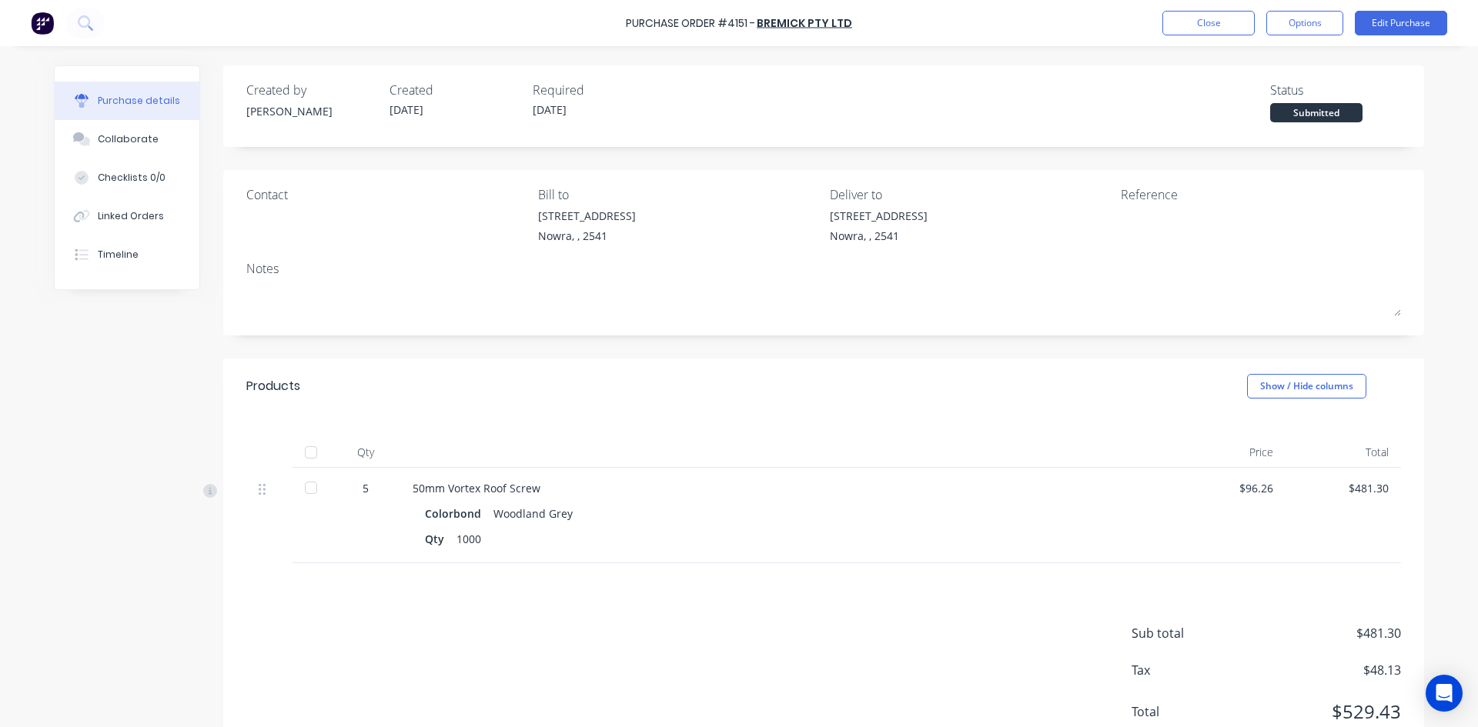
click at [322, 450] on div at bounding box center [311, 452] width 38 height 31
click at [311, 457] on div at bounding box center [311, 452] width 31 height 31
click at [1297, 20] on button "Options" at bounding box center [1304, 23] width 77 height 25
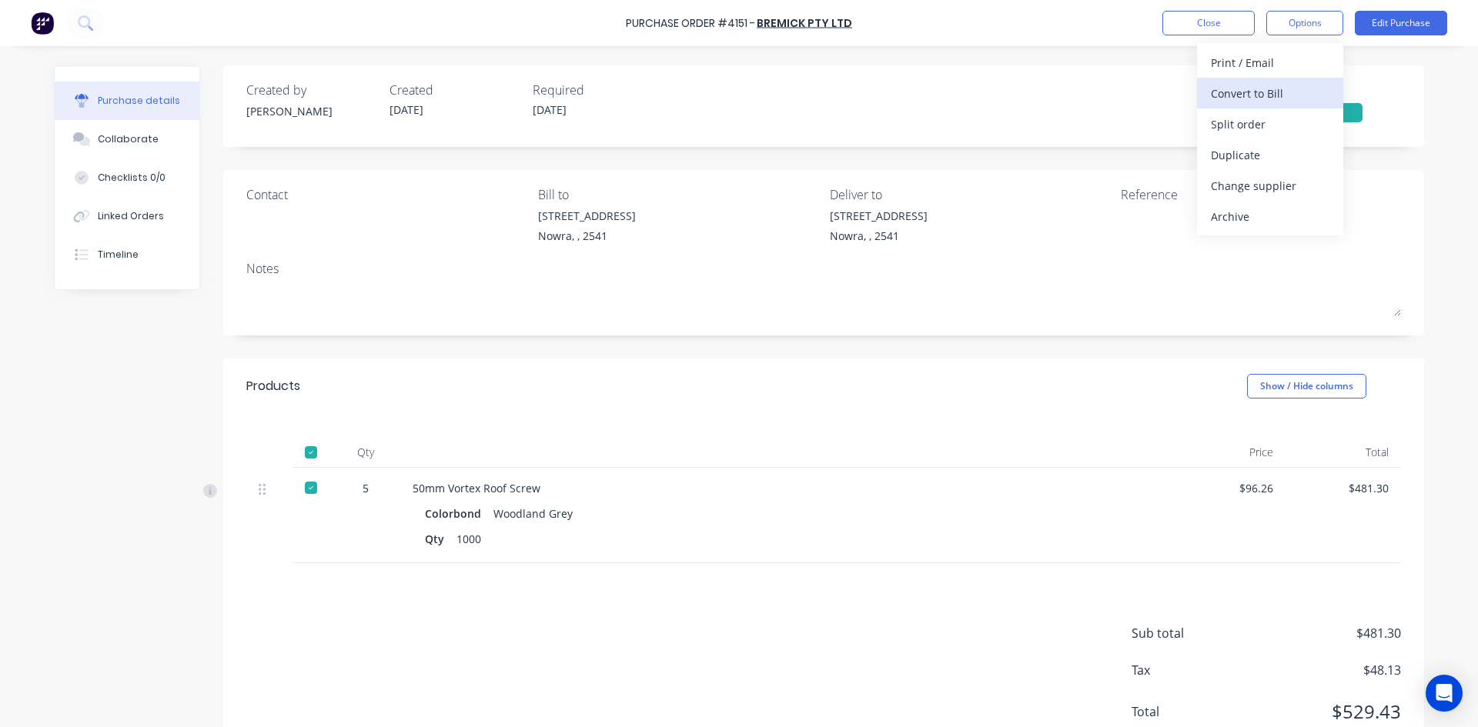
click at [1301, 94] on div "Convert to Bill" at bounding box center [1270, 93] width 119 height 22
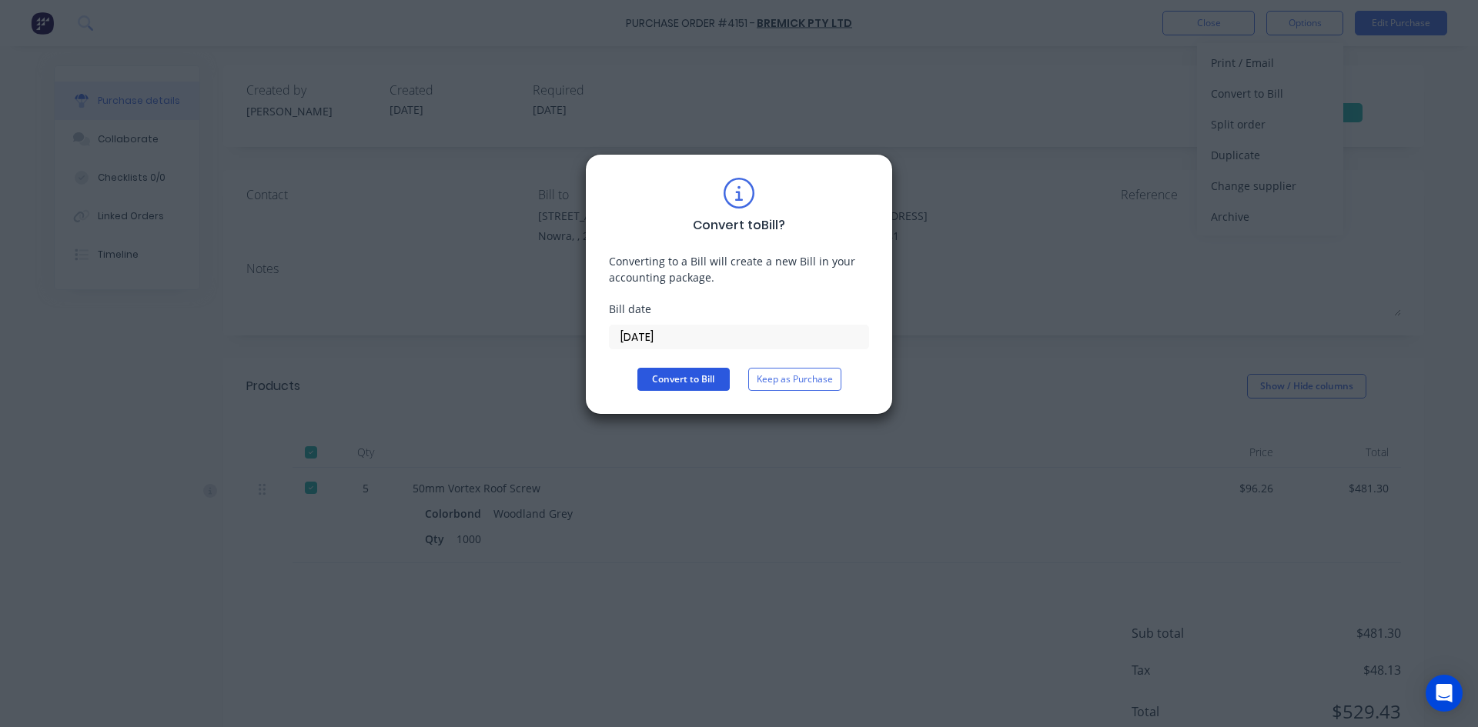
click at [706, 383] on button "Convert to Bill" at bounding box center [683, 379] width 92 height 23
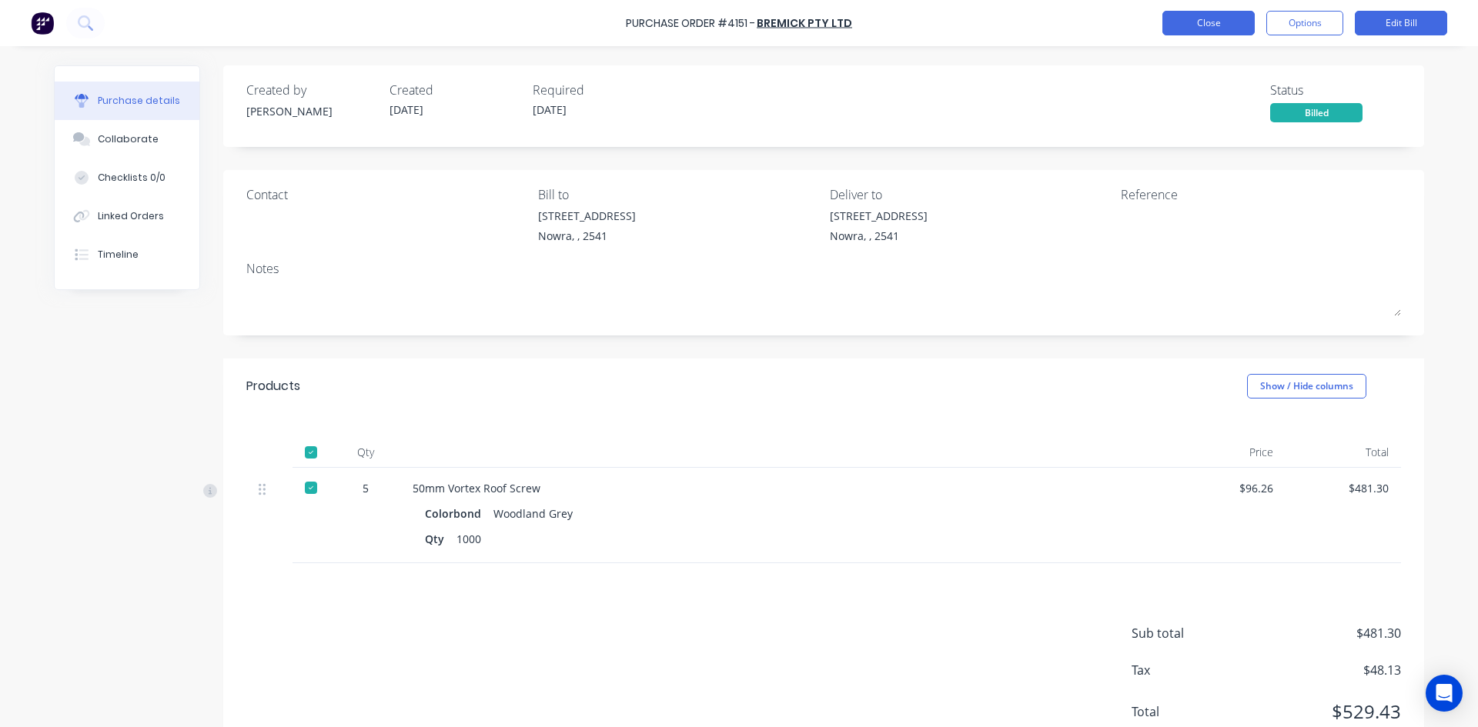
click at [1194, 35] on button "Close" at bounding box center [1208, 23] width 92 height 25
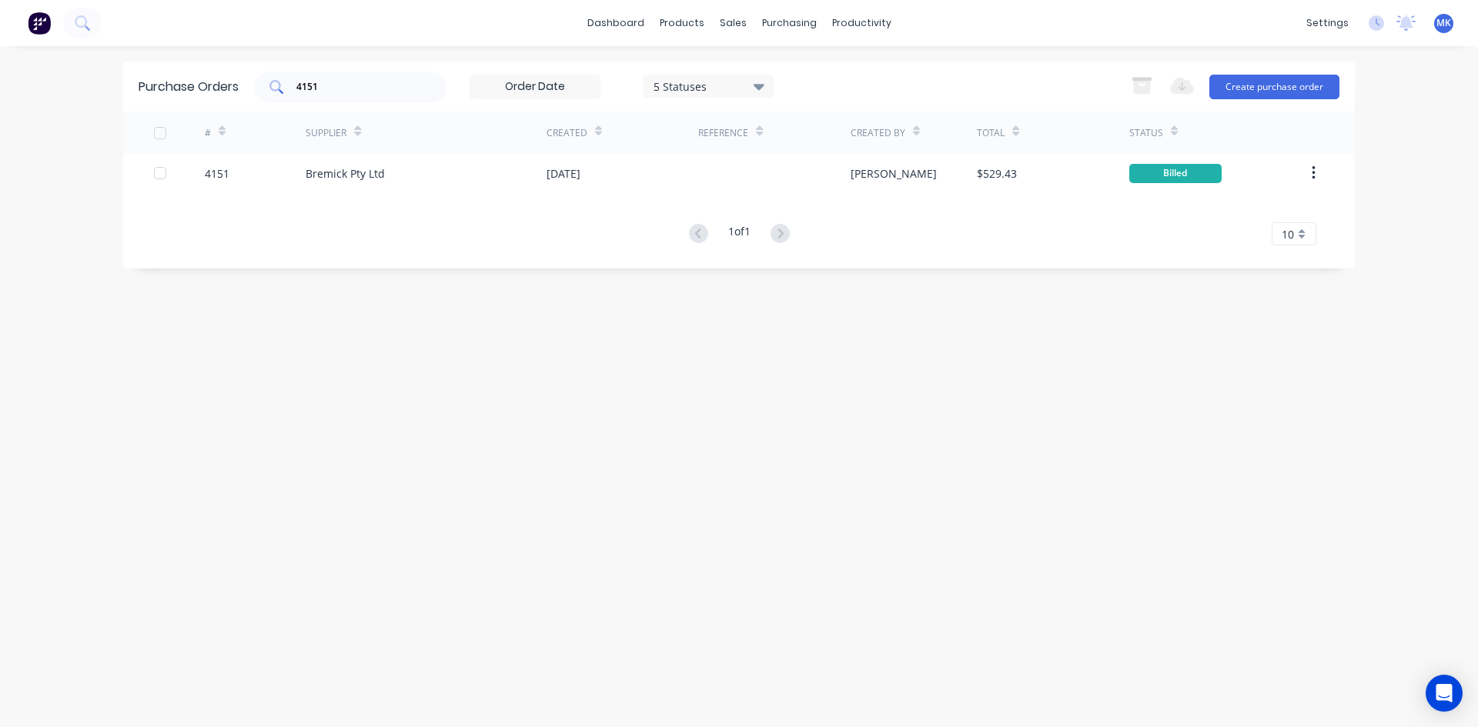
click at [396, 85] on input "4151" at bounding box center [359, 86] width 128 height 15
type input "4150"
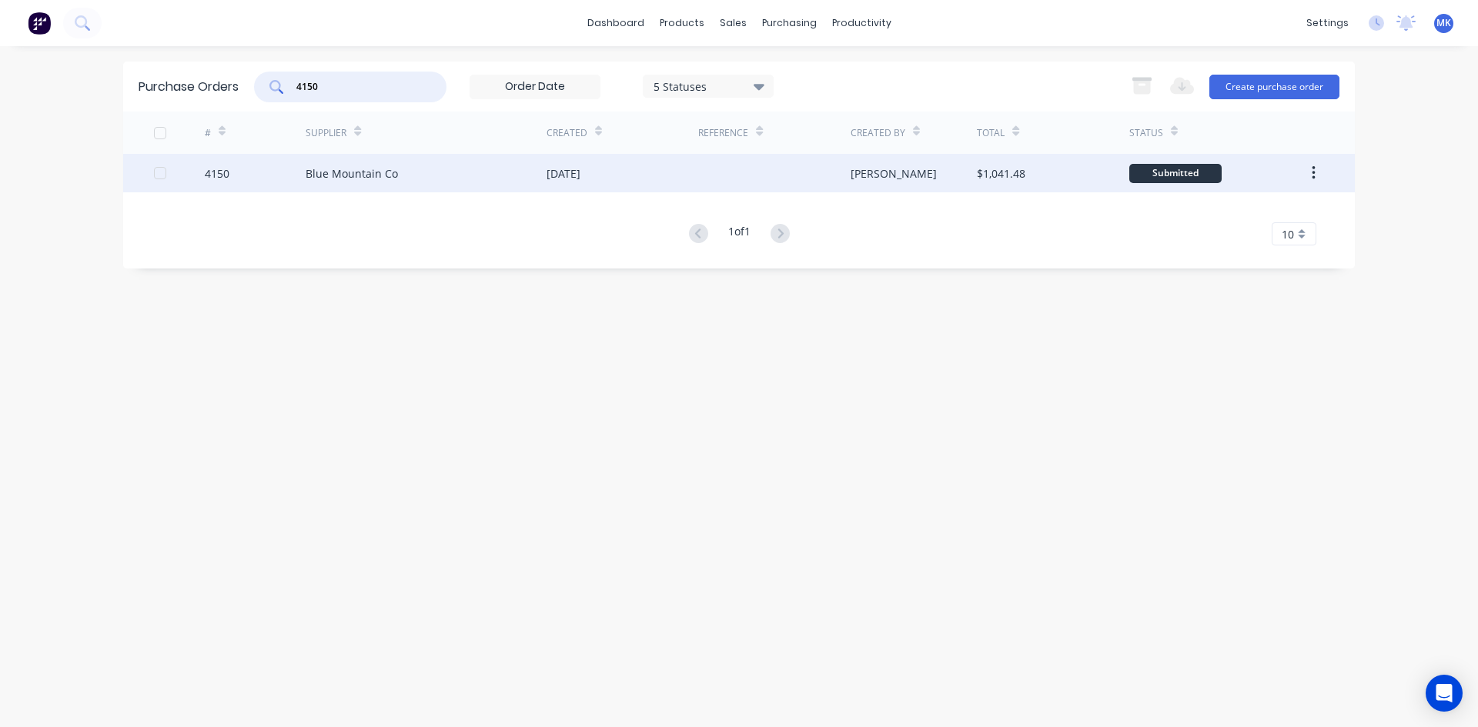
click at [1021, 175] on div "$1,041.48" at bounding box center [1001, 173] width 48 height 16
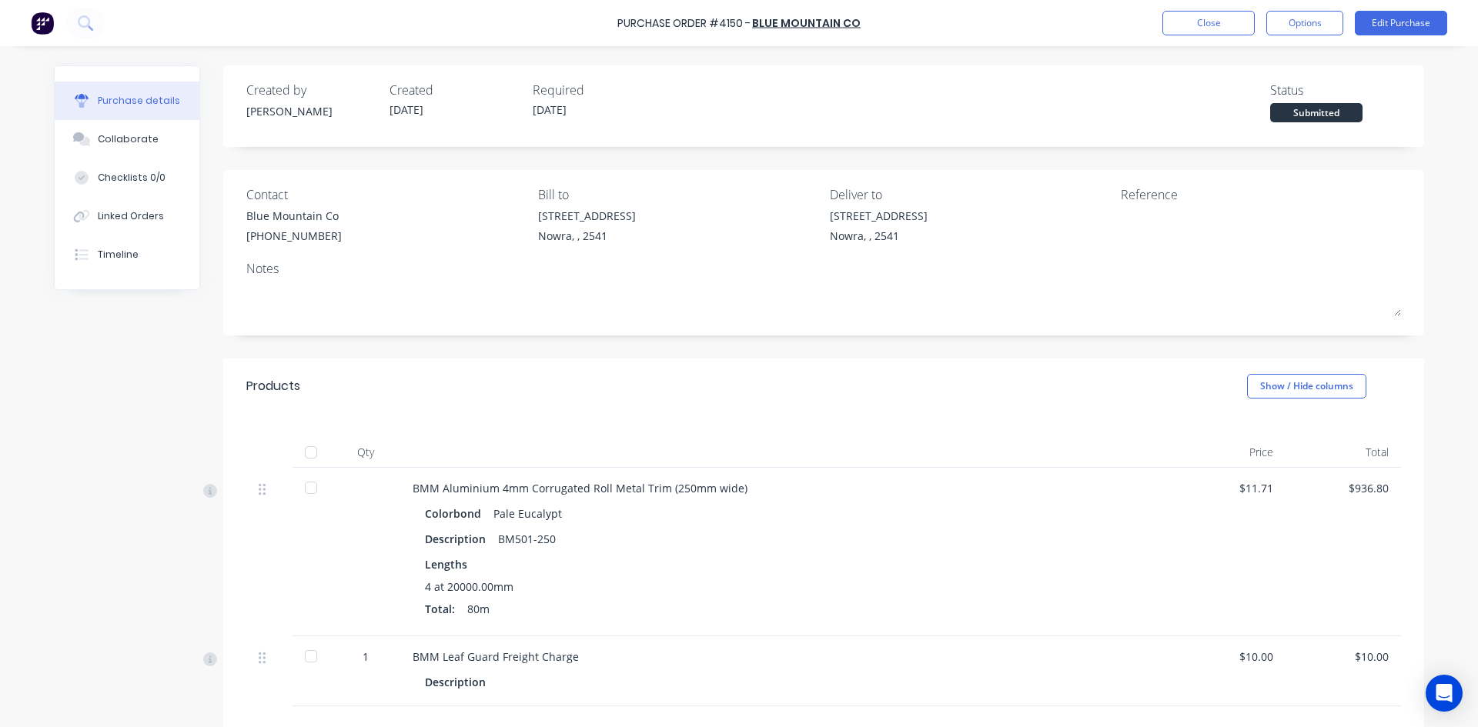
click at [302, 448] on div at bounding box center [311, 452] width 31 height 31
click at [1325, 23] on button "Options" at bounding box center [1304, 23] width 77 height 25
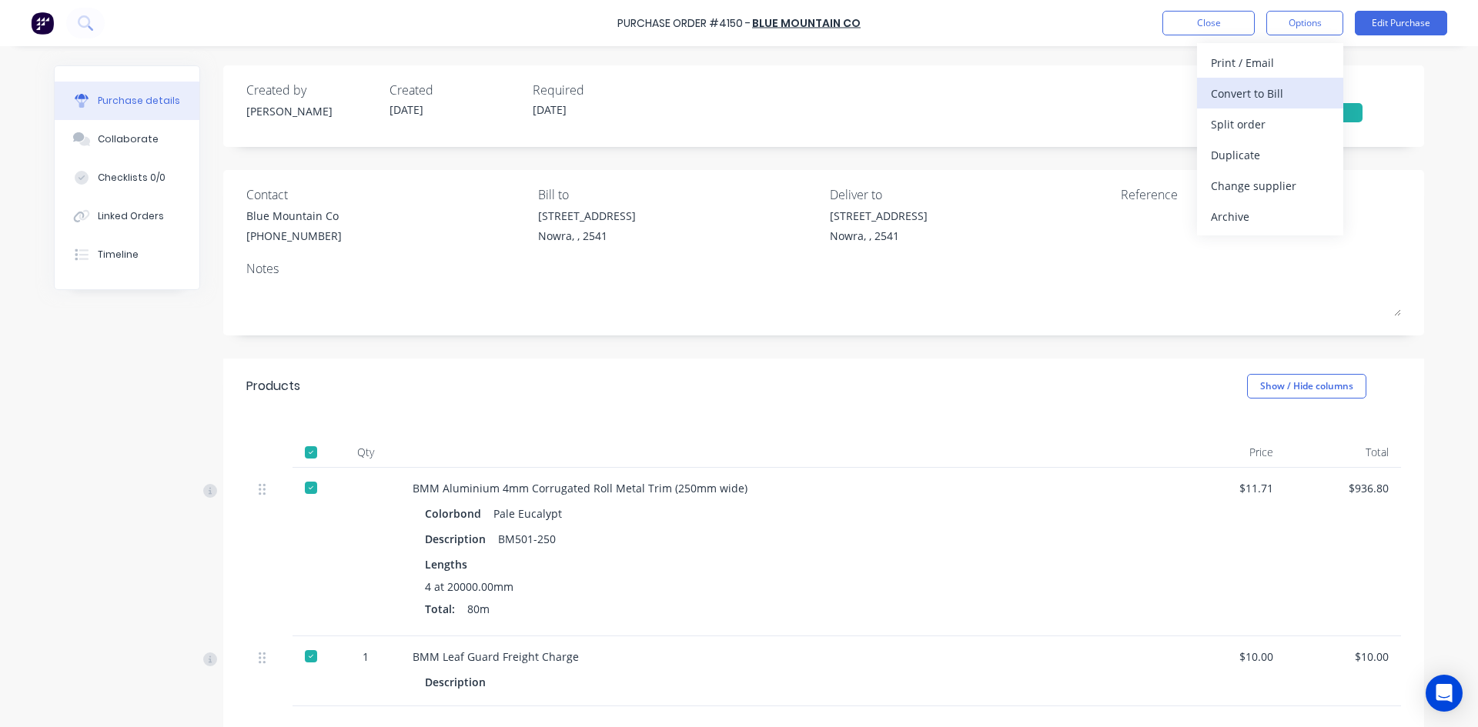
click at [1305, 89] on div "Convert to Bill" at bounding box center [1270, 93] width 119 height 22
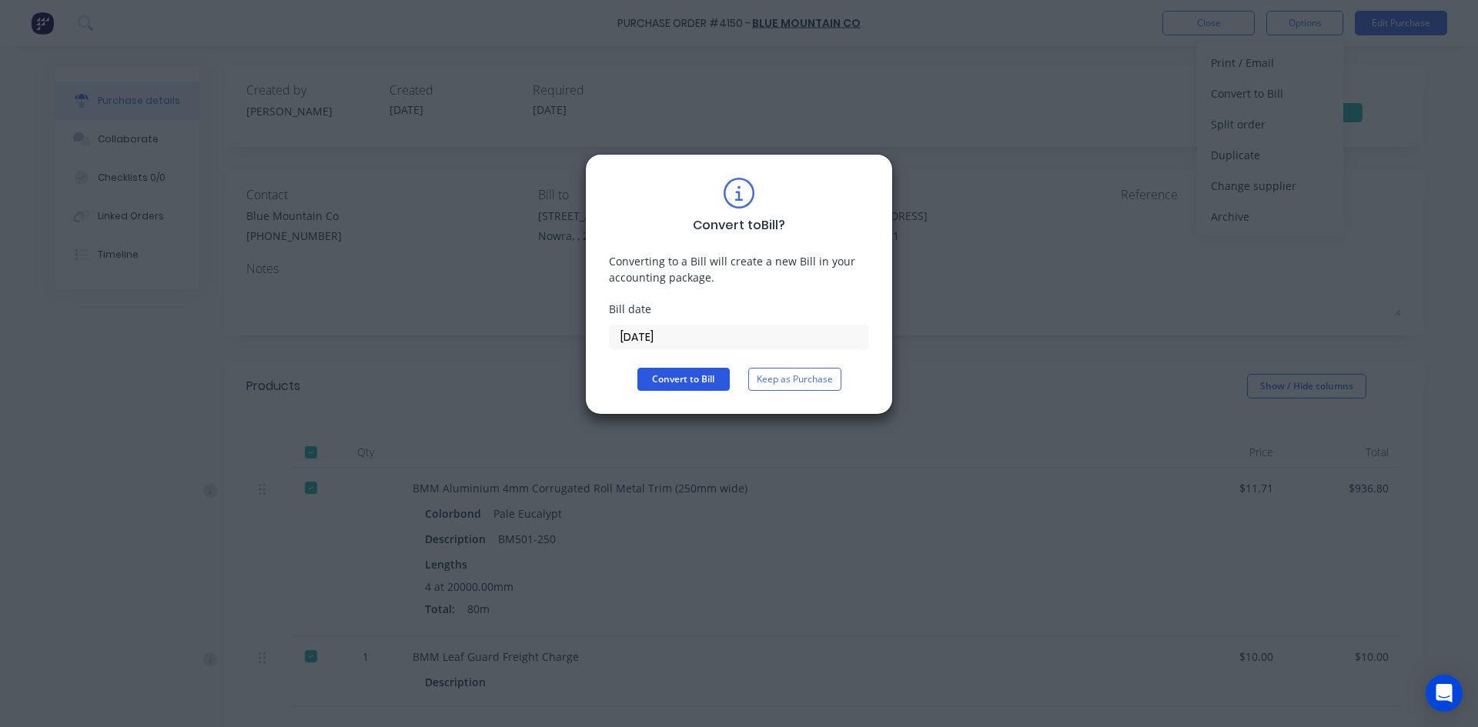
click at [697, 387] on button "Convert to Bill" at bounding box center [683, 379] width 92 height 23
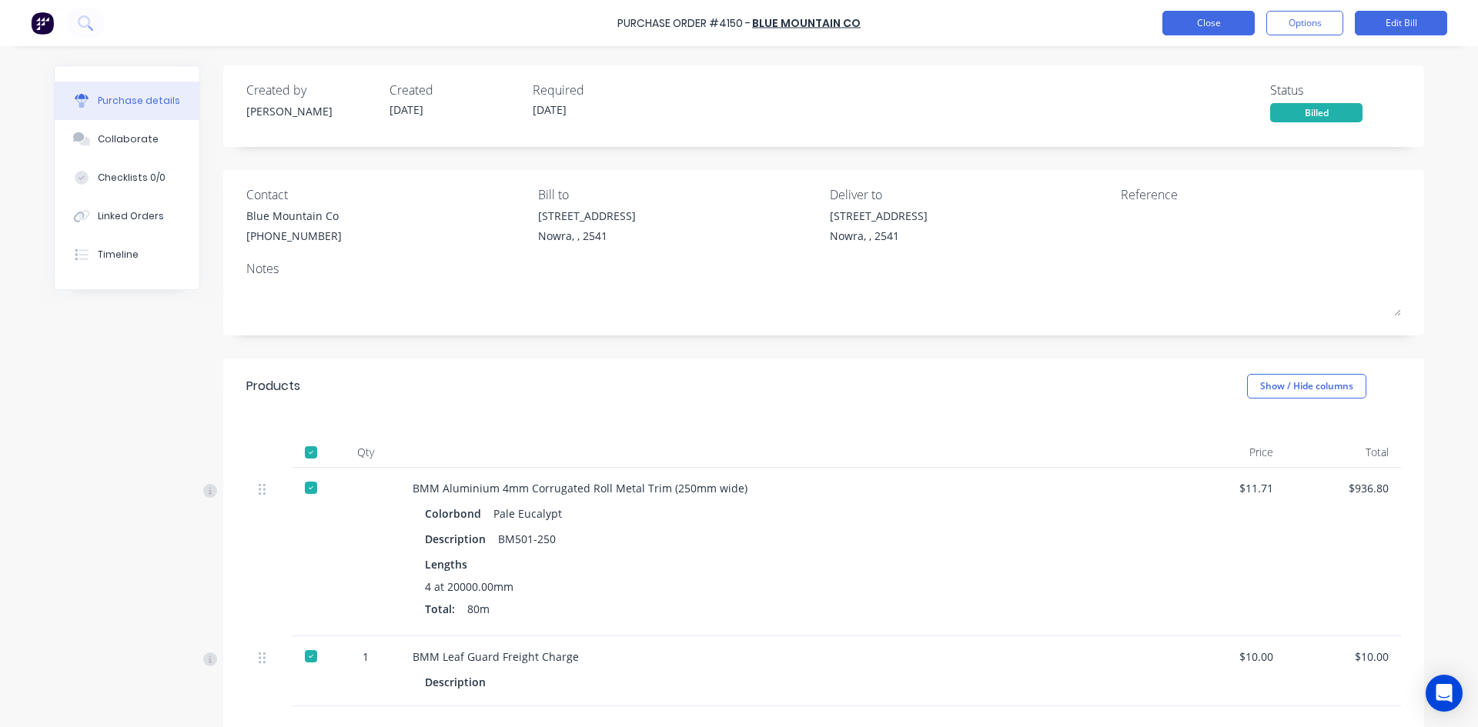
click at [1237, 28] on button "Close" at bounding box center [1208, 23] width 92 height 25
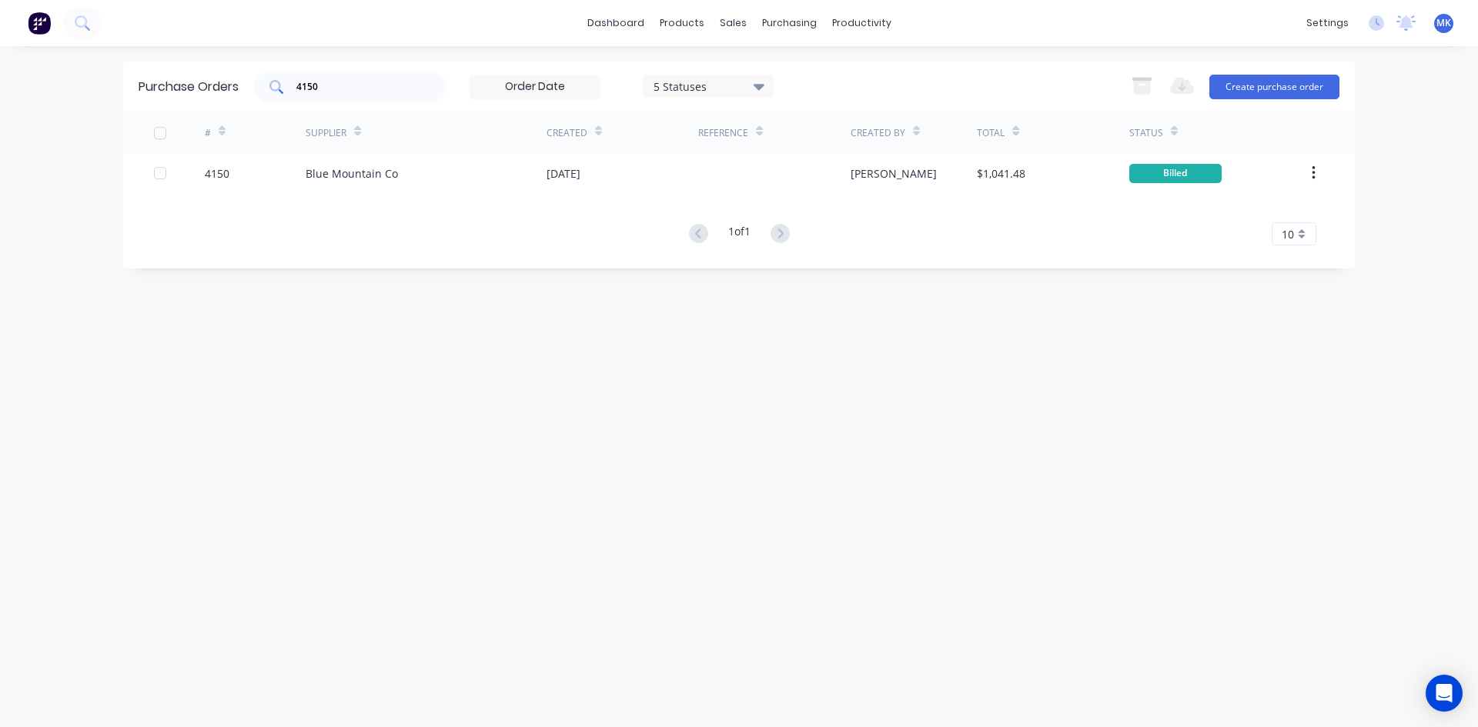
click at [310, 87] on input "4150" at bounding box center [359, 86] width 128 height 15
type input "4128"
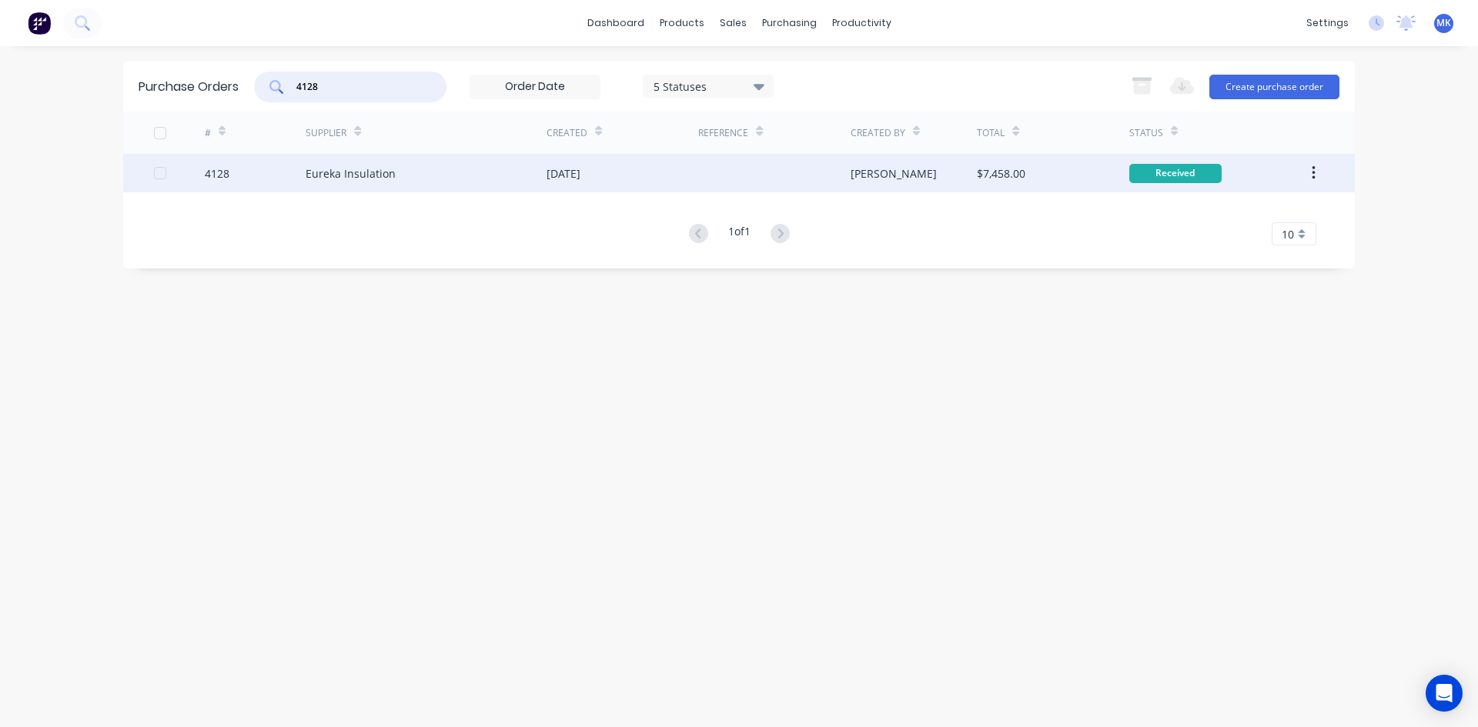
click at [923, 177] on div "[PERSON_NAME]" at bounding box center [914, 173] width 127 height 38
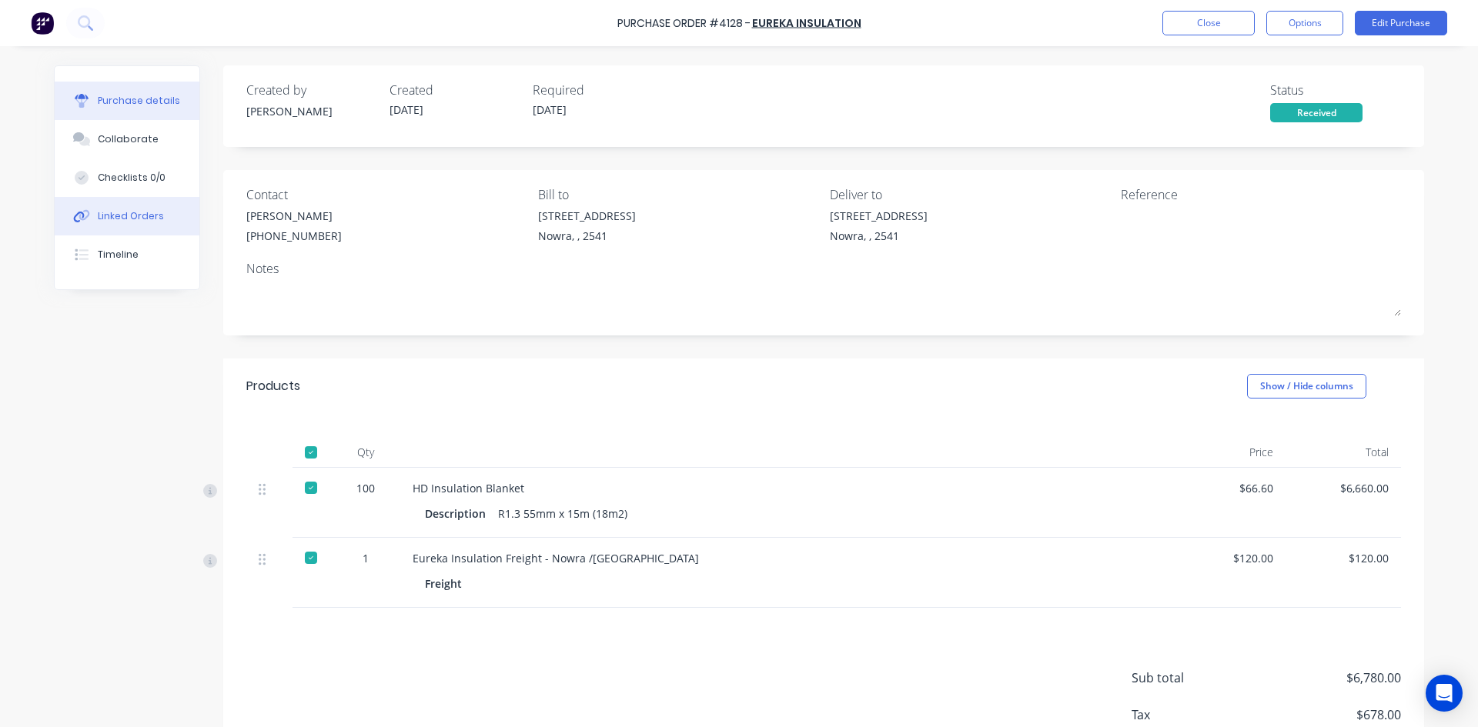
click at [155, 214] on button "Linked Orders" at bounding box center [127, 216] width 145 height 38
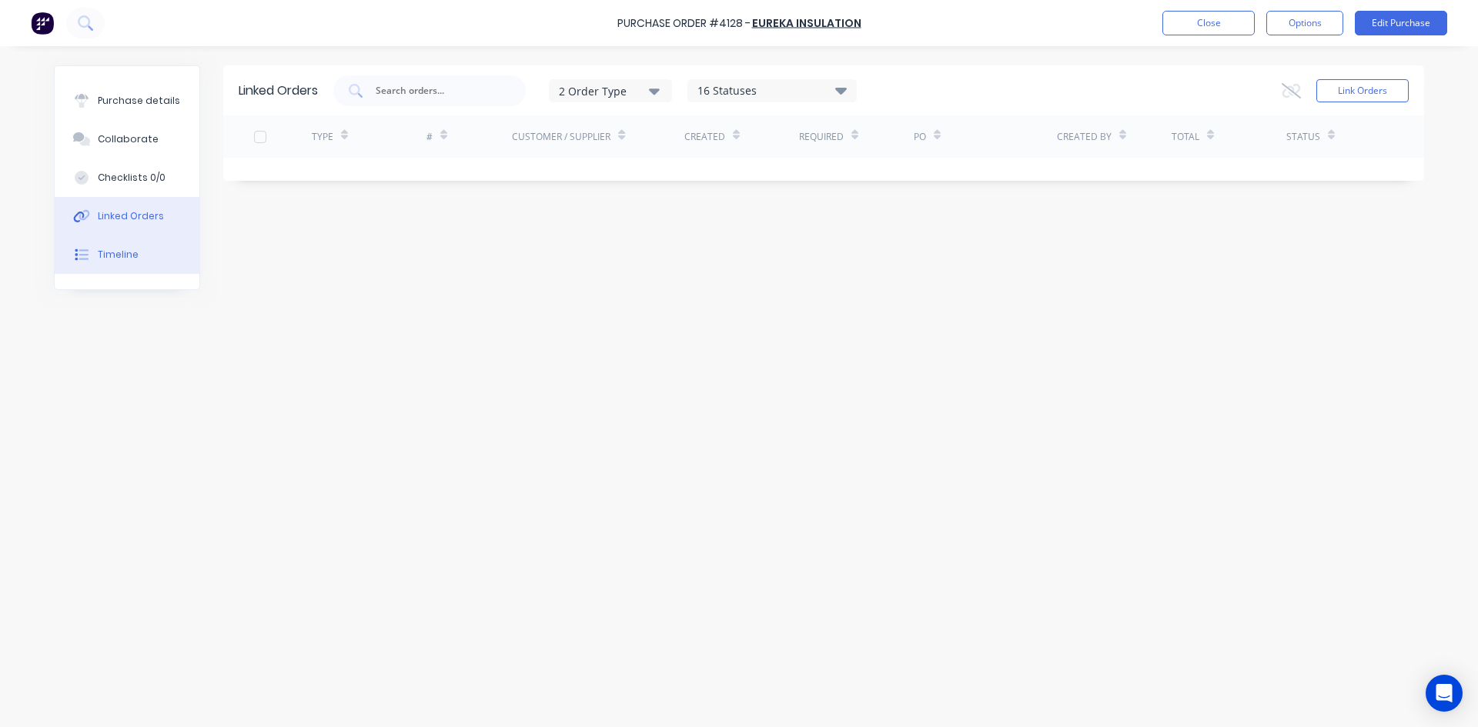
click at [149, 248] on button "Timeline" at bounding box center [127, 255] width 145 height 38
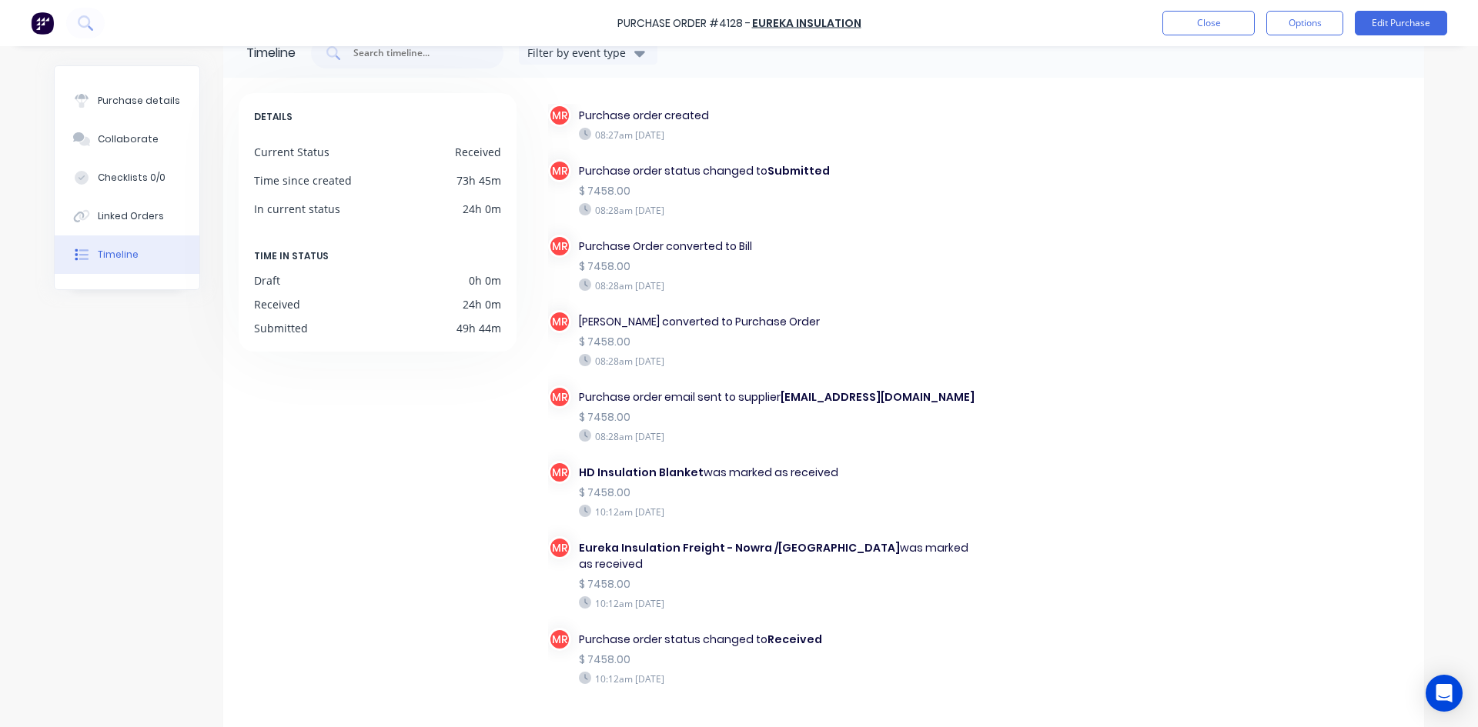
scroll to position [79, 0]
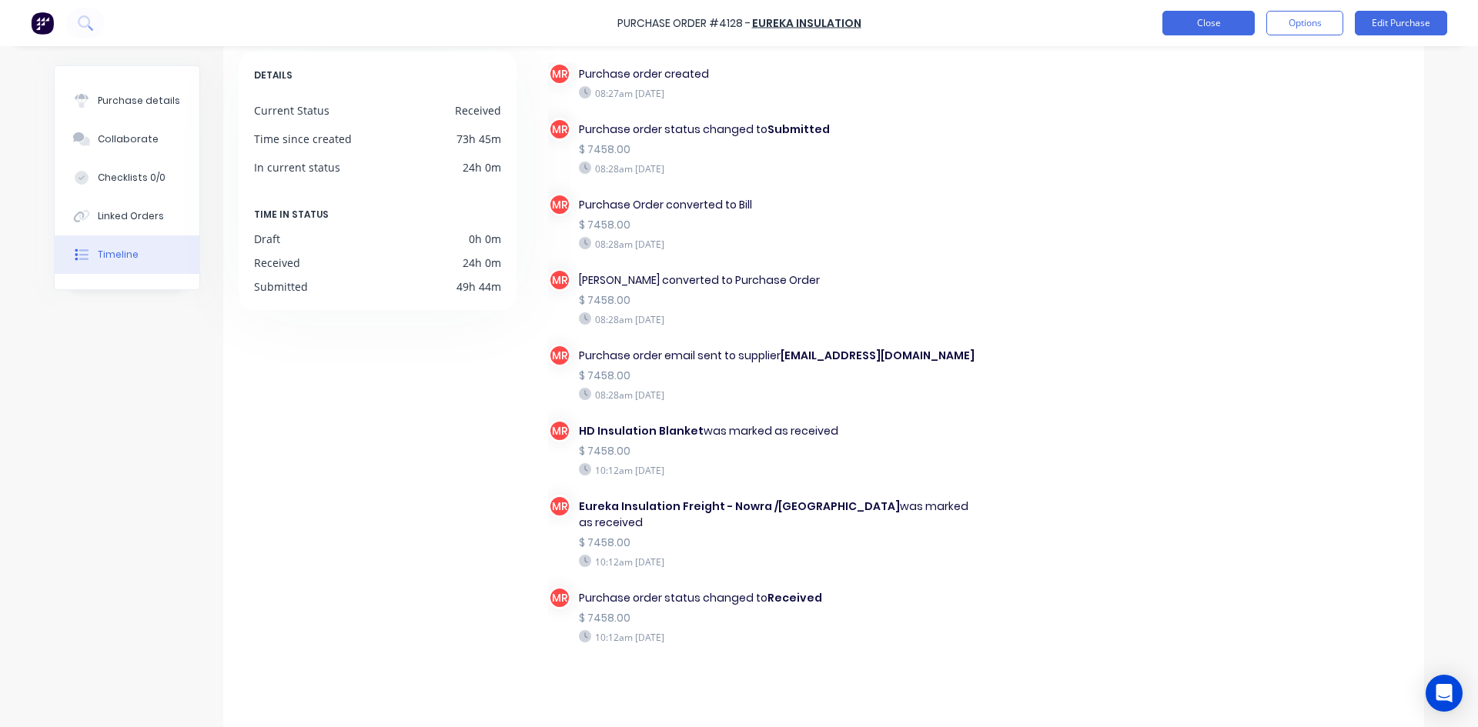
click at [1202, 22] on button "Close" at bounding box center [1208, 23] width 92 height 25
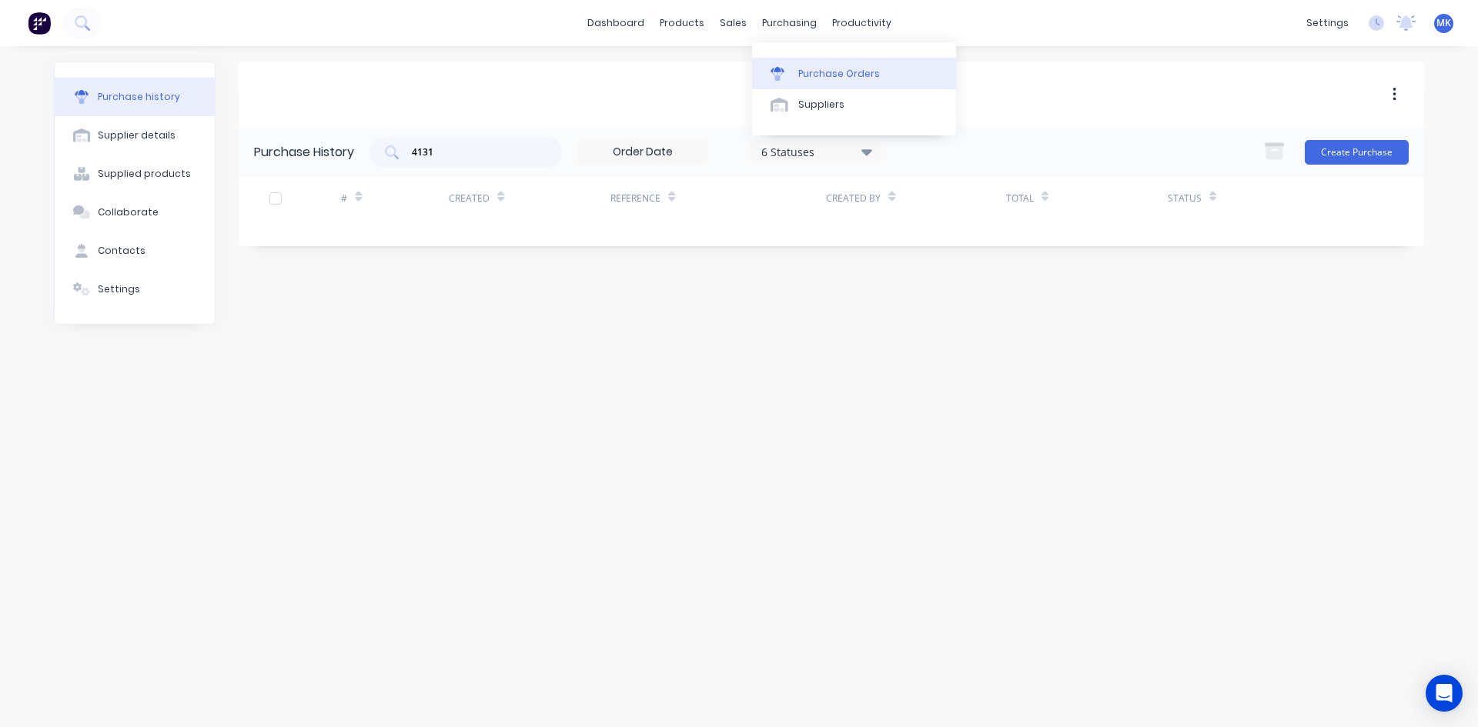
click at [822, 74] on div "Purchase Orders" at bounding box center [839, 74] width 82 height 14
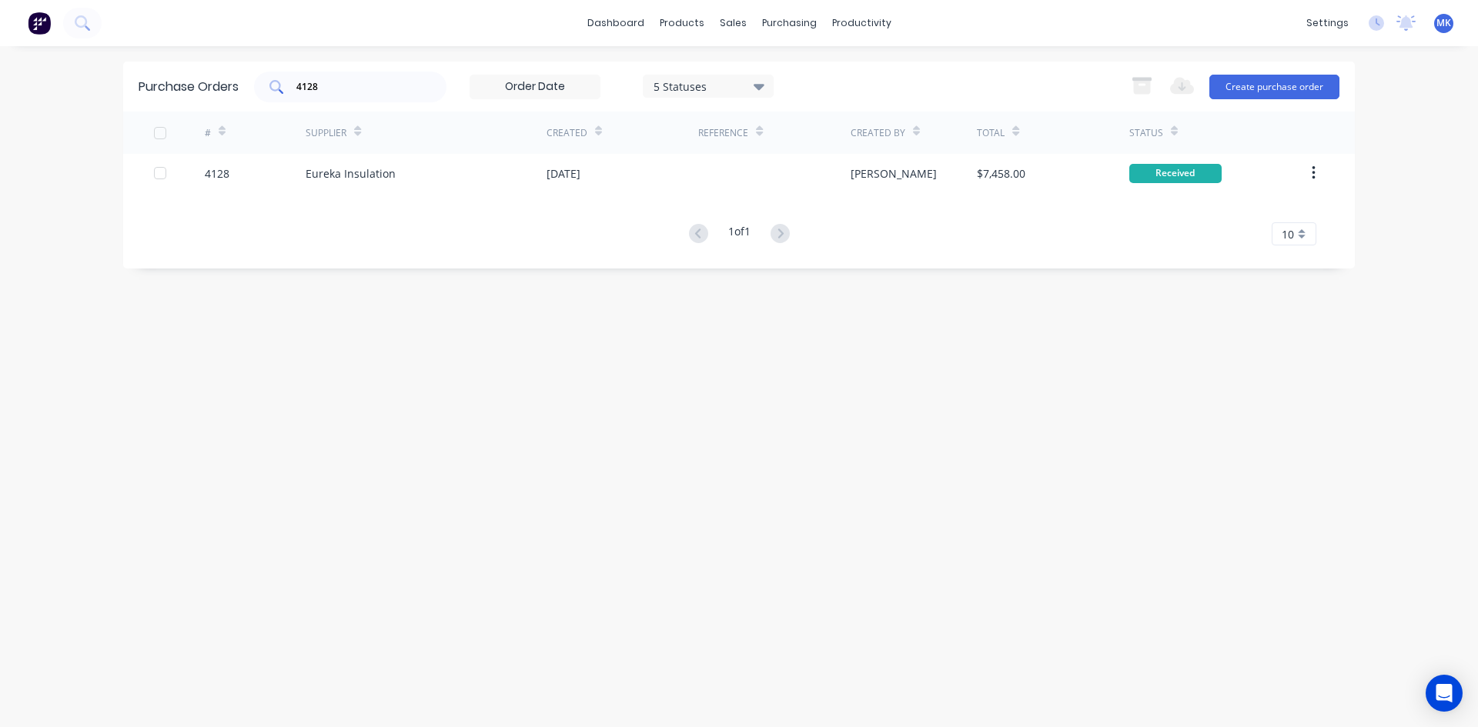
click at [328, 98] on div "4128" at bounding box center [350, 87] width 192 height 31
type input "4125"
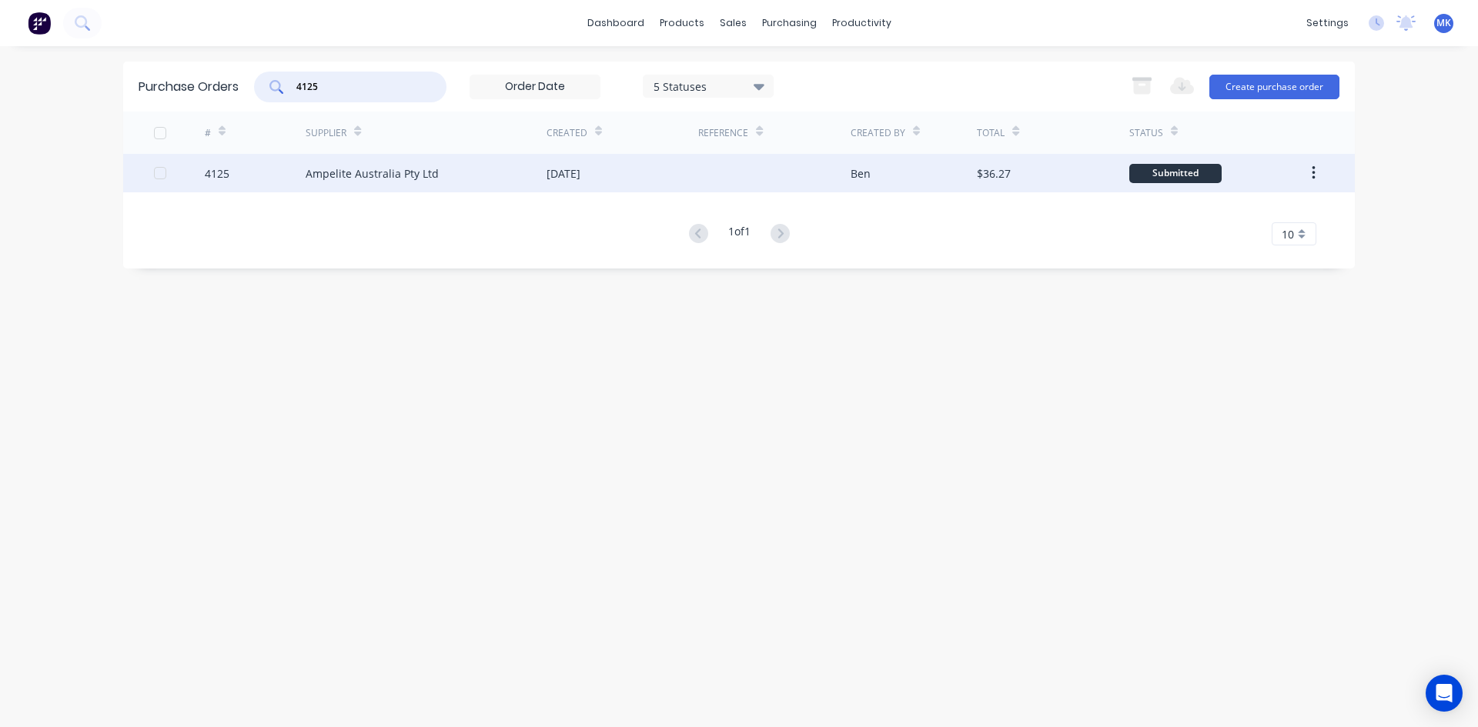
click at [1040, 177] on div "$36.27" at bounding box center [1053, 173] width 152 height 38
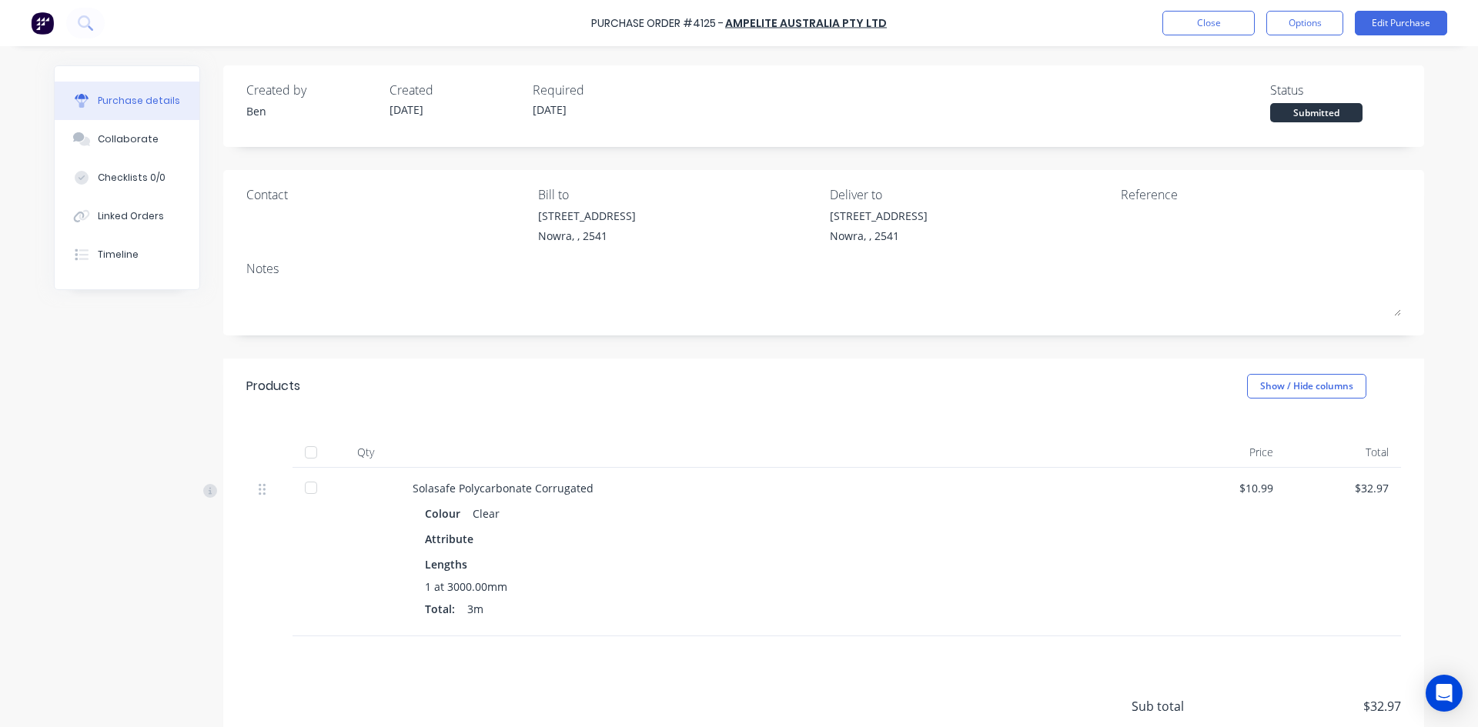
click at [312, 456] on div at bounding box center [311, 452] width 31 height 31
click at [1313, 22] on button "Options" at bounding box center [1304, 23] width 77 height 25
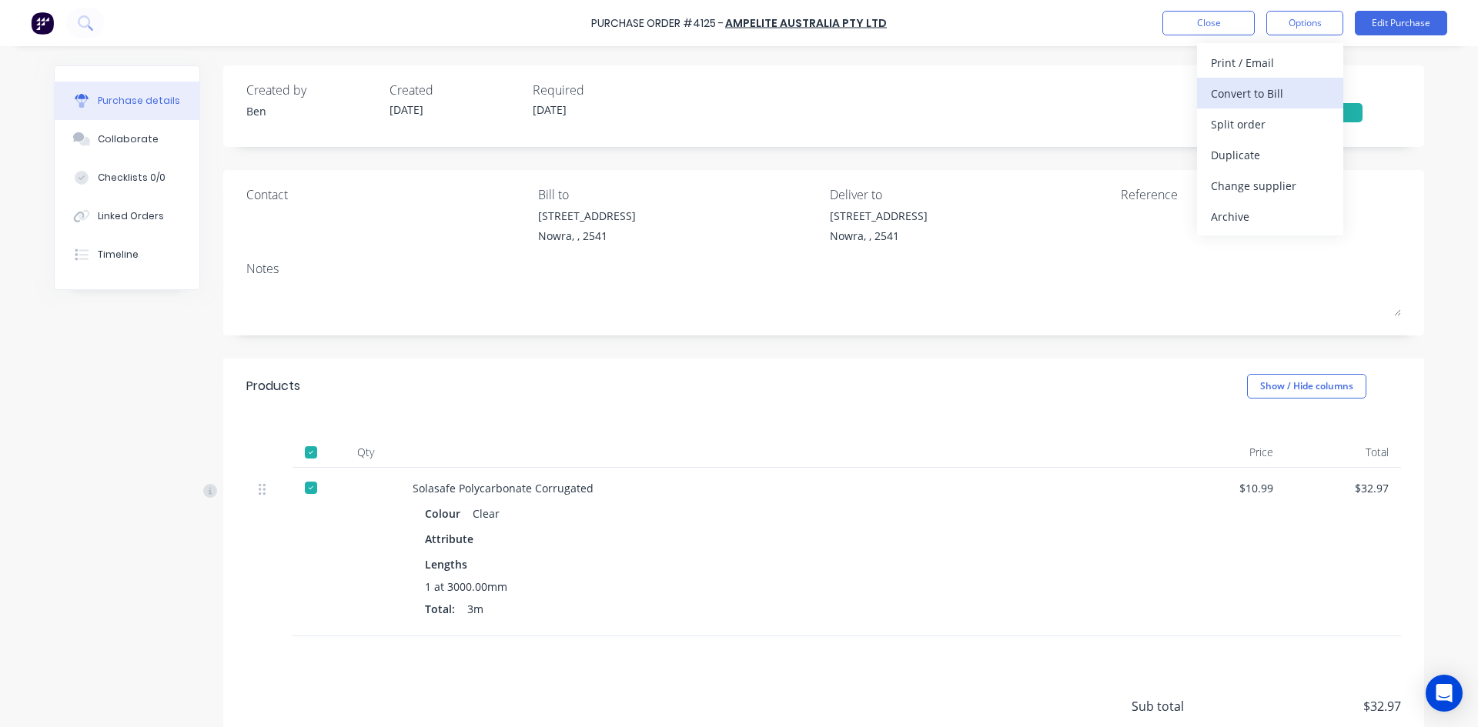
click at [1292, 94] on div "Convert to Bill" at bounding box center [1270, 93] width 119 height 22
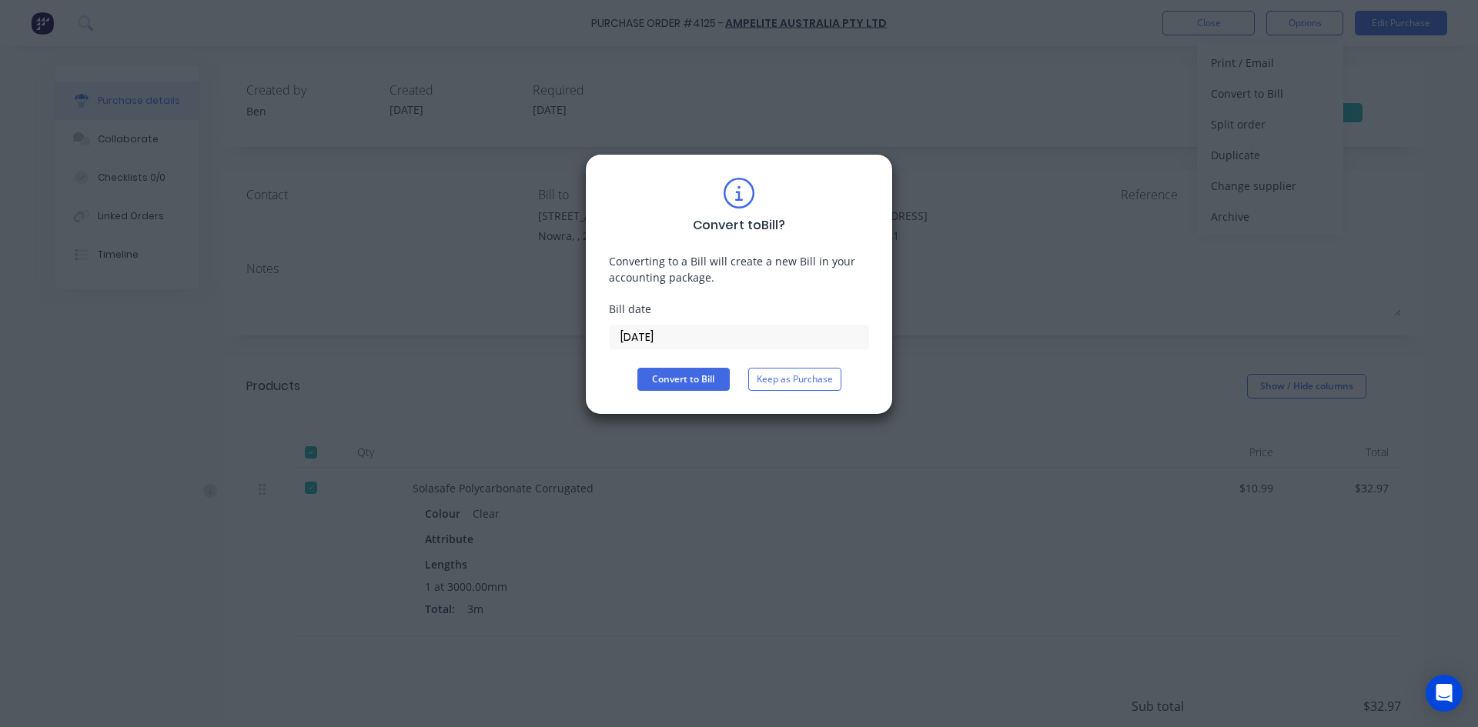
click at [683, 391] on div "Convert to Bill ? Converting to a Bill will create a new Bill in your accountin…" at bounding box center [739, 284] width 308 height 261
click at [683, 382] on button "Convert to Bill" at bounding box center [683, 379] width 92 height 23
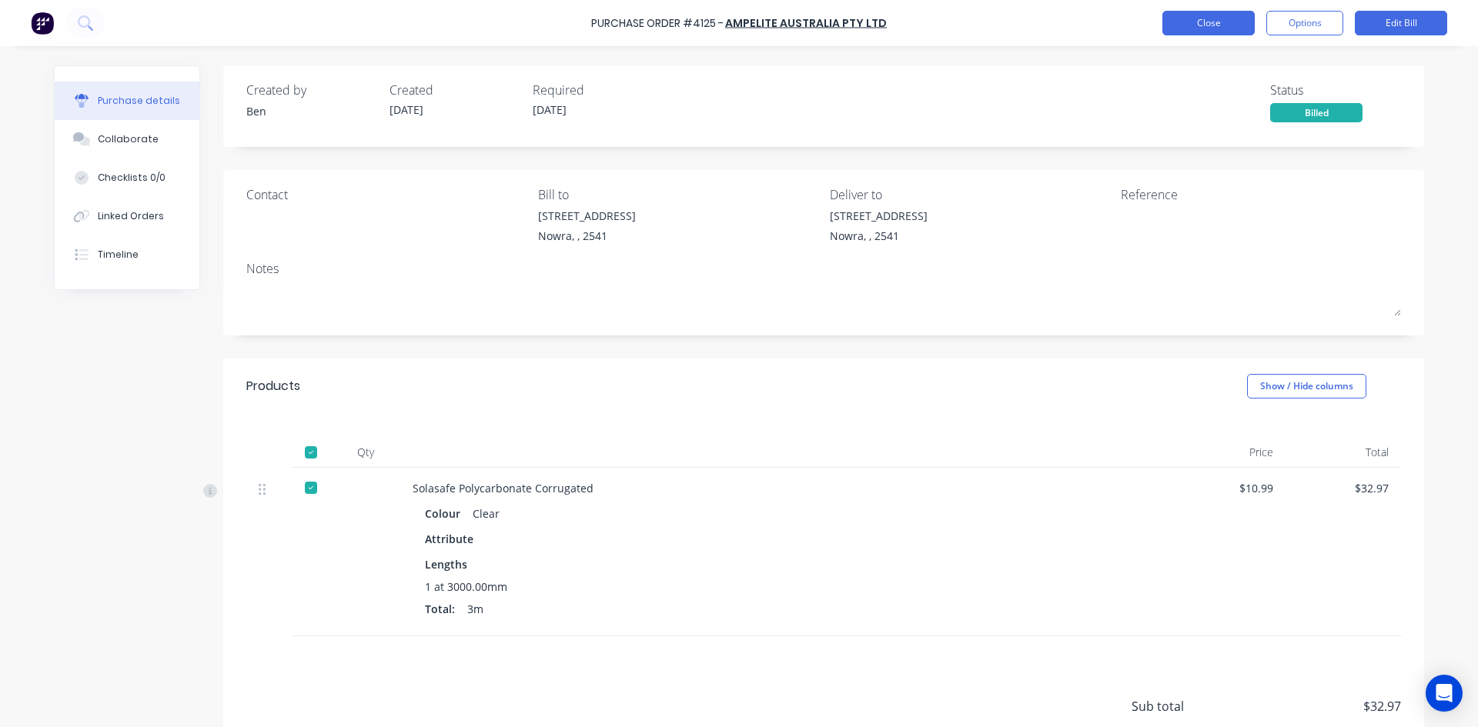
click at [1215, 16] on button "Close" at bounding box center [1208, 23] width 92 height 25
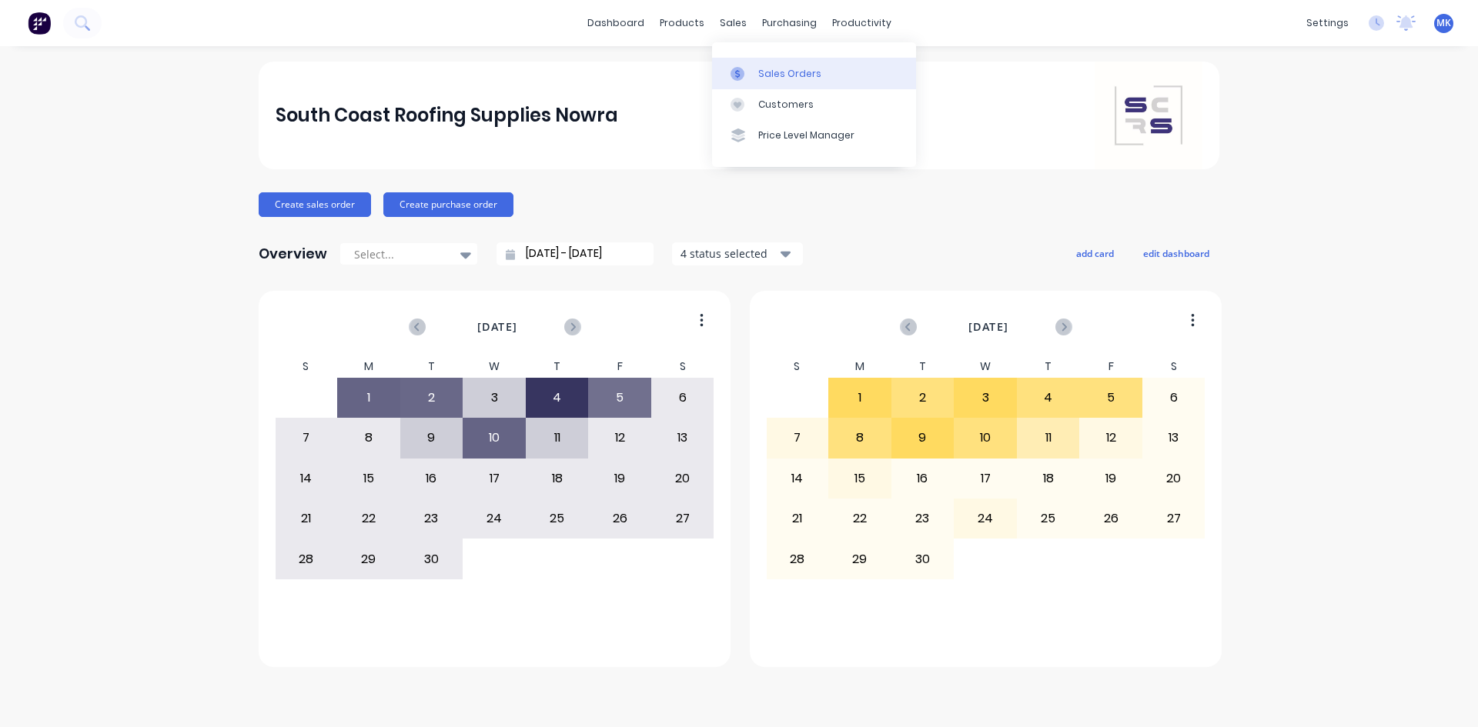
click at [740, 60] on link "Sales Orders" at bounding box center [814, 73] width 204 height 31
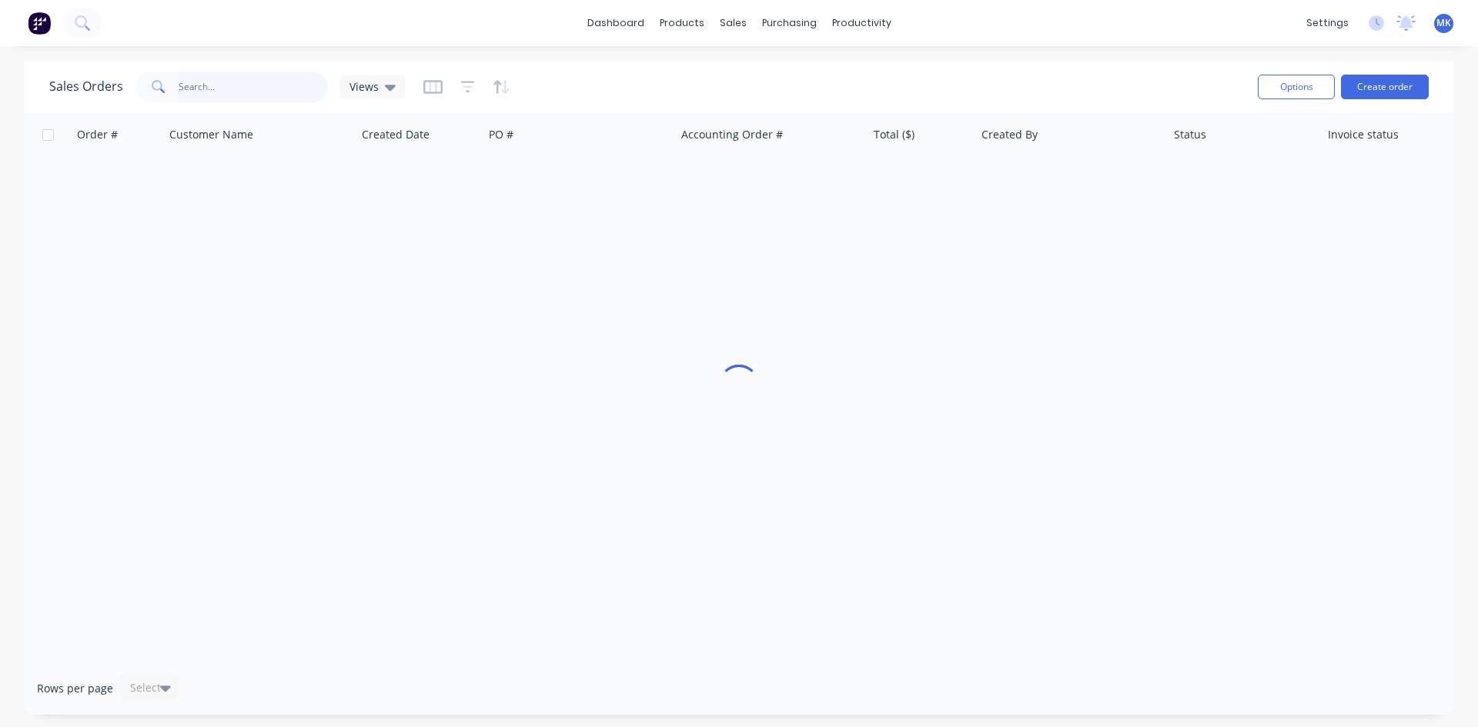
click at [275, 74] on input "text" at bounding box center [254, 87] width 150 height 31
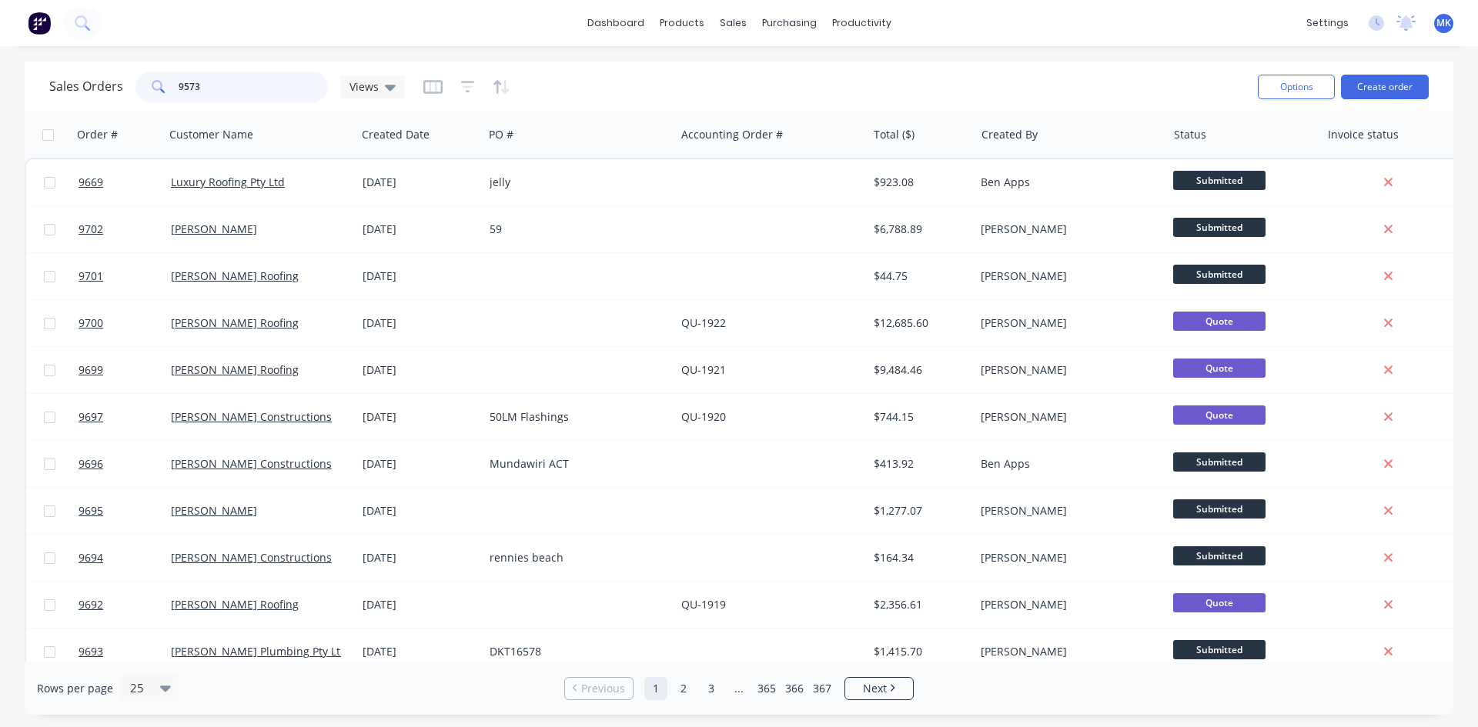
type input "9573"
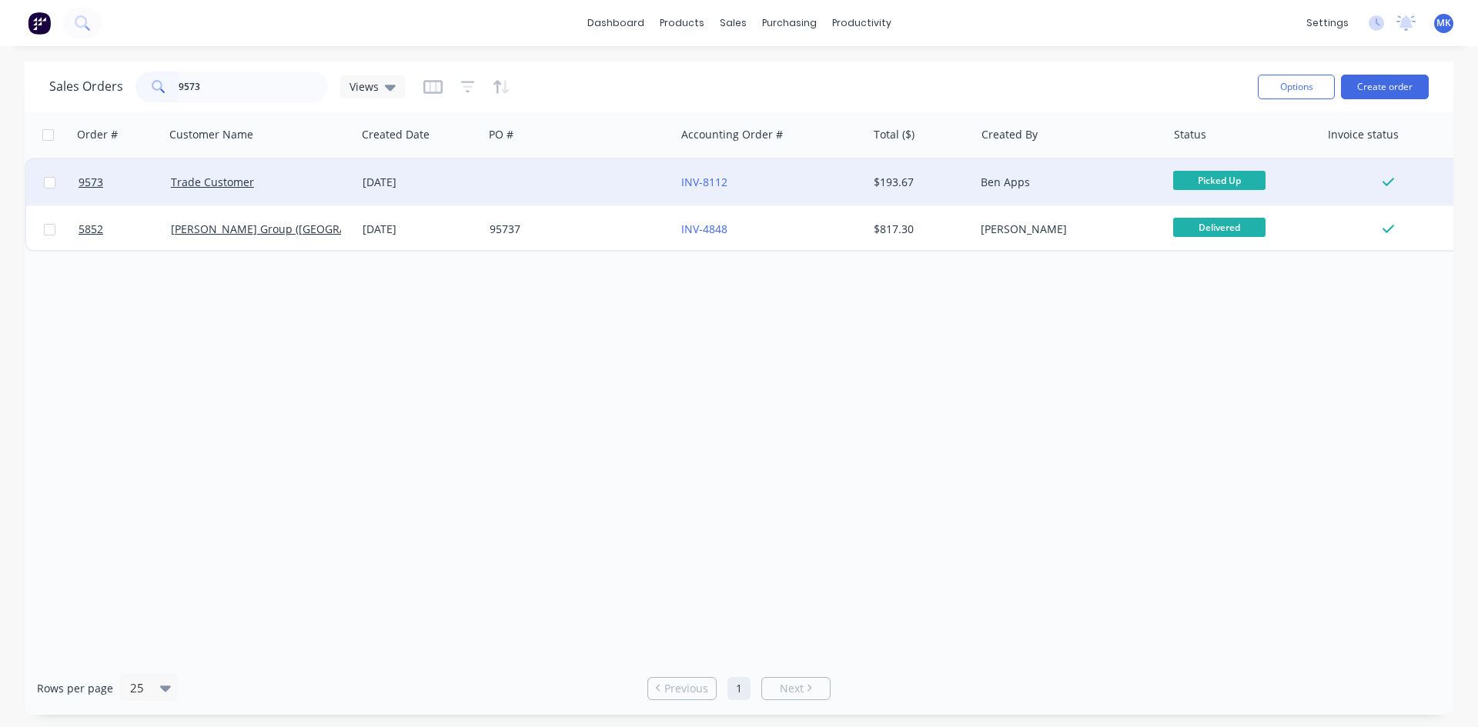
click at [984, 196] on div "Ben Apps" at bounding box center [1070, 182] width 192 height 46
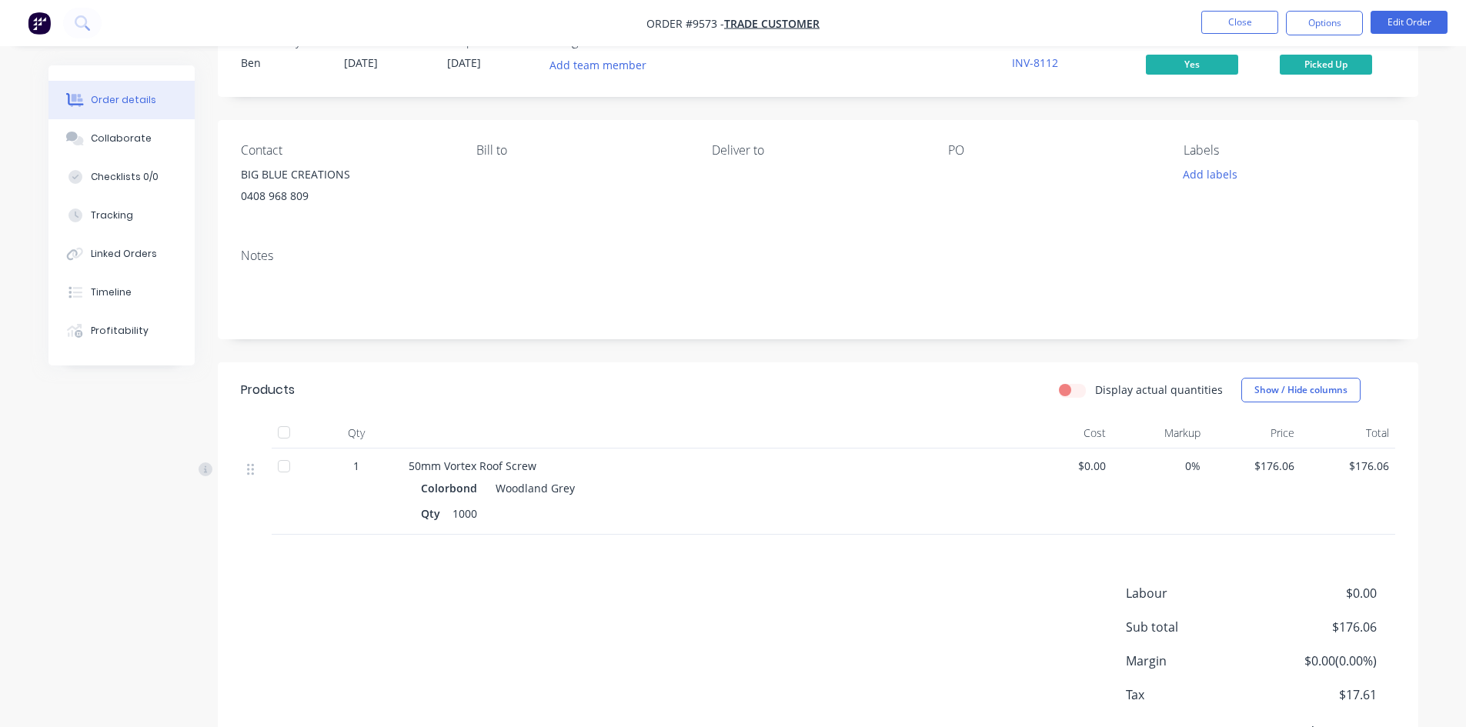
scroll to position [132, 0]
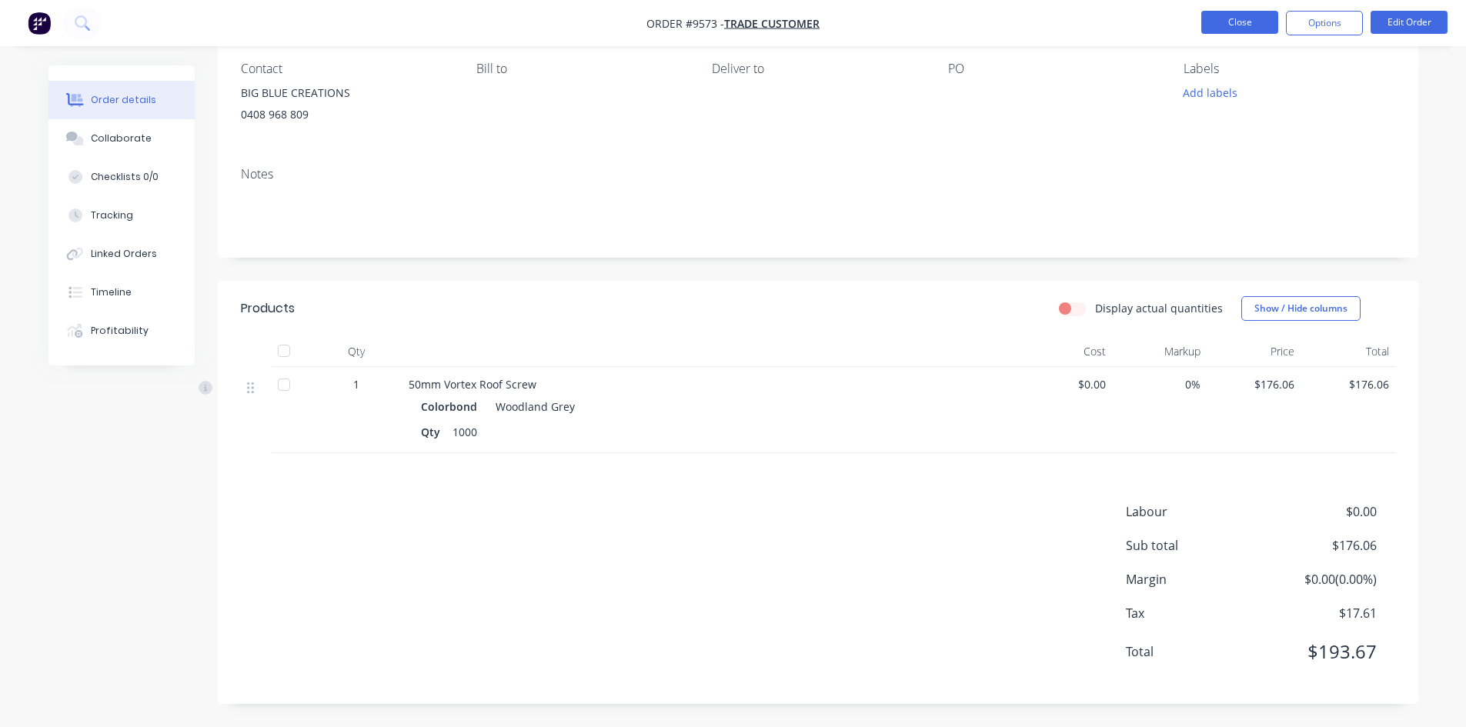
click at [1234, 19] on button "Close" at bounding box center [1240, 22] width 77 height 23
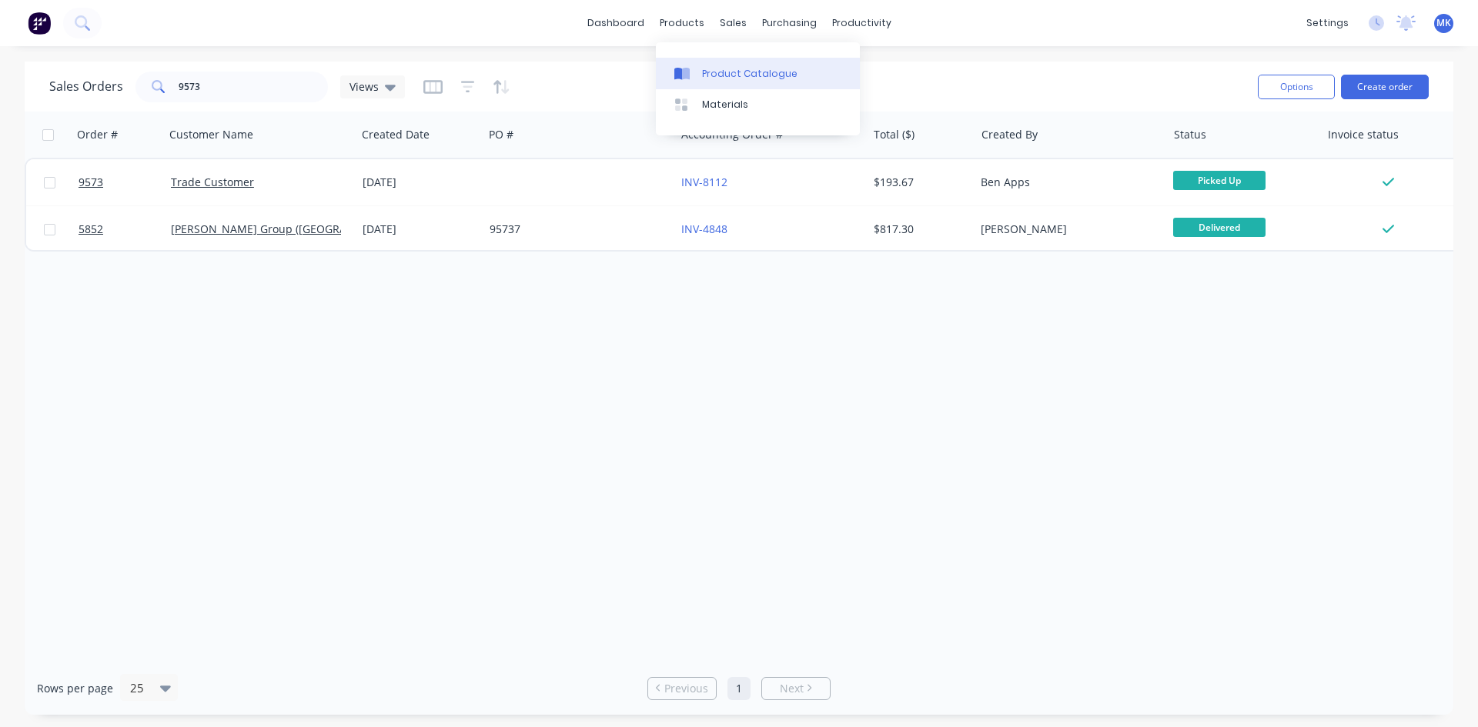
click at [719, 76] on div "Product Catalogue" at bounding box center [749, 74] width 95 height 14
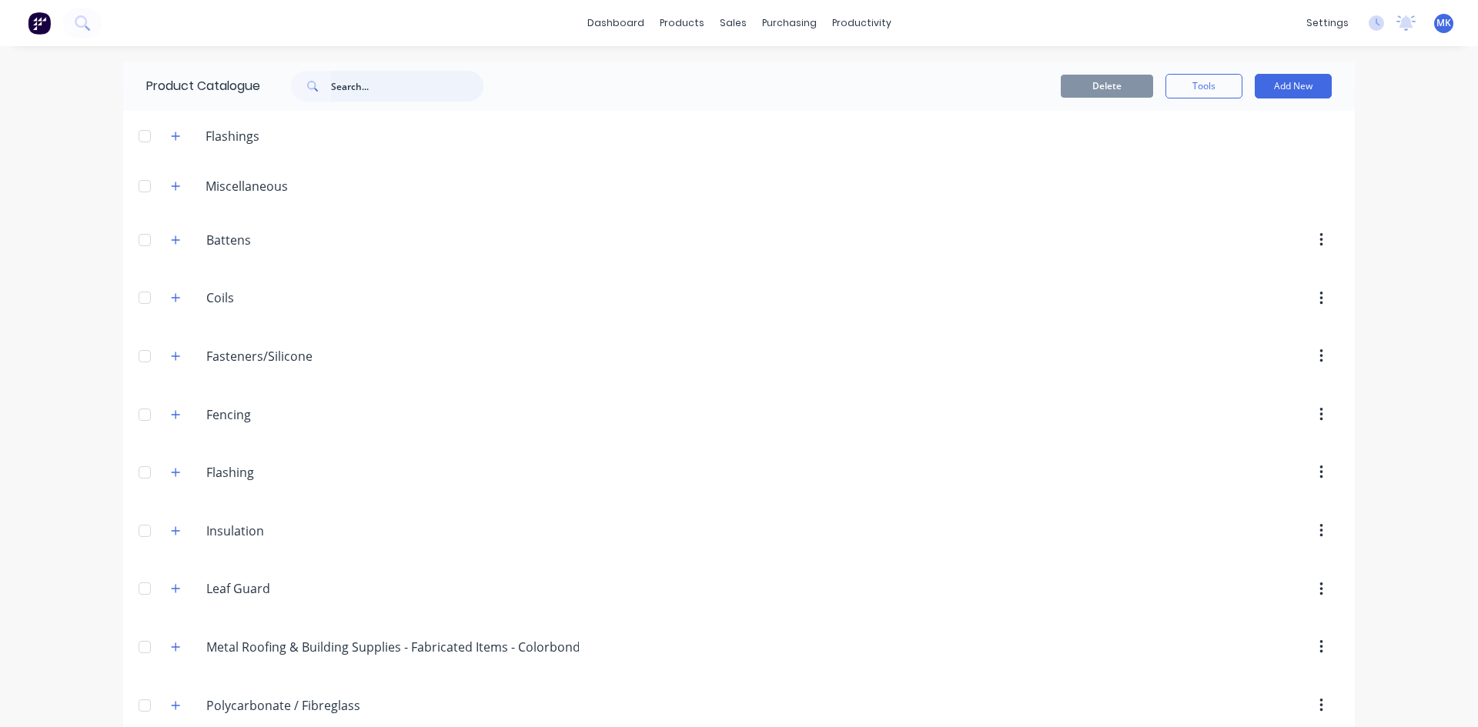
click at [404, 91] on input "text" at bounding box center [407, 86] width 152 height 31
type input "vent"
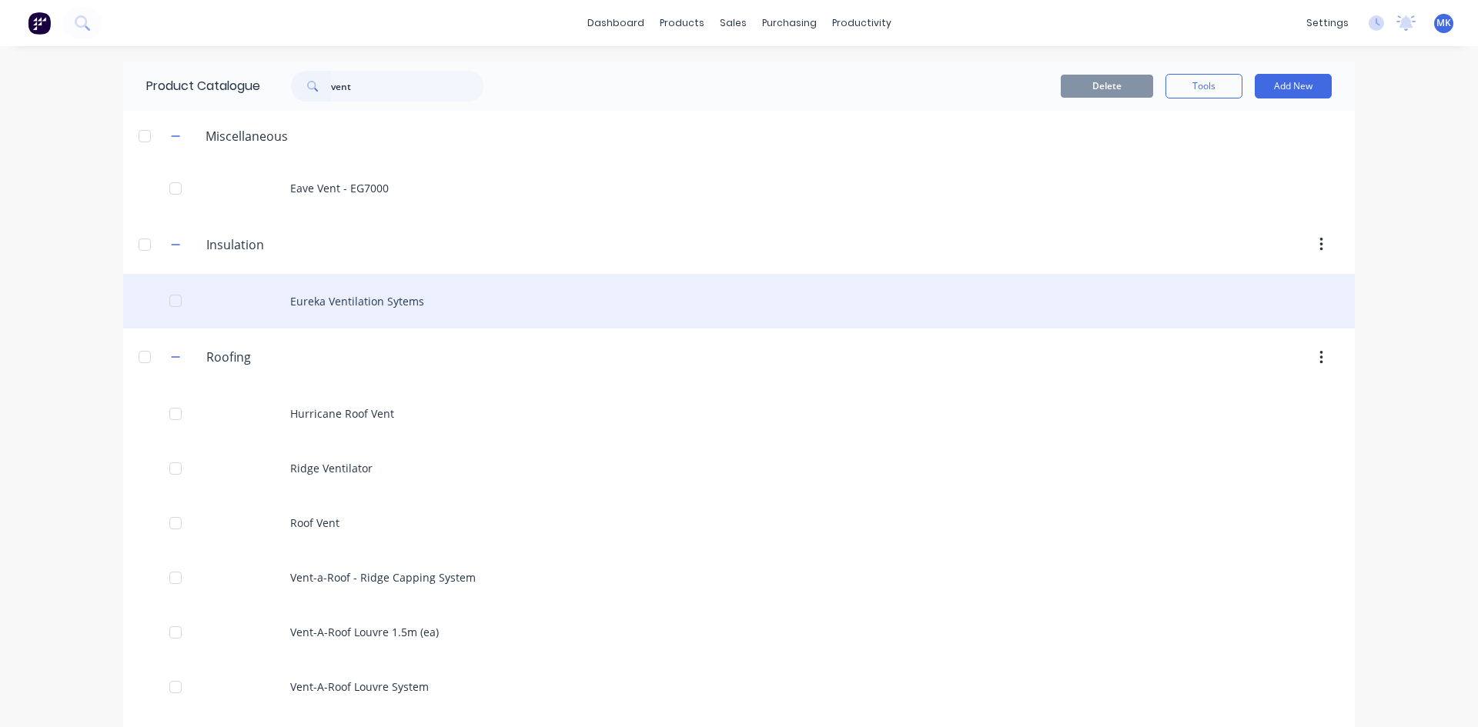
click at [387, 303] on div "Eureka Ventilation Sytems" at bounding box center [739, 301] width 1232 height 55
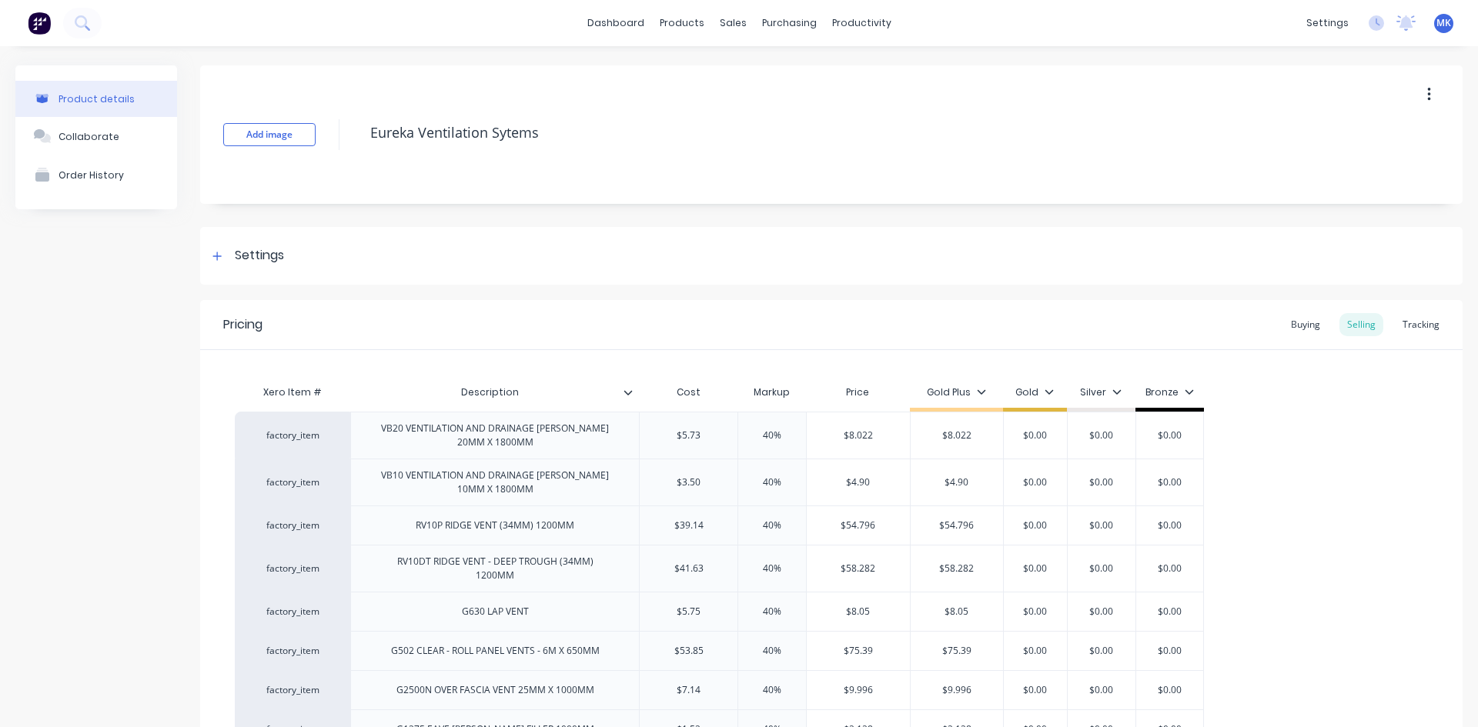
type textarea "x"
click at [600, 24] on link "dashboard" at bounding box center [616, 23] width 72 height 23
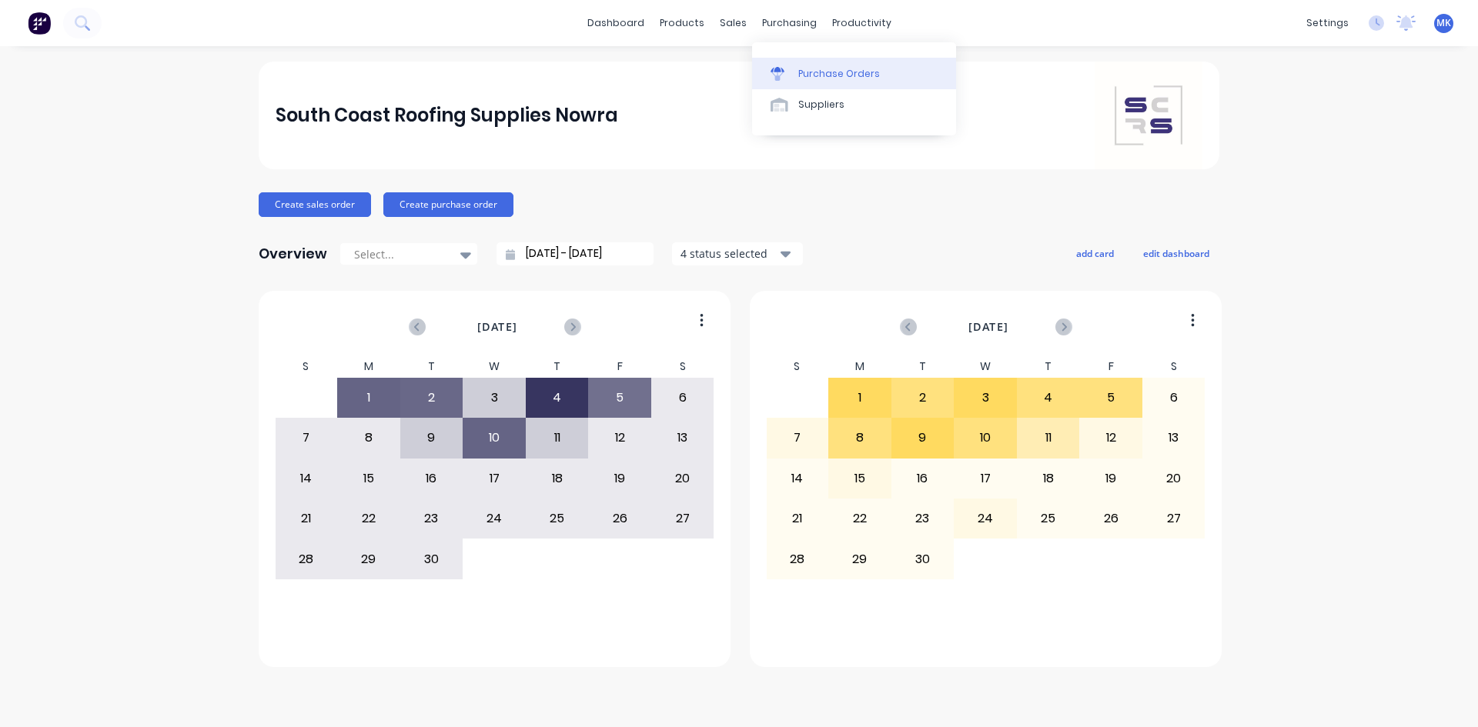
click at [799, 76] on div "Purchase Orders" at bounding box center [839, 74] width 82 height 14
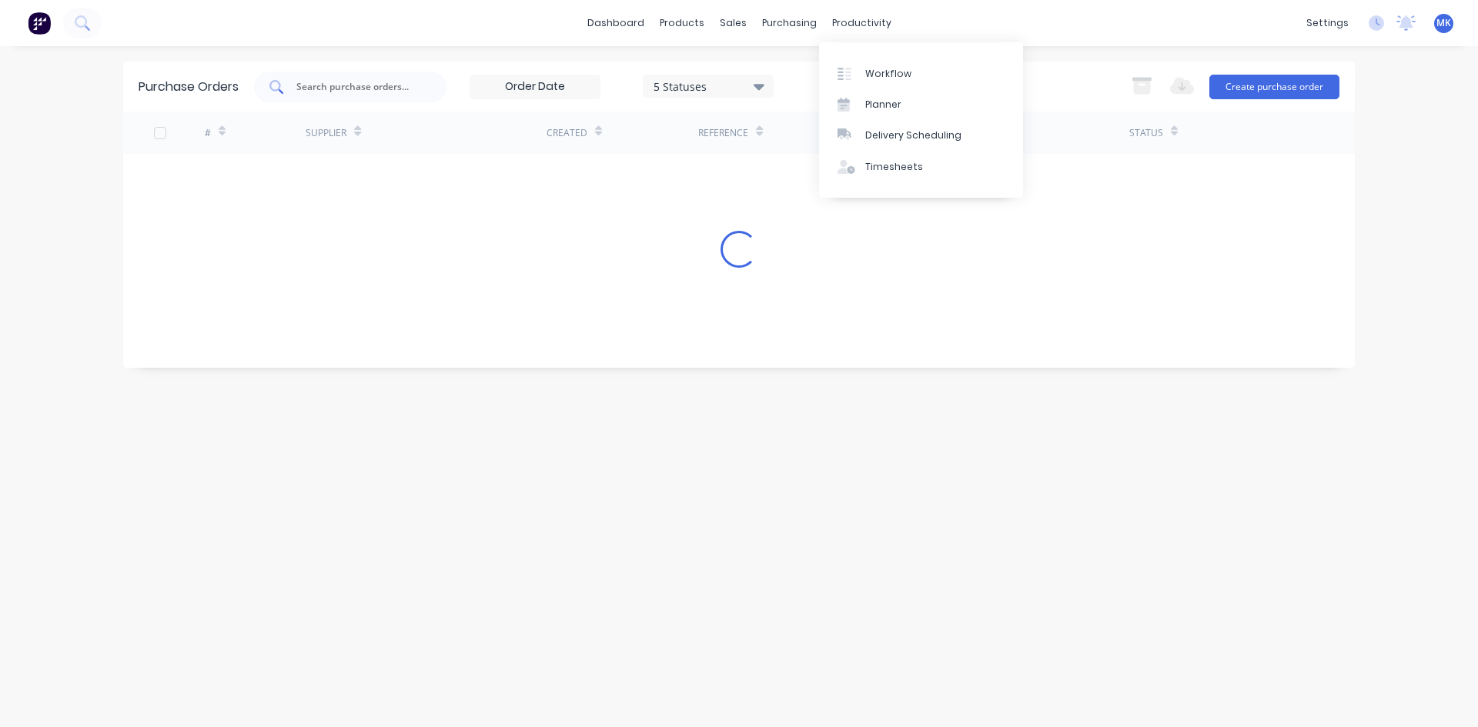
click at [366, 83] on input "text" at bounding box center [359, 86] width 128 height 15
click at [366, 83] on input "9859" at bounding box center [359, 86] width 128 height 15
type input "shire"
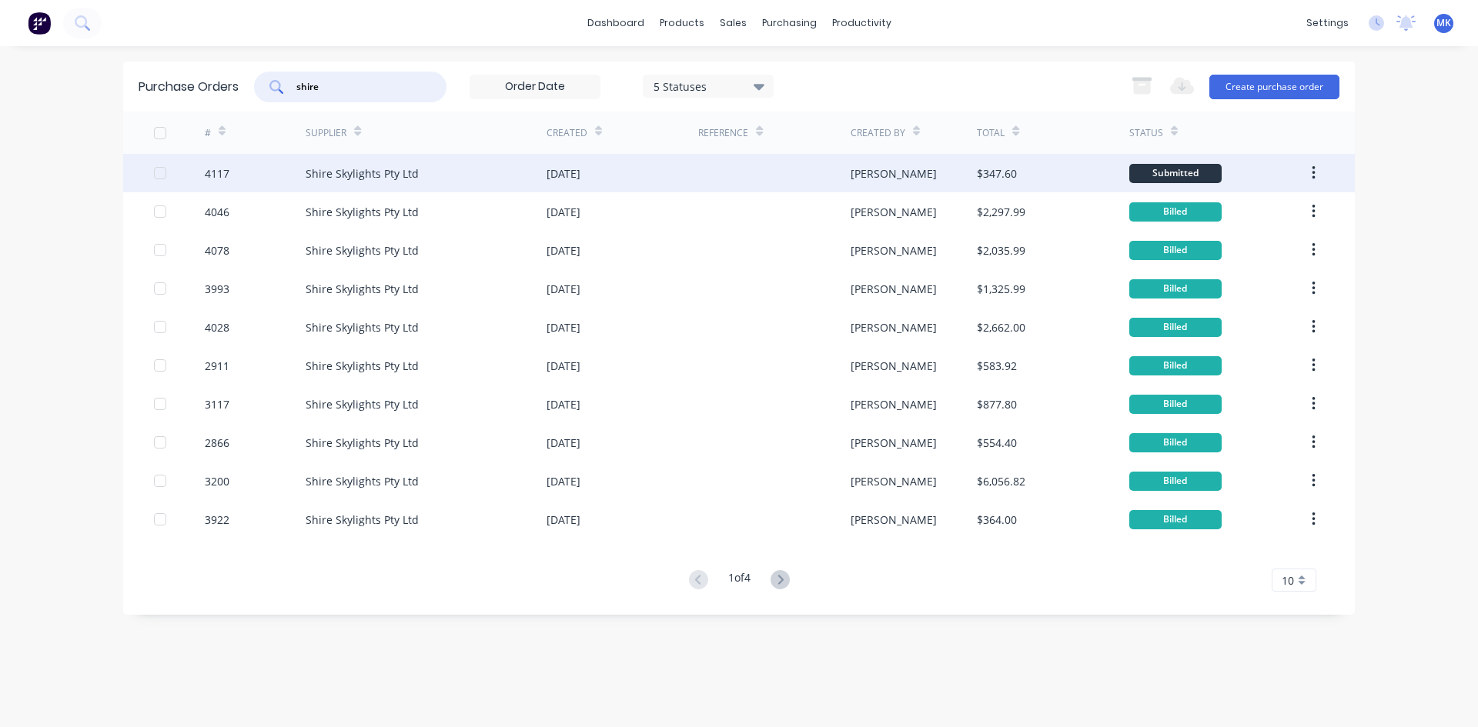
click at [1009, 175] on div "$347.60" at bounding box center [997, 173] width 40 height 16
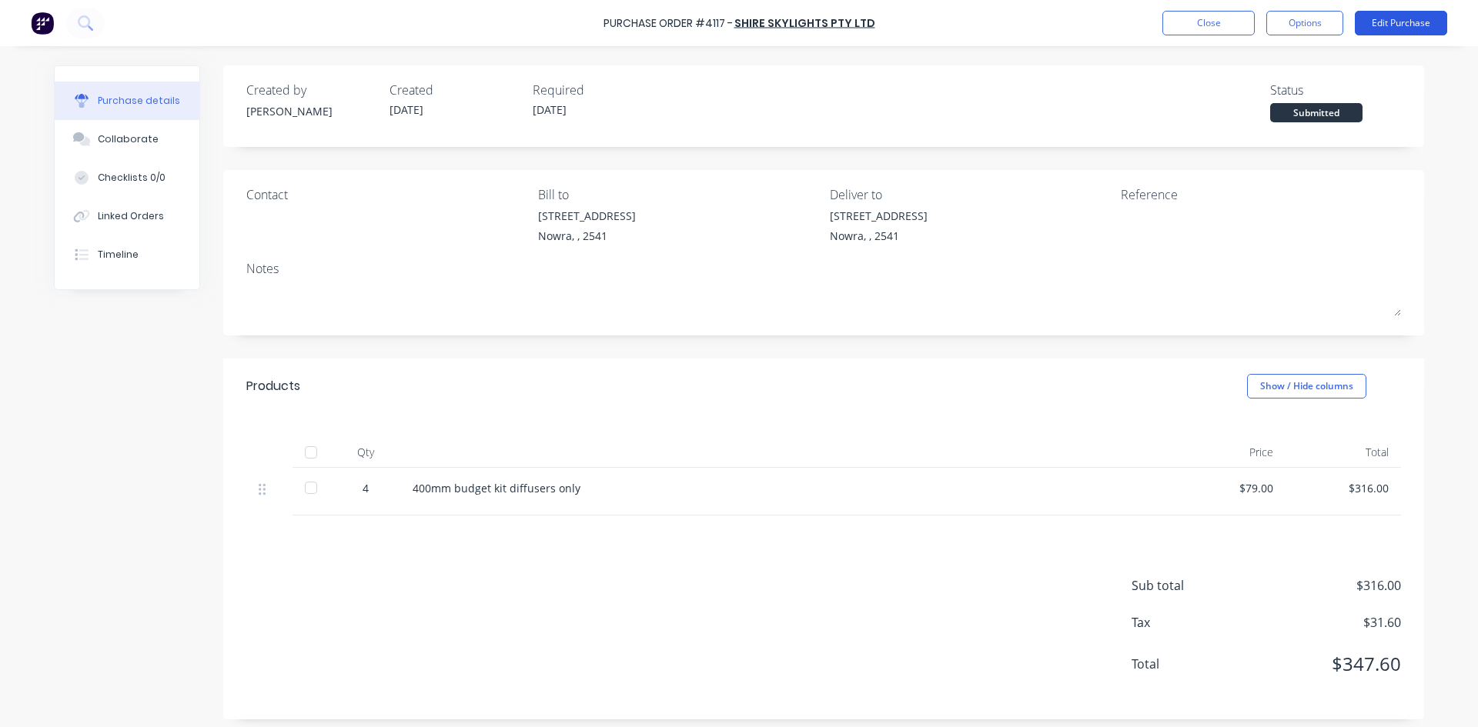
click at [1388, 32] on button "Edit Purchase" at bounding box center [1401, 23] width 92 height 25
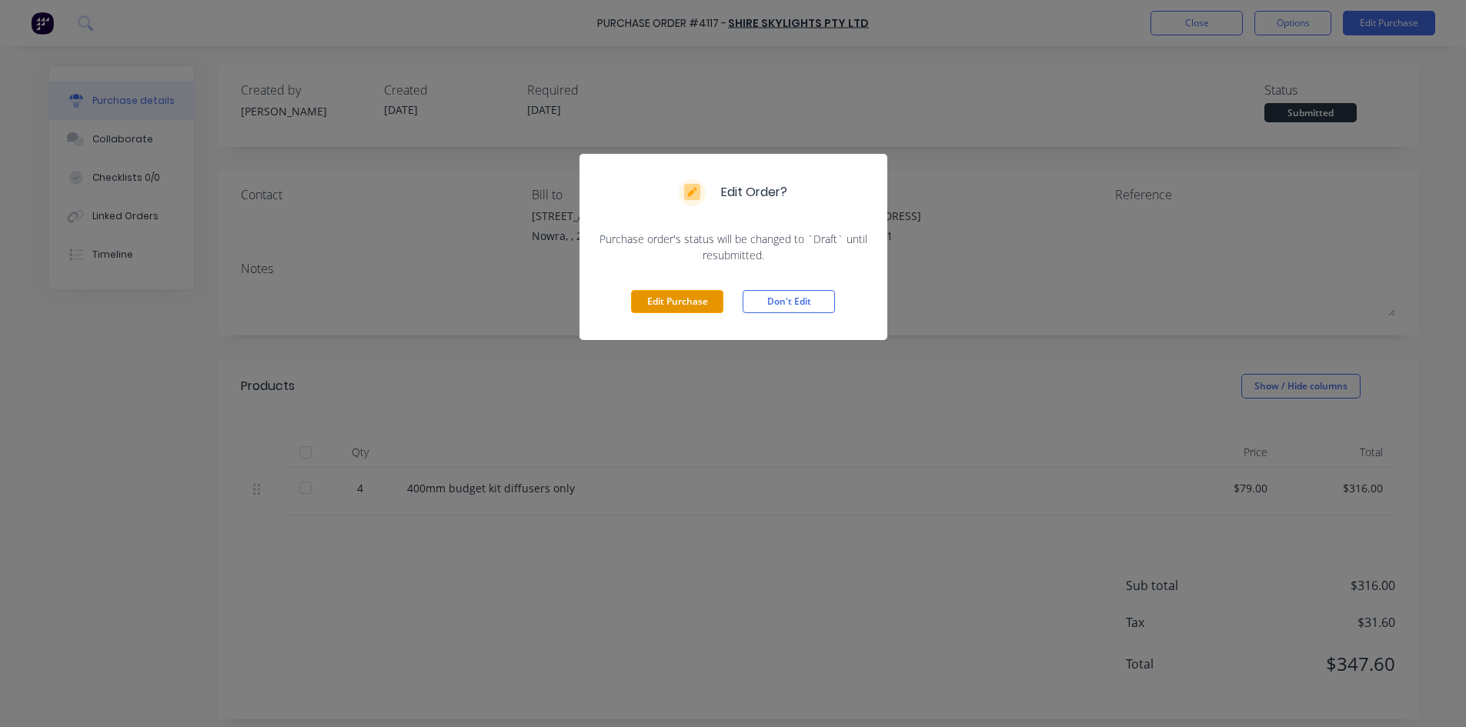
click at [690, 303] on button "Edit Purchase" at bounding box center [677, 301] width 92 height 23
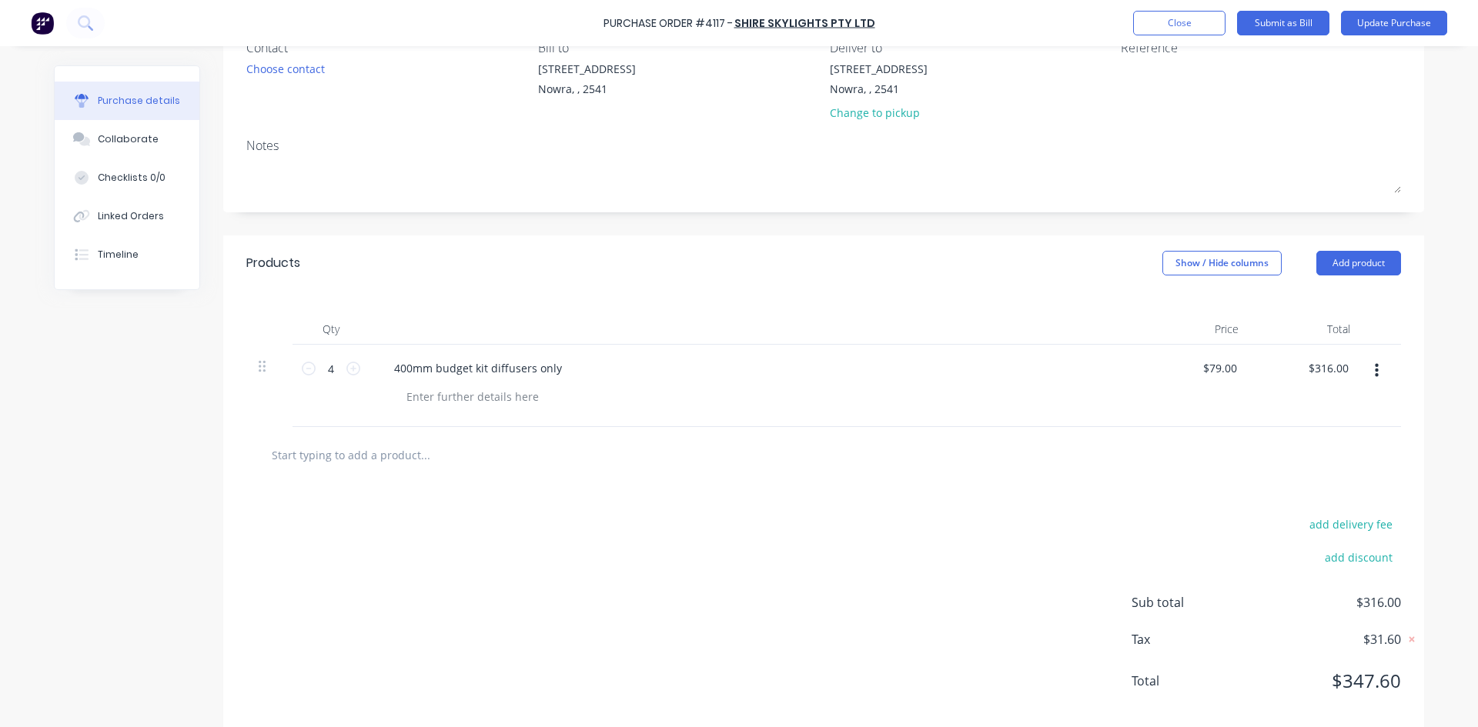
scroll to position [172, 0]
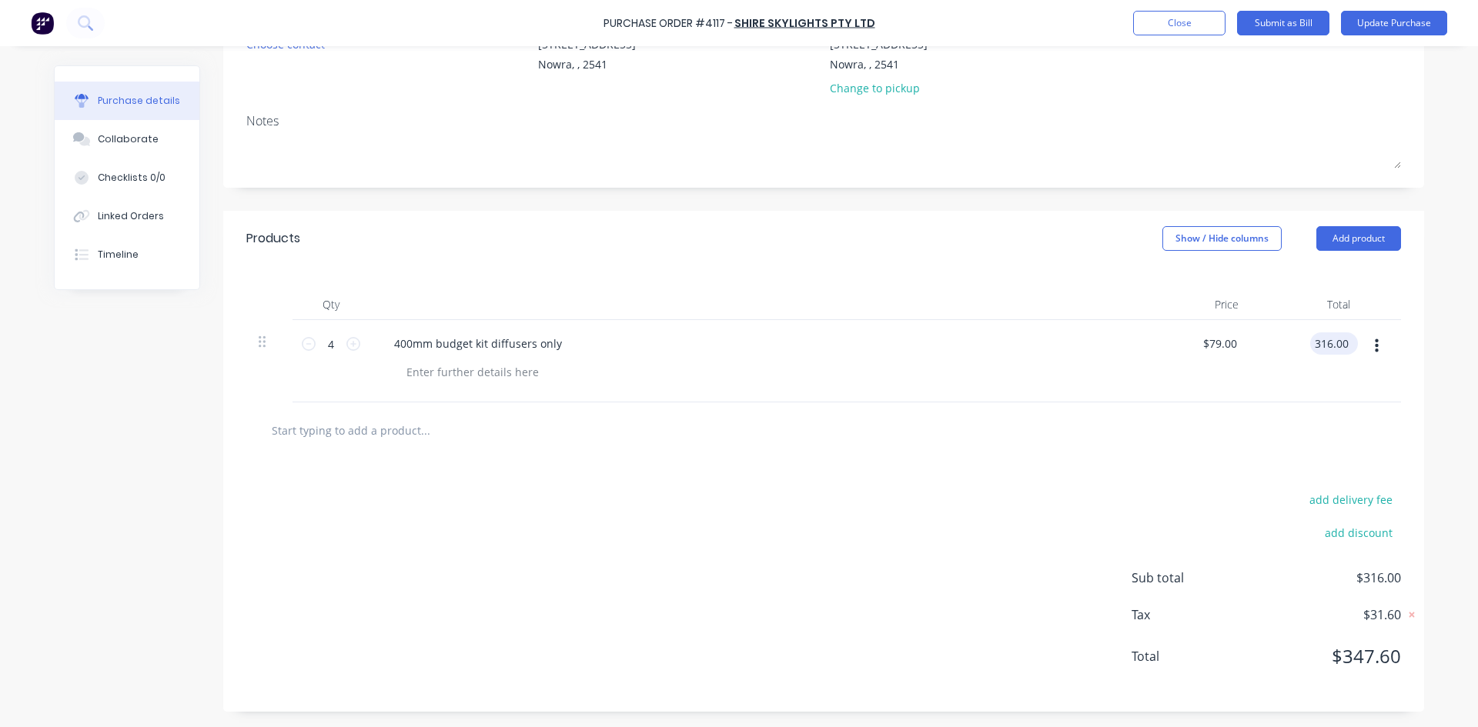
click at [1319, 348] on input "316.00" at bounding box center [1331, 344] width 42 height 22
type input "287.27"
type input "$71.8175"
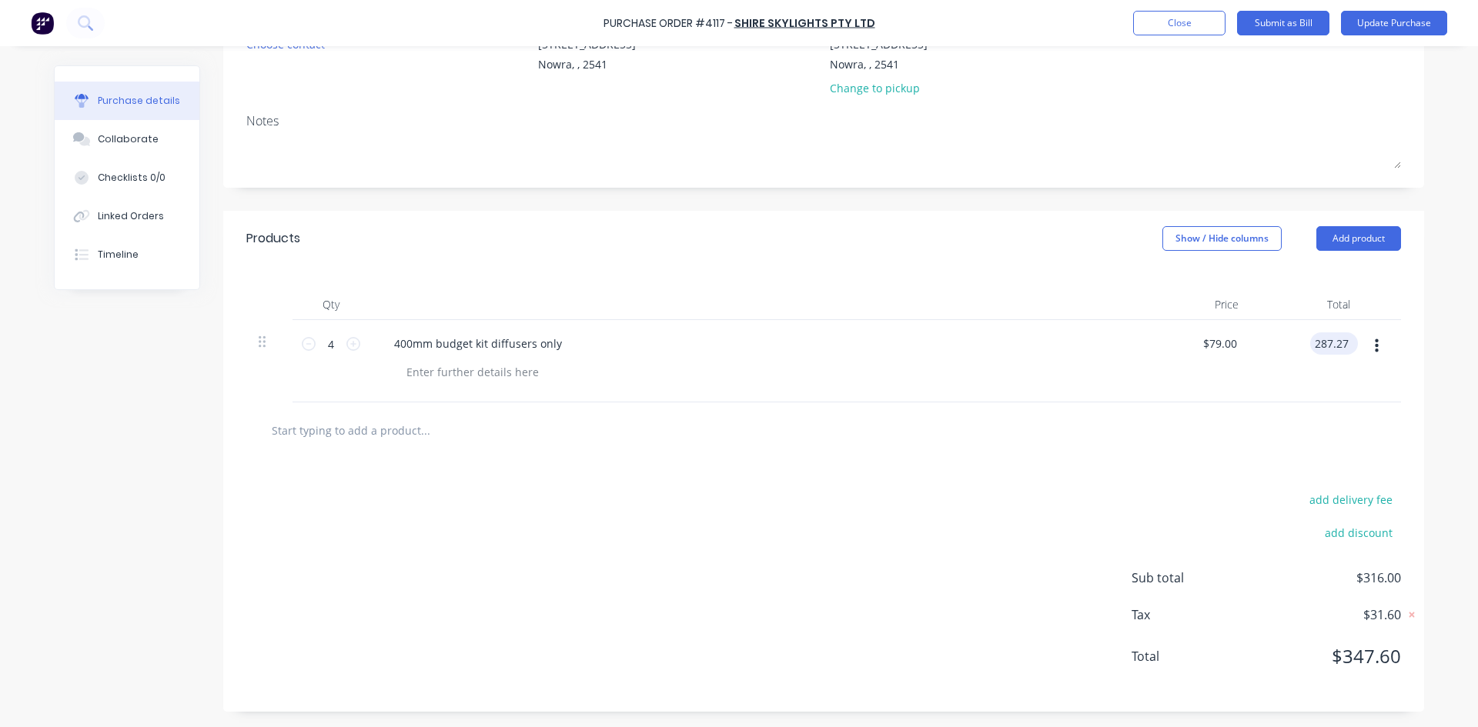
type input "$287.27"
click at [1372, 30] on button "Update Purchase" at bounding box center [1394, 23] width 106 height 25
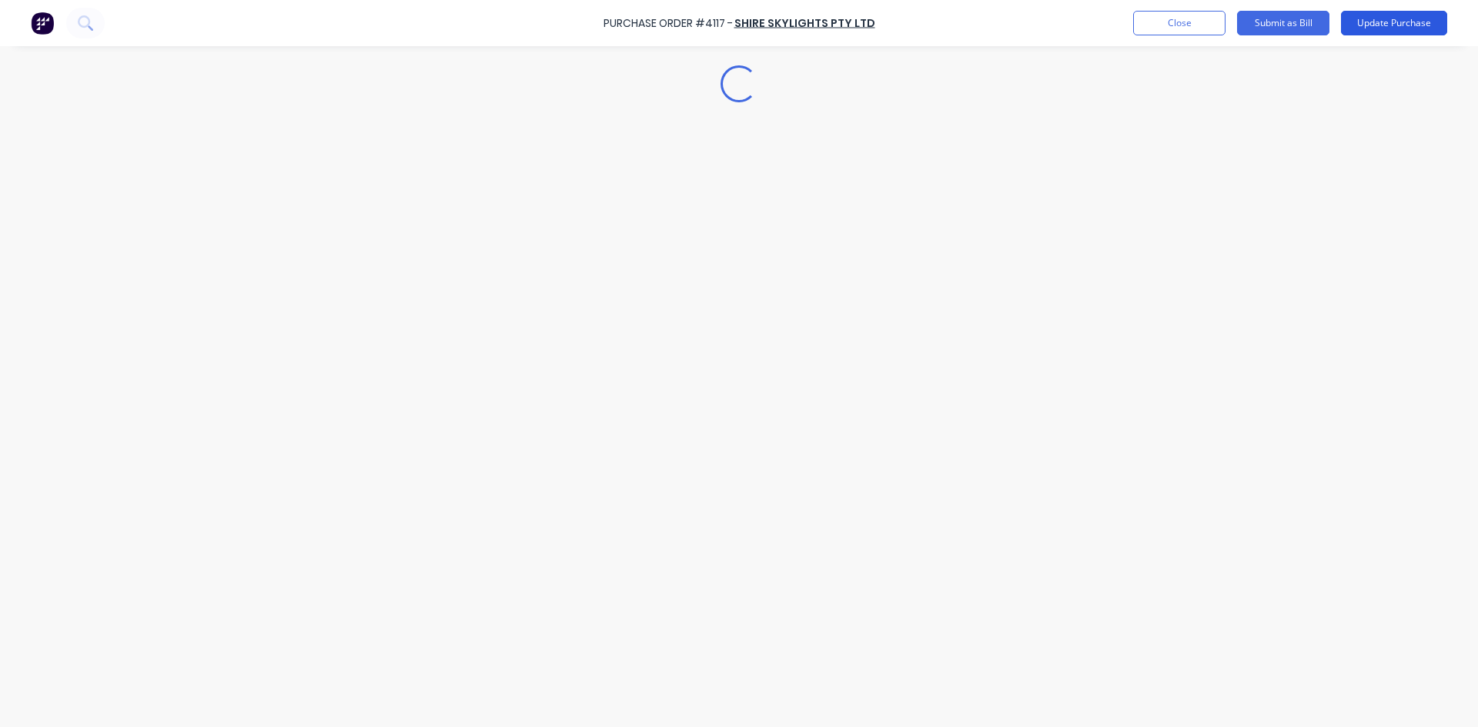
scroll to position [0, 0]
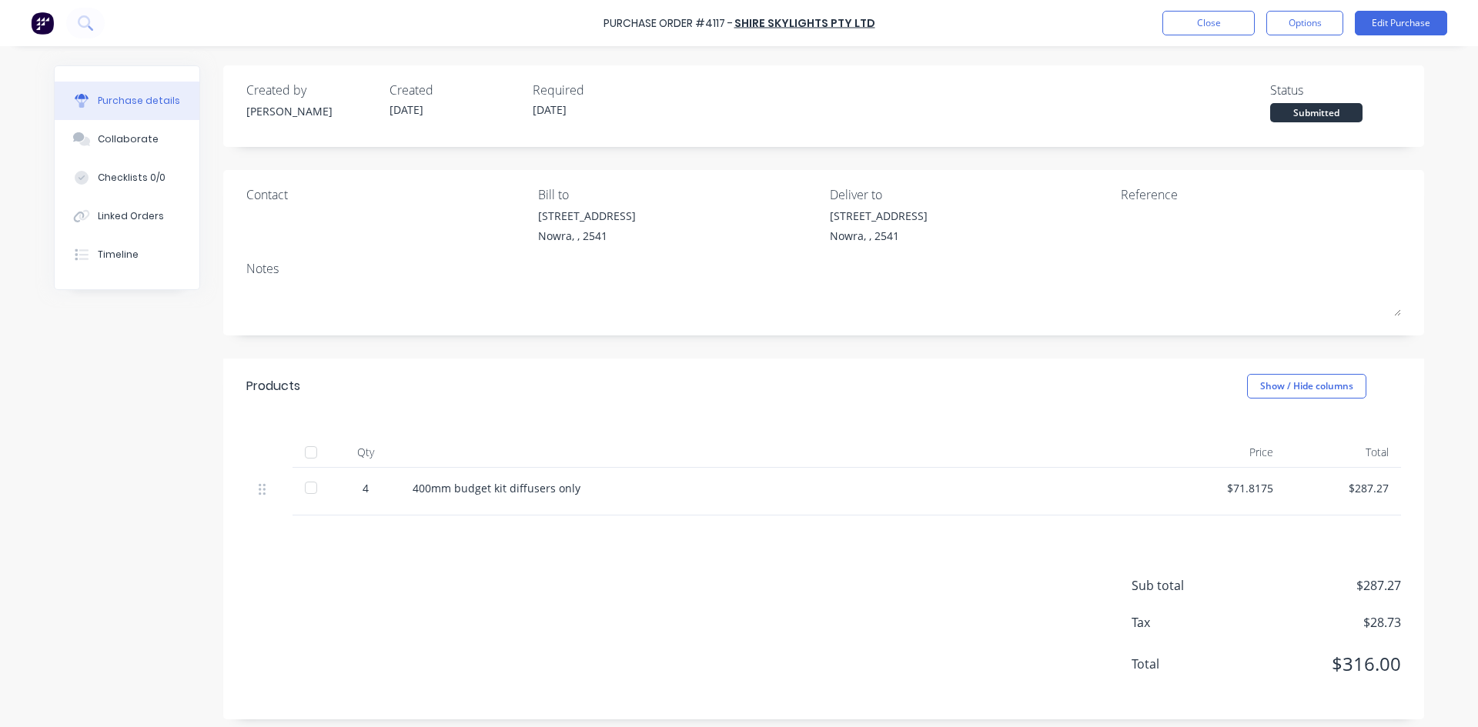
click at [321, 447] on div at bounding box center [311, 452] width 38 height 31
click at [297, 456] on div at bounding box center [311, 452] width 31 height 31
click at [1279, 18] on button "Options" at bounding box center [1304, 23] width 77 height 25
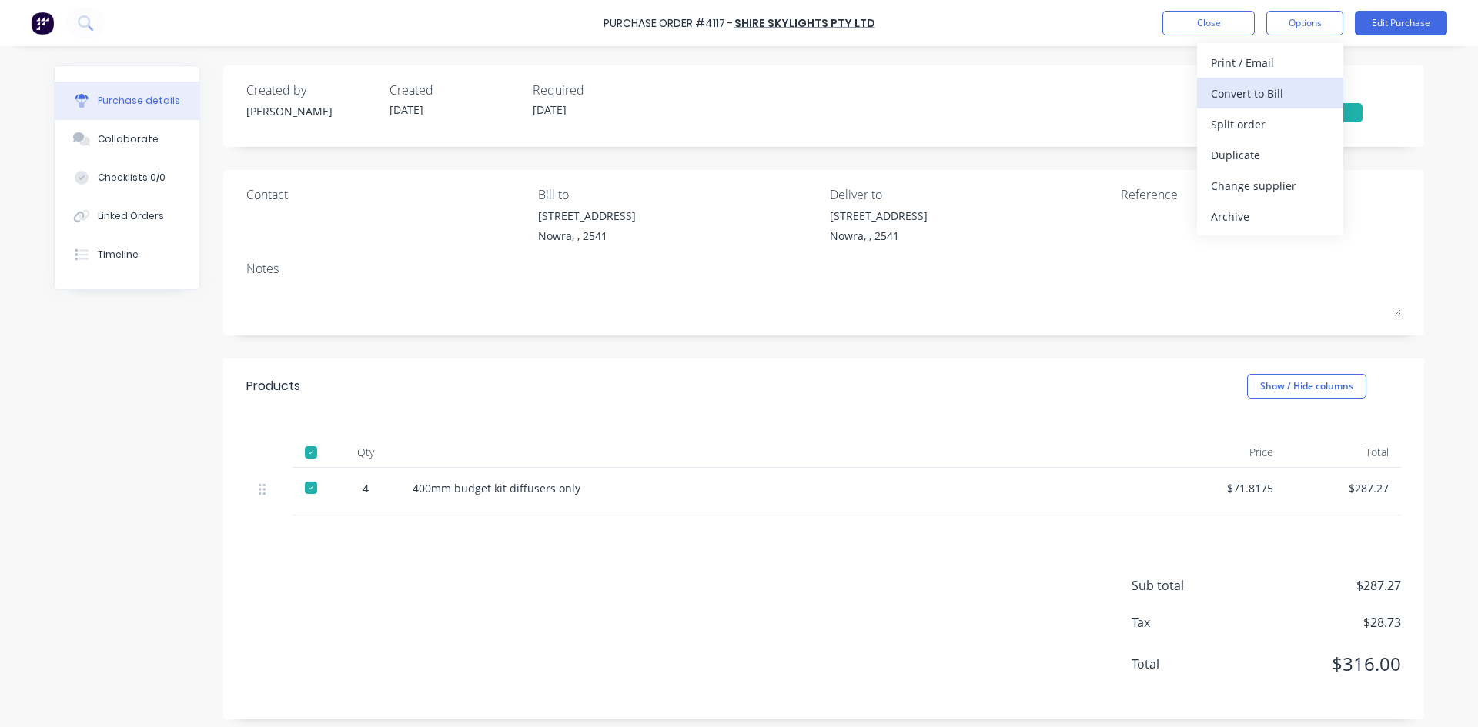
click at [1279, 89] on div "Convert to Bill" at bounding box center [1270, 93] width 119 height 22
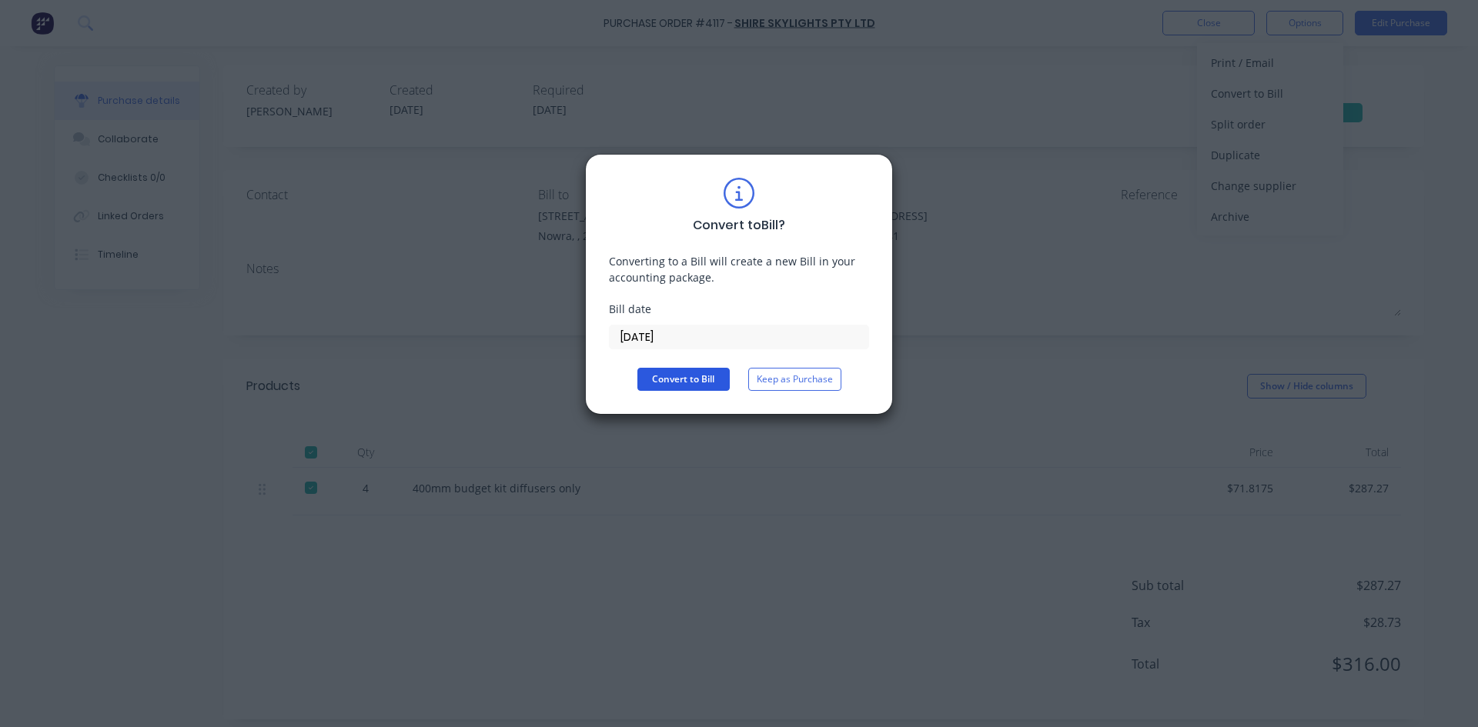
click at [668, 384] on button "Convert to Bill" at bounding box center [683, 379] width 92 height 23
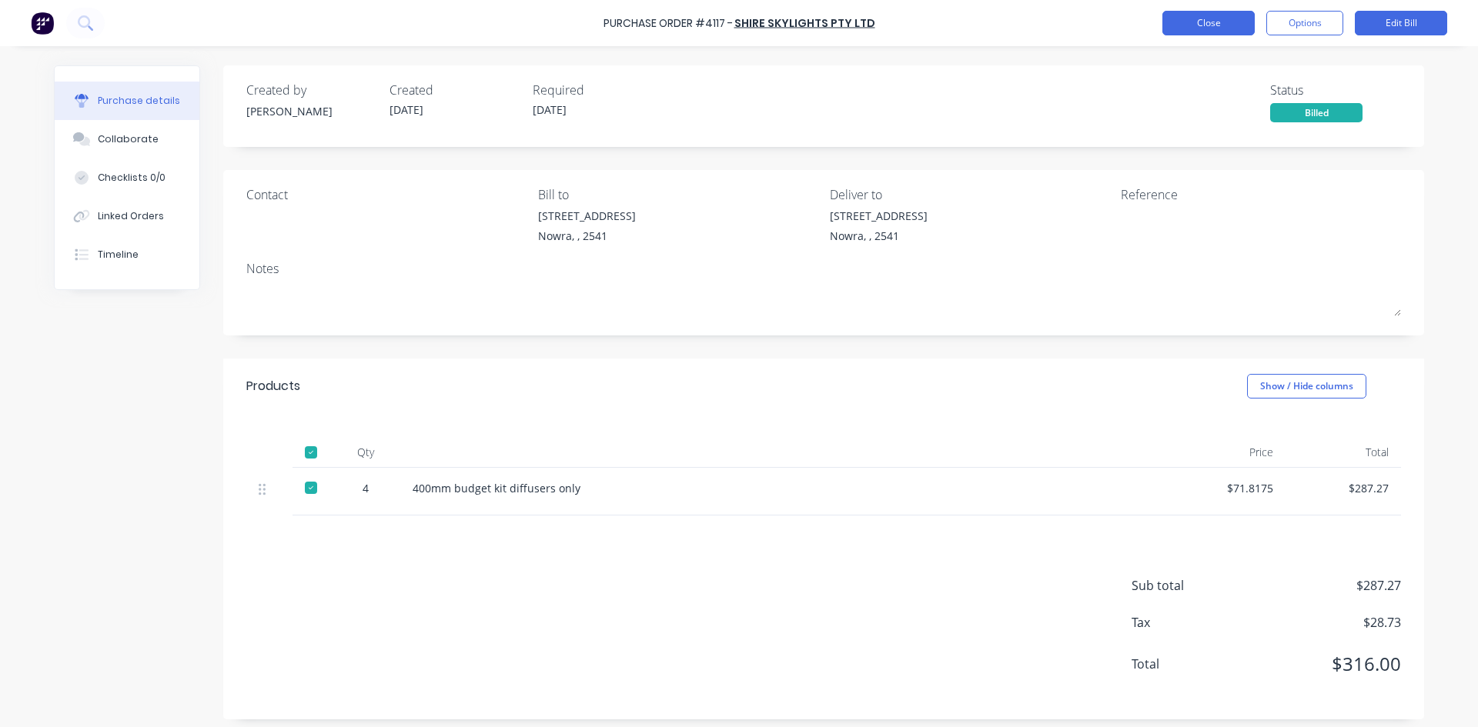
click at [1190, 29] on button "Close" at bounding box center [1208, 23] width 92 height 25
